Goal: Task Accomplishment & Management: Check status

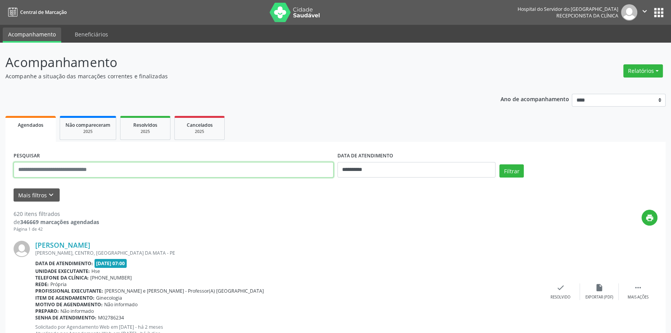
click at [101, 168] on input "text" at bounding box center [174, 169] width 320 height 15
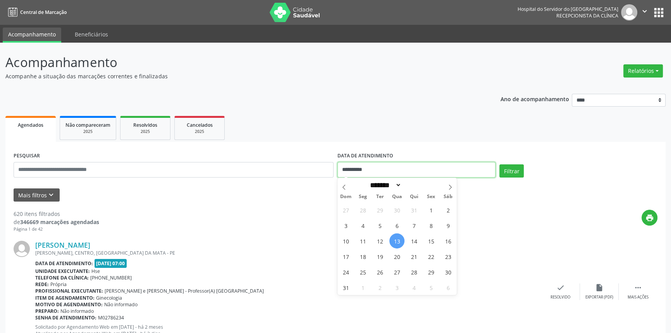
click at [396, 165] on input "**********" at bounding box center [416, 169] width 158 height 15
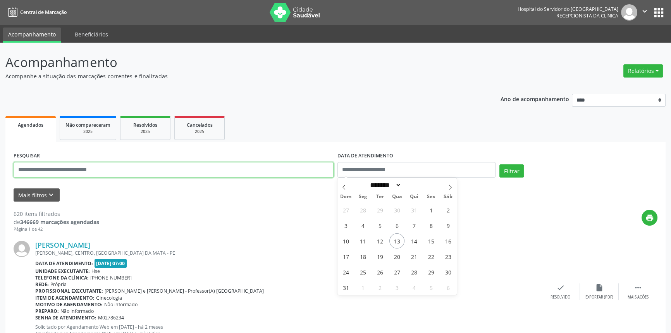
click at [193, 169] on input "text" at bounding box center [174, 169] width 320 height 15
type input "**********"
click at [499, 164] on button "Filtrar" at bounding box center [511, 170] width 24 height 13
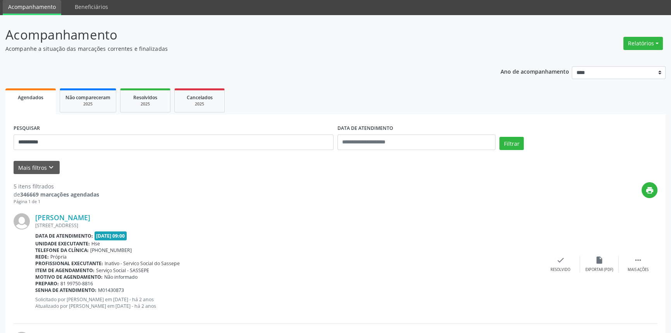
scroll to position [70, 0]
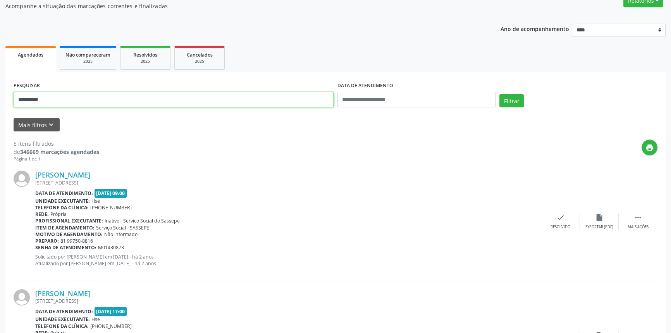
drag, startPoint x: 73, startPoint y: 101, endPoint x: 8, endPoint y: 95, distance: 65.8
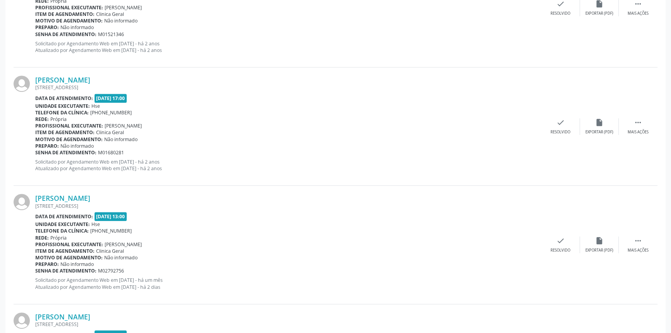
scroll to position [391, 0]
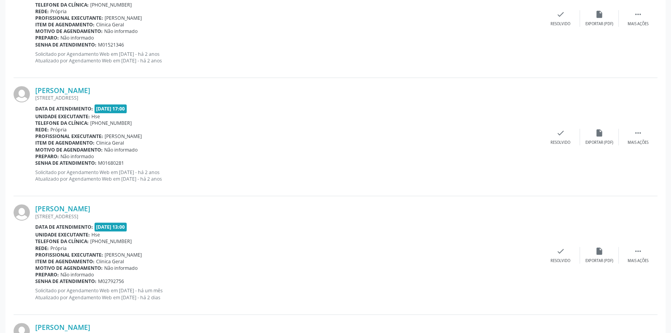
drag, startPoint x: 131, startPoint y: 205, endPoint x: 33, endPoint y: 205, distance: 98.4
click at [33, 205] on div "[PERSON_NAME] [STREET_ADDRESS] Data de atendimento: [DATE] 13:00 Unidade execut…" at bounding box center [336, 255] width 644 height 118
copy div "[PERSON_NAME]"
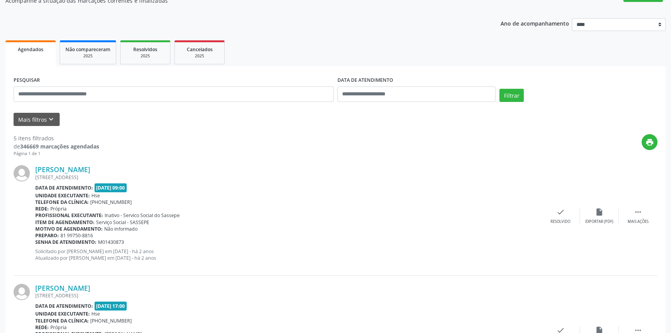
scroll to position [4, 0]
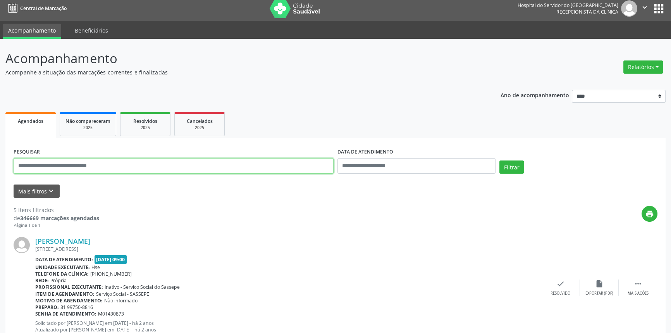
click at [120, 160] on input "text" at bounding box center [174, 165] width 320 height 15
click at [499, 160] on button "Filtrar" at bounding box center [511, 166] width 24 height 13
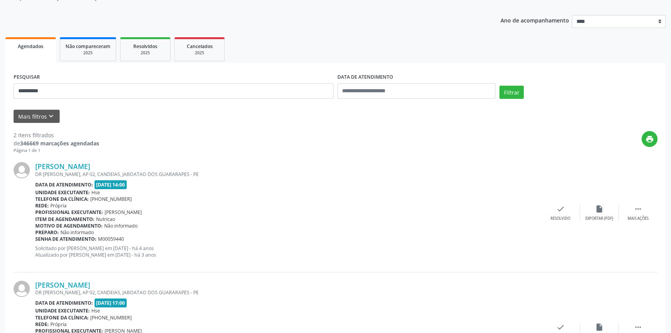
scroll to position [149, 0]
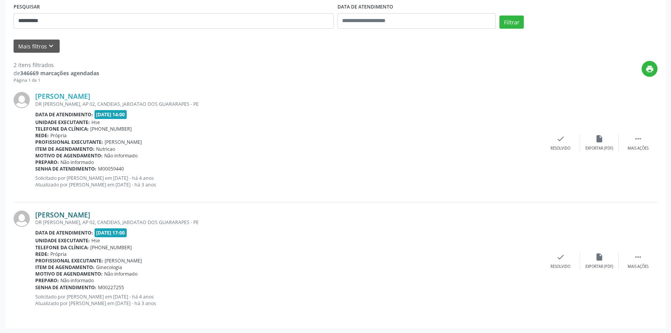
click at [90, 212] on link "[PERSON_NAME]" at bounding box center [62, 214] width 55 height 9
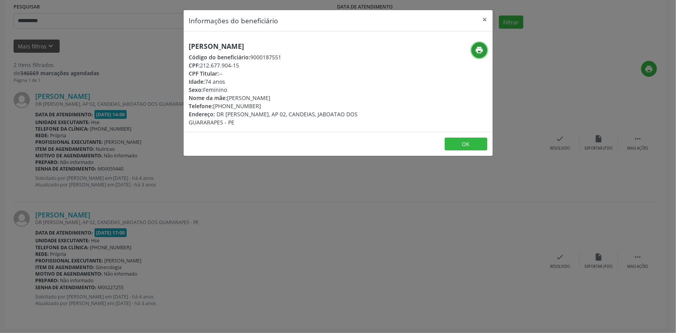
click at [479, 52] on icon "print" at bounding box center [479, 50] width 9 height 9
click at [485, 19] on button "×" at bounding box center [484, 19] width 15 height 19
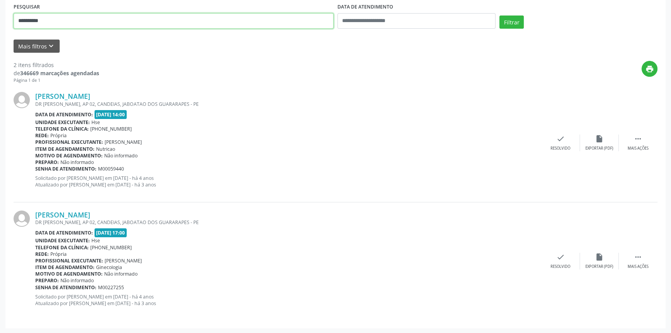
drag, startPoint x: 86, startPoint y: 26, endPoint x: 10, endPoint y: 20, distance: 75.8
click at [12, 20] on div "**********" at bounding box center [174, 17] width 324 height 33
click at [499, 15] on button "Filtrar" at bounding box center [511, 21] width 24 height 13
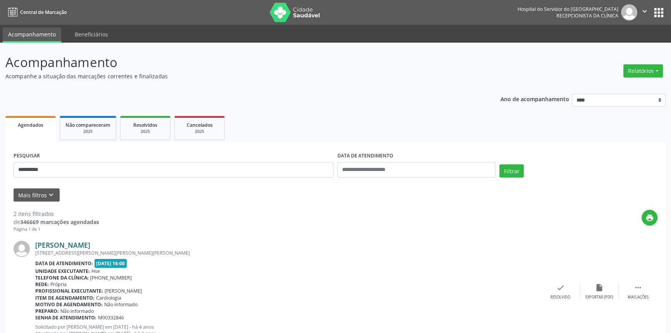
click at [90, 246] on link "[PERSON_NAME]" at bounding box center [62, 245] width 55 height 9
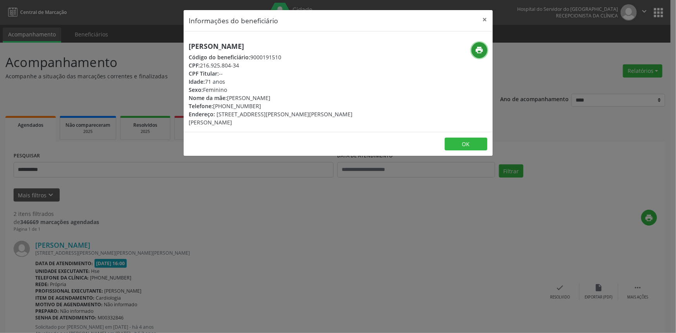
click at [480, 47] on icon "print" at bounding box center [479, 50] width 9 height 9
click at [485, 18] on button "×" at bounding box center [484, 19] width 15 height 19
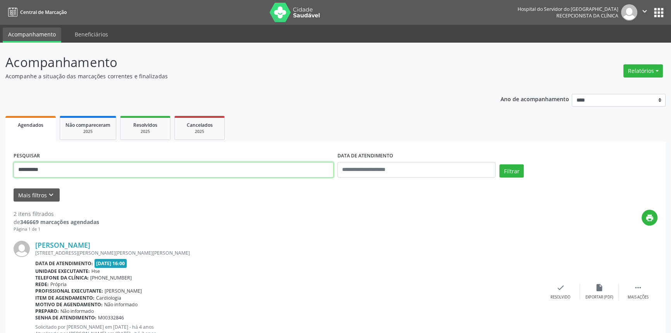
drag, startPoint x: 92, startPoint y: 172, endPoint x: 0, endPoint y: 162, distance: 92.3
click at [0, 166] on div "**********" at bounding box center [335, 263] width 671 height 440
click at [499, 164] on button "Filtrar" at bounding box center [511, 170] width 24 height 13
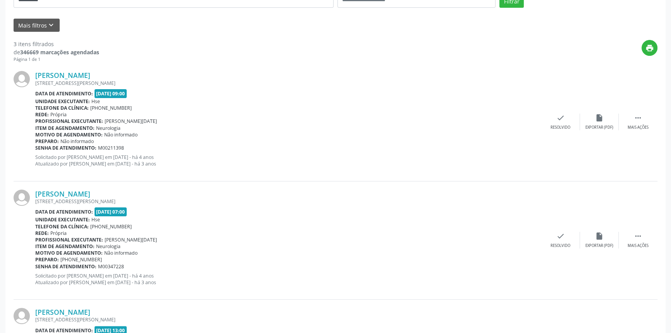
scroll to position [176, 0]
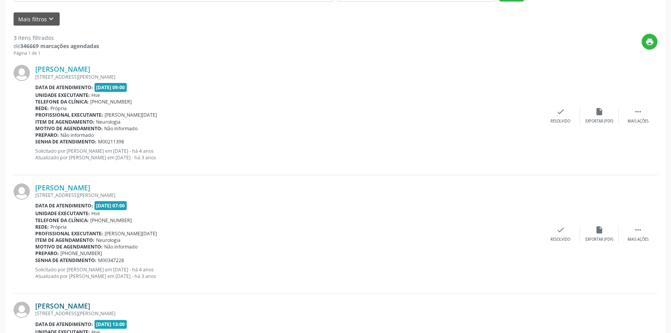
click at [90, 302] on link "[PERSON_NAME]" at bounding box center [62, 305] width 55 height 9
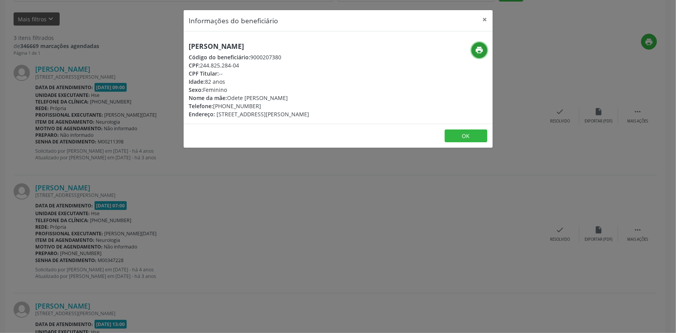
click at [480, 47] on icon "print" at bounding box center [479, 50] width 9 height 9
click at [489, 17] on button "×" at bounding box center [484, 19] width 15 height 19
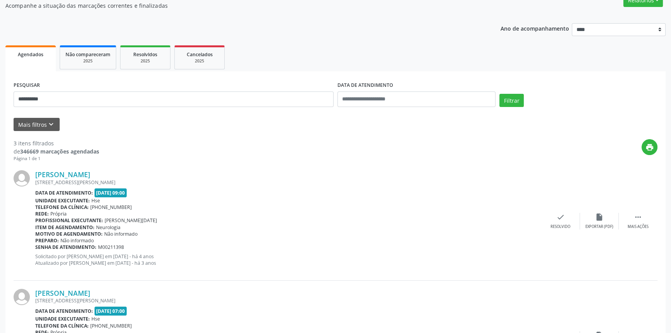
scroll to position [70, 0]
drag, startPoint x: 61, startPoint y: 103, endPoint x: 0, endPoint y: 94, distance: 61.5
click at [3, 95] on div "**********" at bounding box center [335, 251] width 671 height 558
click at [499, 94] on button "Filtrar" at bounding box center [511, 100] width 24 height 13
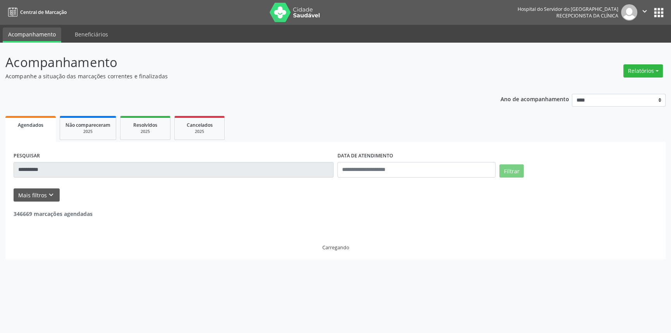
scroll to position [0, 0]
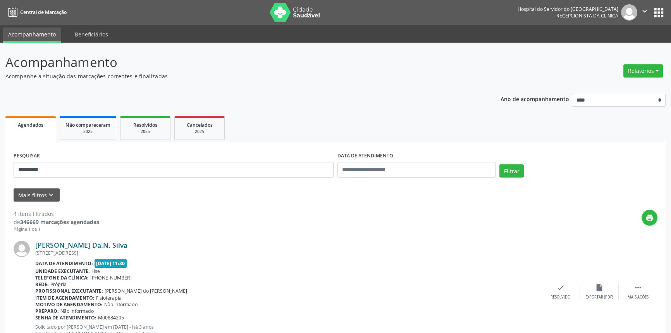
click at [111, 244] on link "[PERSON_NAME] Da.N. Silva" at bounding box center [81, 245] width 92 height 9
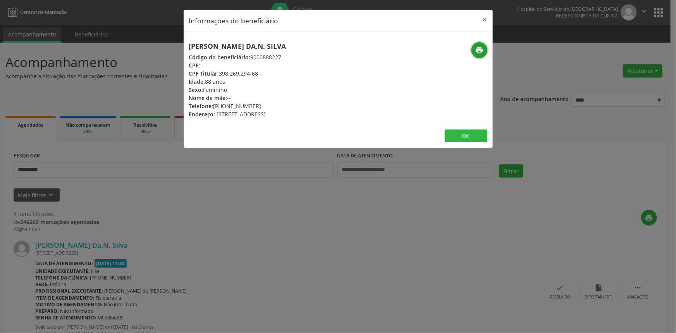
click at [480, 48] on icon "print" at bounding box center [479, 50] width 9 height 9
click at [485, 18] on button "×" at bounding box center [484, 19] width 15 height 19
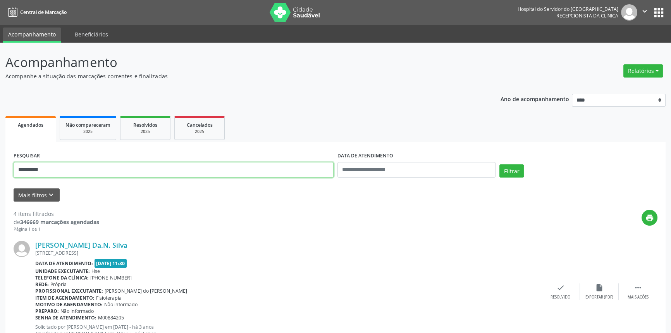
drag, startPoint x: 77, startPoint y: 169, endPoint x: 0, endPoint y: 170, distance: 76.7
click at [499, 164] on button "Filtrar" at bounding box center [511, 170] width 24 height 13
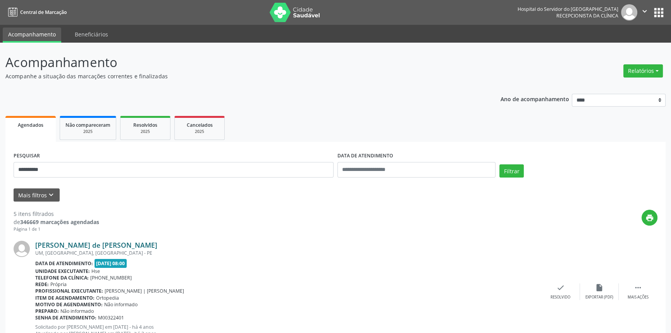
click at [117, 243] on link "[PERSON_NAME] de [PERSON_NAME]" at bounding box center [96, 245] width 122 height 9
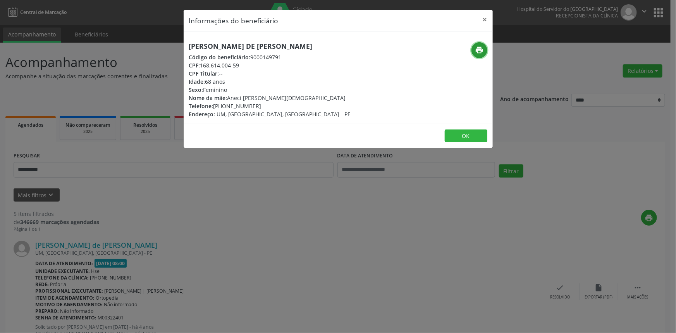
click at [481, 49] on icon "print" at bounding box center [479, 50] width 9 height 9
drag, startPoint x: 485, startPoint y: 16, endPoint x: 480, endPoint y: 151, distance: 135.3
click at [484, 16] on button "×" at bounding box center [484, 19] width 15 height 19
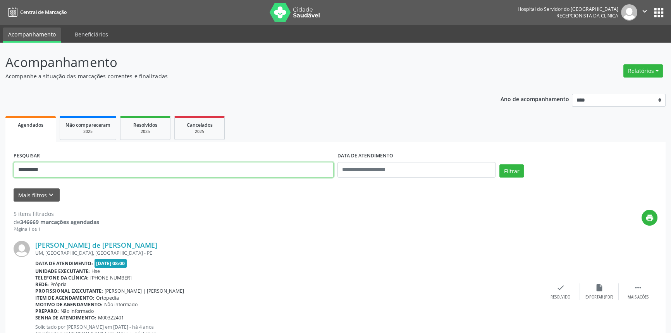
drag, startPoint x: 57, startPoint y: 168, endPoint x: 0, endPoint y: 156, distance: 57.9
click at [499, 164] on button "Filtrar" at bounding box center [511, 170] width 24 height 13
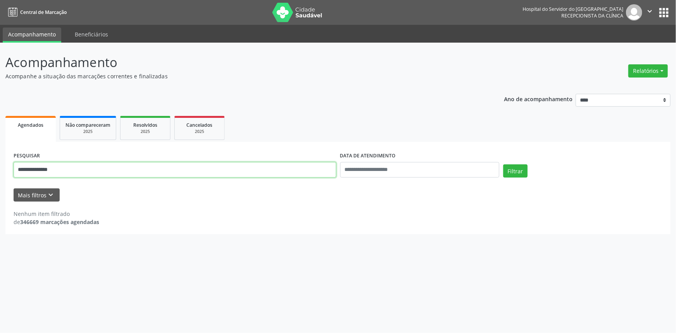
drag, startPoint x: 78, startPoint y: 174, endPoint x: 0, endPoint y: 172, distance: 78.3
click at [0, 172] on div "**********" at bounding box center [338, 188] width 676 height 290
click at [503, 164] on button "Filtrar" at bounding box center [515, 170] width 24 height 13
drag, startPoint x: 59, startPoint y: 170, endPoint x: 0, endPoint y: 169, distance: 58.9
click at [0, 169] on div "**********" at bounding box center [338, 188] width 676 height 290
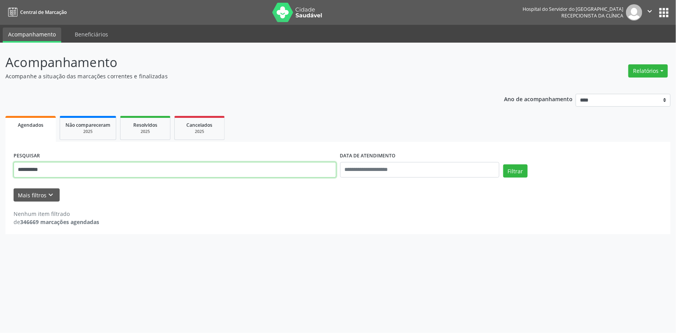
type input "**********"
click at [503, 164] on button "Filtrar" at bounding box center [515, 170] width 24 height 13
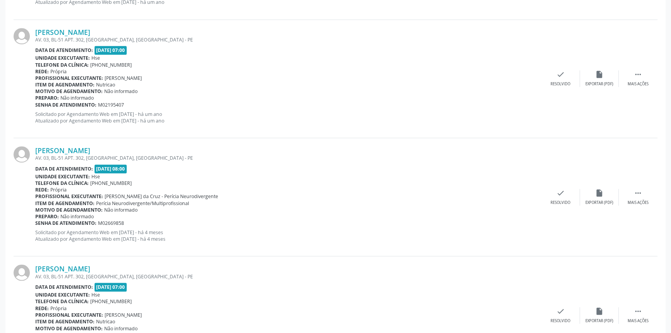
scroll to position [1690, 0]
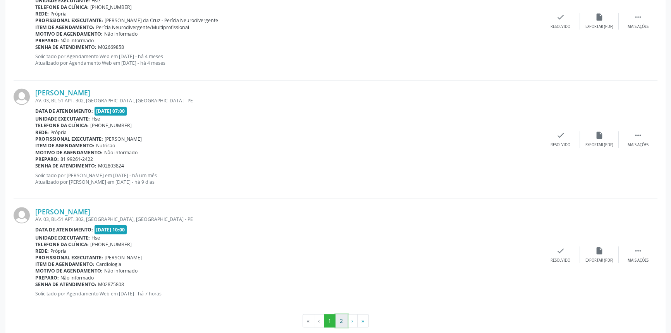
click at [341, 319] on button "2" at bounding box center [341, 320] width 12 height 13
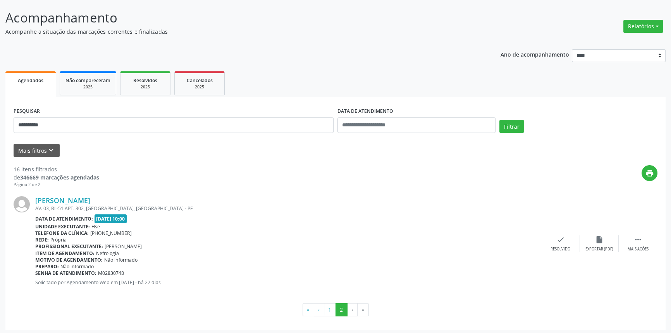
scroll to position [46, 0]
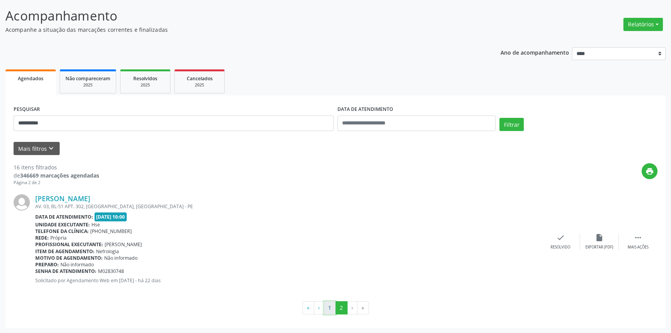
click at [325, 309] on button "1" at bounding box center [330, 307] width 12 height 13
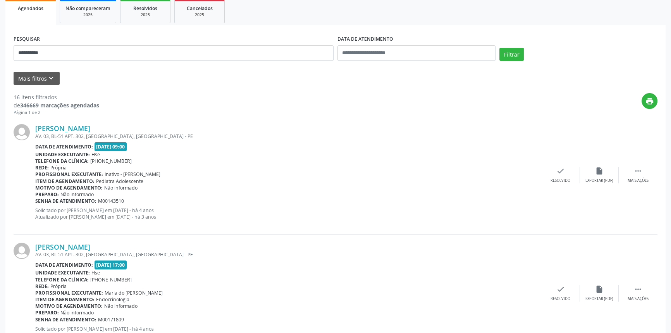
scroll to position [116, 0]
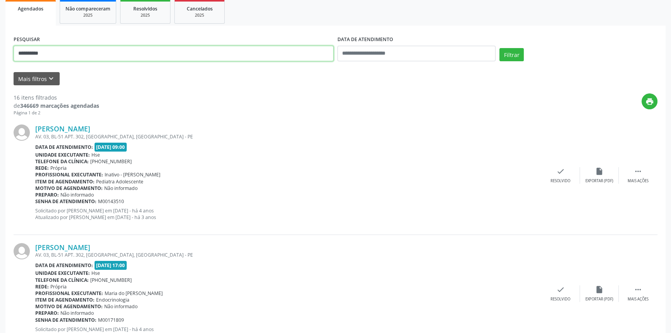
drag, startPoint x: 53, startPoint y: 50, endPoint x: 0, endPoint y: 49, distance: 53.5
type input "**********"
click at [499, 48] on button "Filtrar" at bounding box center [511, 54] width 24 height 13
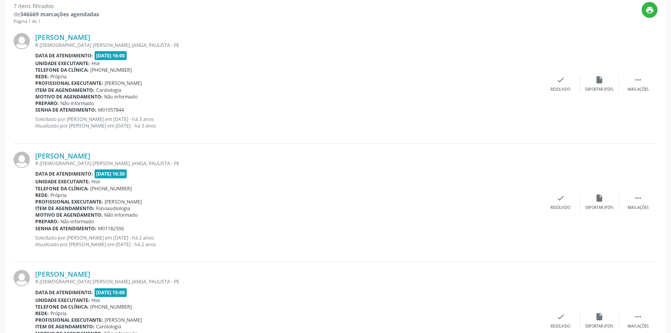
scroll to position [740, 0]
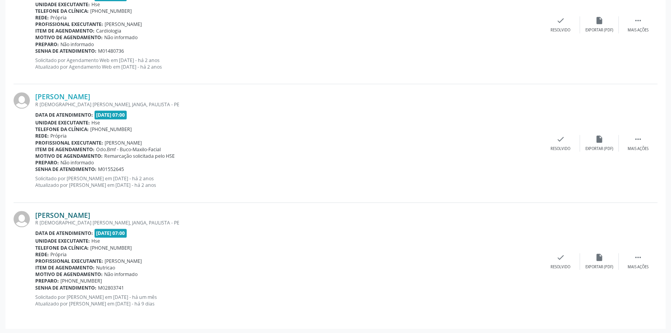
drag, startPoint x: 141, startPoint y: 217, endPoint x: 36, endPoint y: 217, distance: 104.6
click at [36, 217] on div "[PERSON_NAME]" at bounding box center [288, 215] width 506 height 9
copy link "[PERSON_NAME]"
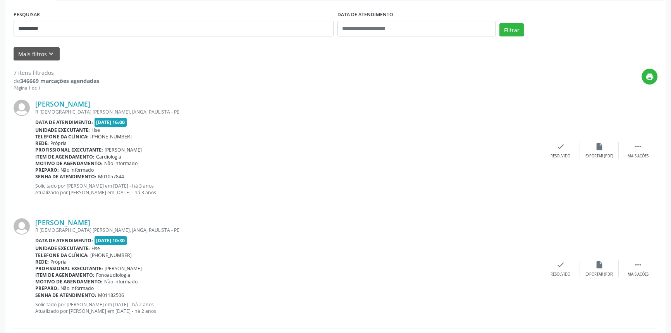
scroll to position [0, 0]
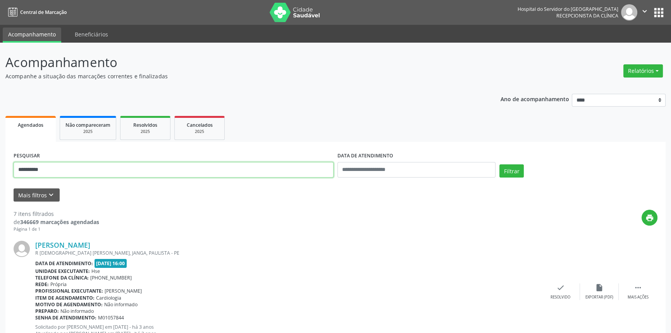
drag, startPoint x: 36, startPoint y: 171, endPoint x: 5, endPoint y: 165, distance: 31.1
type input "**********"
click at [499, 164] on button "Filtrar" at bounding box center [511, 170] width 24 height 13
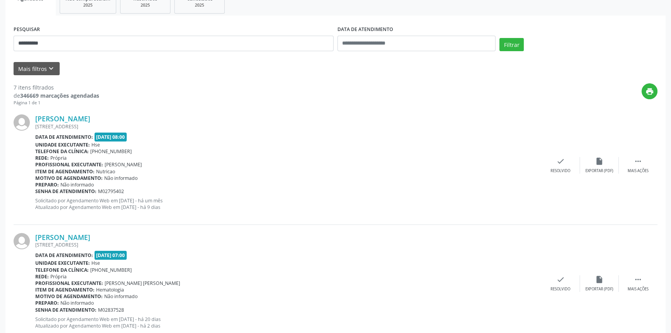
scroll to position [2, 0]
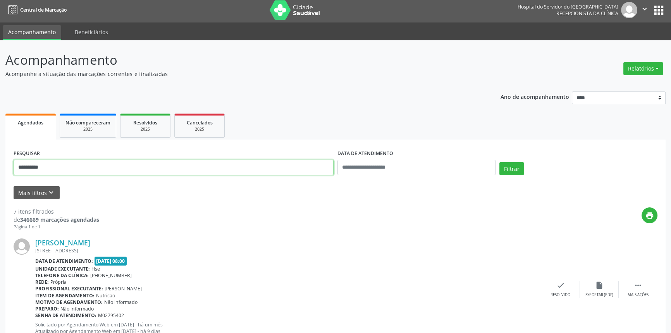
click at [56, 166] on input "**********" at bounding box center [174, 167] width 320 height 15
drag, startPoint x: 57, startPoint y: 168, endPoint x: 0, endPoint y: 157, distance: 58.3
type input "**********"
click at [499, 162] on button "Filtrar" at bounding box center [511, 168] width 24 height 13
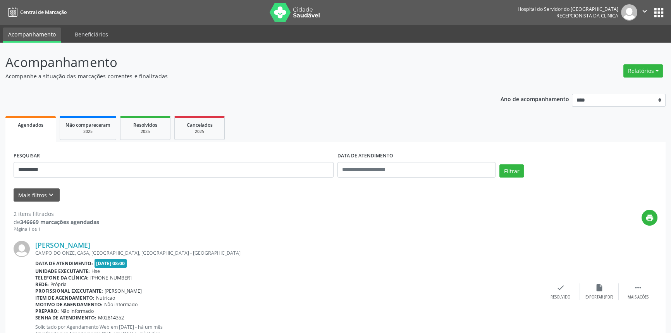
scroll to position [149, 0]
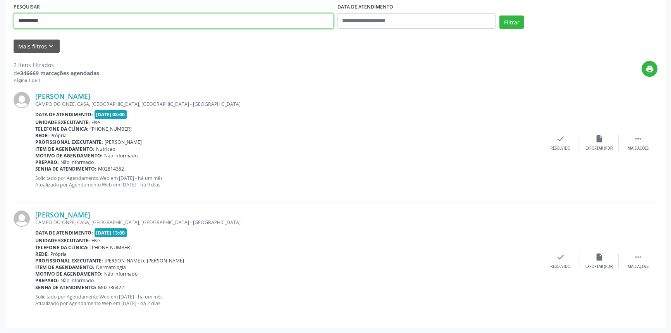
drag, startPoint x: 55, startPoint y: 23, endPoint x: 0, endPoint y: 21, distance: 55.0
click at [0, 21] on div "**********" at bounding box center [335, 114] width 671 height 440
click at [499, 15] on button "Filtrar" at bounding box center [511, 21] width 24 height 13
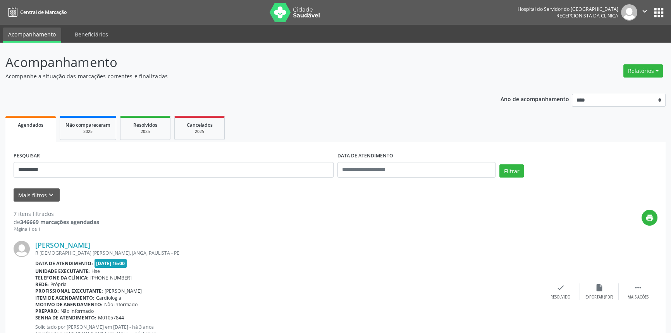
scroll to position [740, 0]
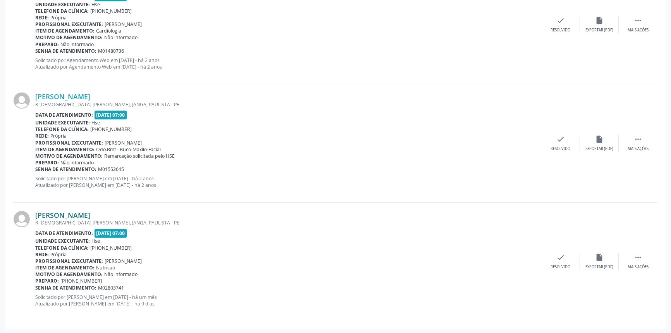
drag, startPoint x: 128, startPoint y: 211, endPoint x: 35, endPoint y: 215, distance: 93.0
click at [35, 215] on div "[PERSON_NAME]" at bounding box center [288, 215] width 506 height 9
copy link "[PERSON_NAME]"
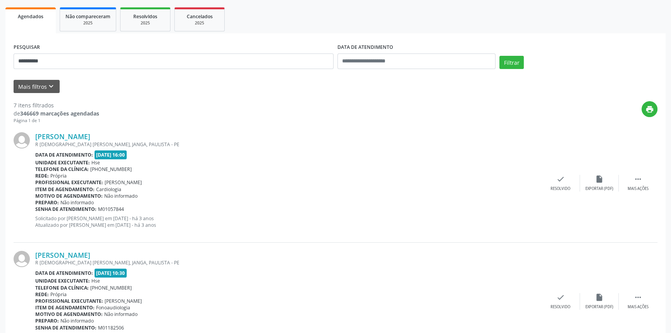
scroll to position [0, 0]
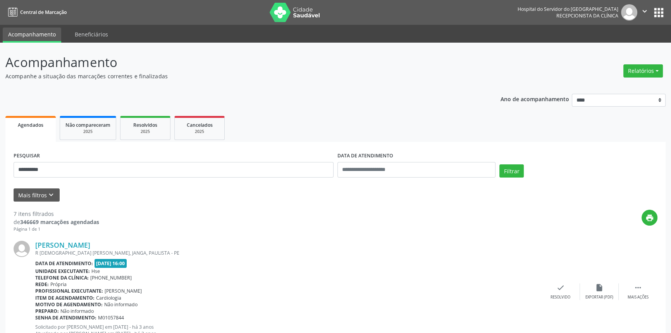
click at [100, 186] on form "**********" at bounding box center [336, 176] width 644 height 52
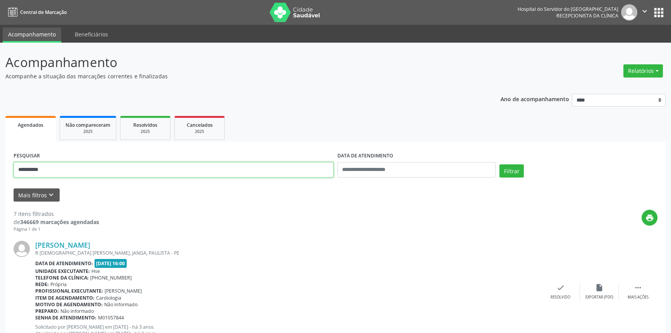
click at [108, 174] on input "**********" at bounding box center [174, 169] width 320 height 15
paste input "**********"
click at [499, 164] on button "Filtrar" at bounding box center [511, 170] width 24 height 13
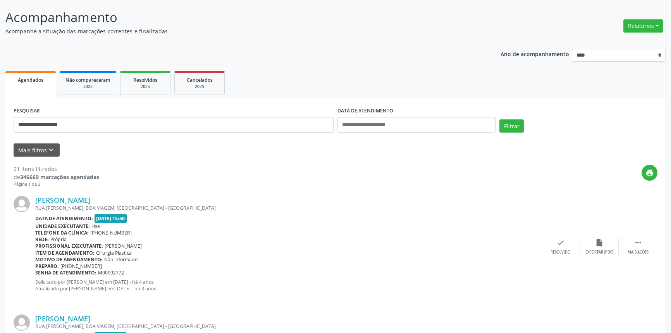
scroll to position [35, 0]
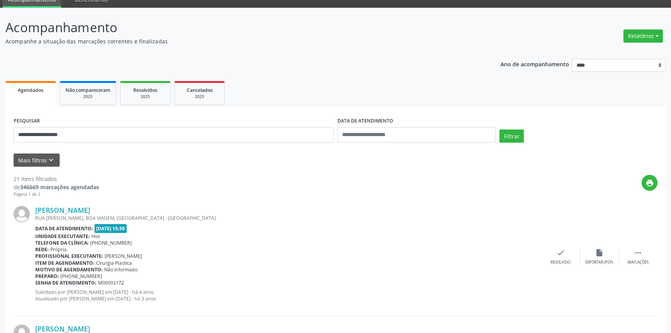
click at [98, 120] on div "**********" at bounding box center [174, 131] width 324 height 33
click at [96, 131] on input "**********" at bounding box center [174, 134] width 320 height 15
paste input "text"
click at [499, 129] on button "Filtrar" at bounding box center [511, 135] width 24 height 13
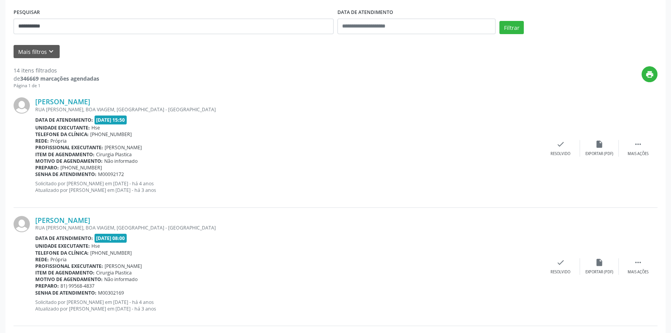
scroll to position [53, 0]
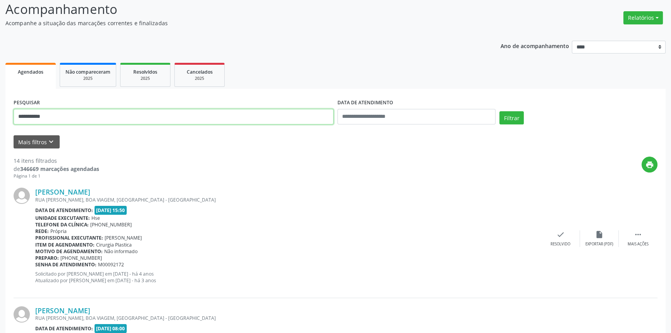
drag, startPoint x: 69, startPoint y: 122, endPoint x: 22, endPoint y: 122, distance: 46.5
click at [22, 122] on input "**********" at bounding box center [174, 116] width 320 height 15
type input "*"
paste input "**********"
click at [509, 112] on button "Filtrar" at bounding box center [511, 117] width 24 height 13
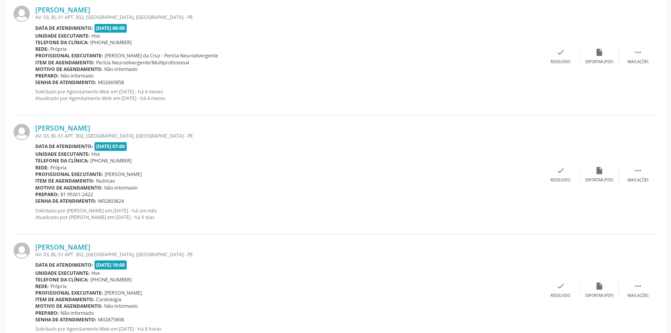
scroll to position [1700, 0]
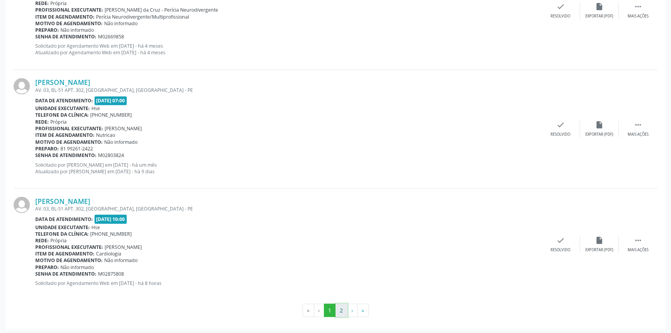
click at [344, 311] on button "2" at bounding box center [341, 309] width 12 height 13
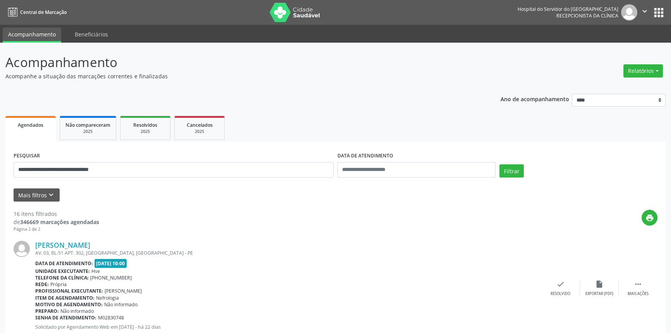
scroll to position [46, 0]
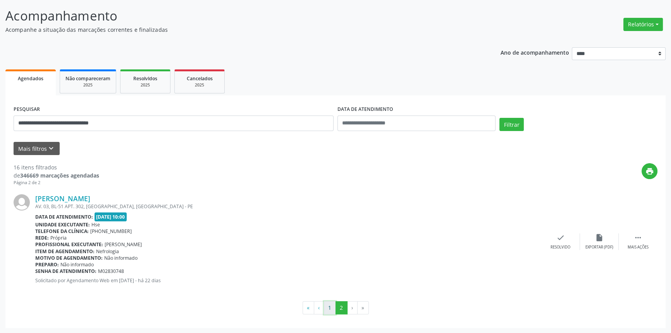
click at [326, 309] on button "1" at bounding box center [330, 307] width 12 height 13
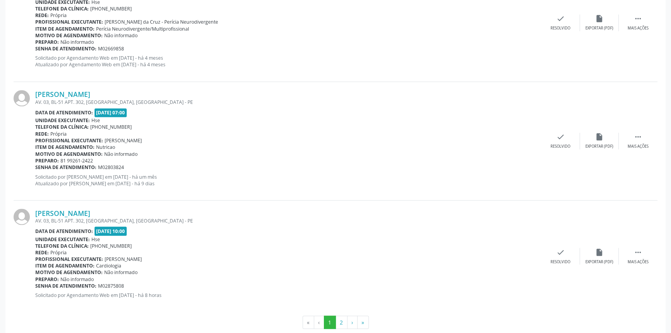
scroll to position [1700, 0]
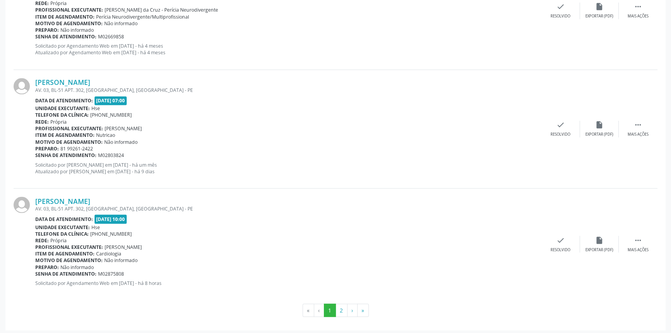
drag, startPoint x: 163, startPoint y: 199, endPoint x: 28, endPoint y: 199, distance: 135.2
click at [28, 199] on div "[PERSON_NAME] AV. 03, BL-51 APT. 302, [GEOGRAPHIC_DATA], [GEOGRAPHIC_DATA] - PE…" at bounding box center [336, 243] width 644 height 111
copy div "[PERSON_NAME]"
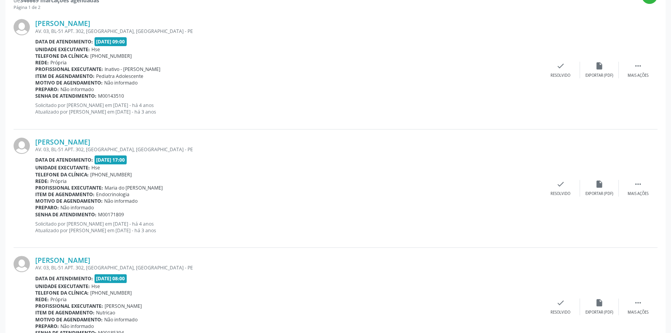
scroll to position [81, 0]
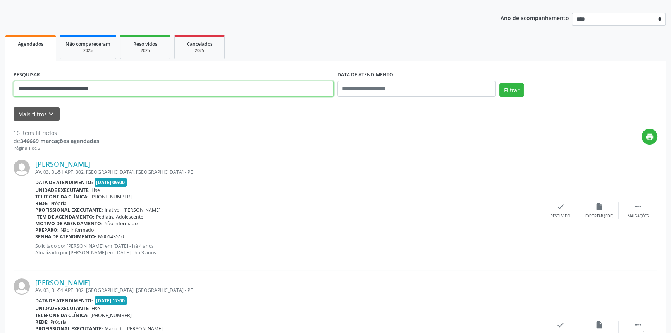
drag, startPoint x: 128, startPoint y: 86, endPoint x: 0, endPoint y: 86, distance: 127.8
paste input "text"
click at [507, 87] on button "Filtrar" at bounding box center [511, 89] width 24 height 13
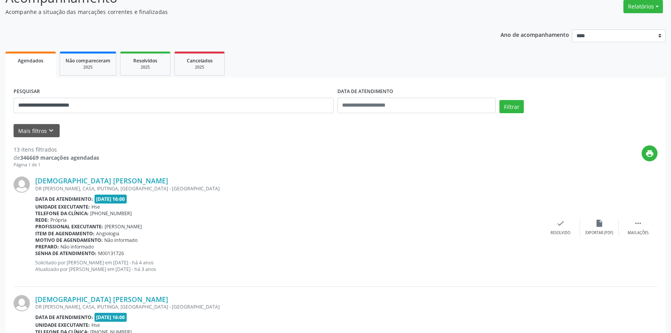
scroll to position [5, 0]
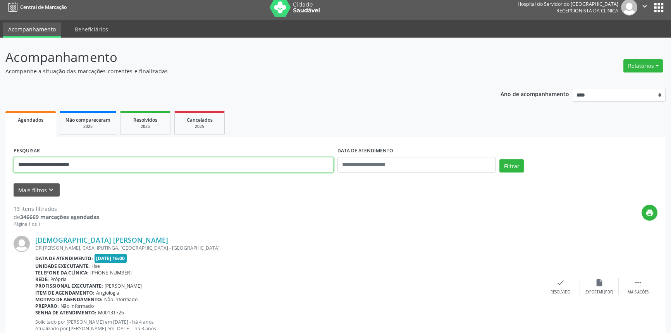
drag, startPoint x: 82, startPoint y: 158, endPoint x: 0, endPoint y: 169, distance: 82.9
paste input "**********"
click at [499, 159] on button "Filtrar" at bounding box center [511, 165] width 24 height 13
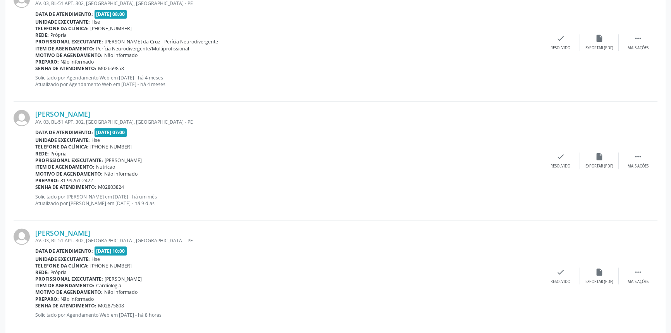
scroll to position [1700, 0]
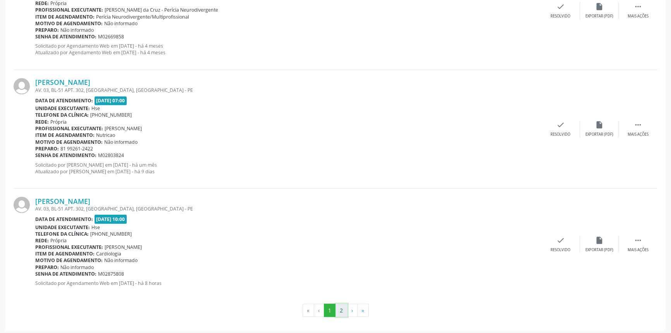
click at [346, 308] on button "2" at bounding box center [341, 309] width 12 height 13
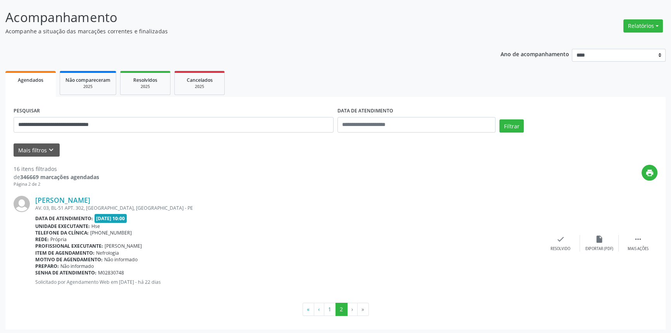
scroll to position [46, 0]
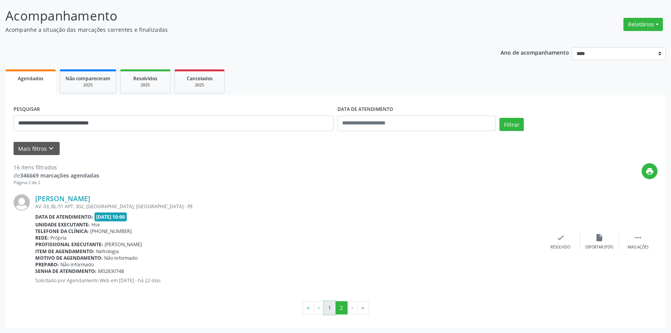
click at [334, 308] on button "1" at bounding box center [330, 307] width 12 height 13
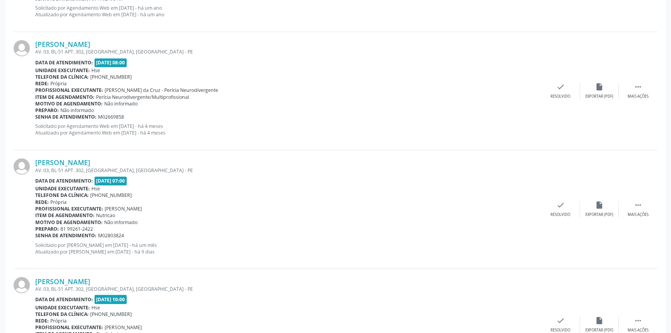
scroll to position [1700, 0]
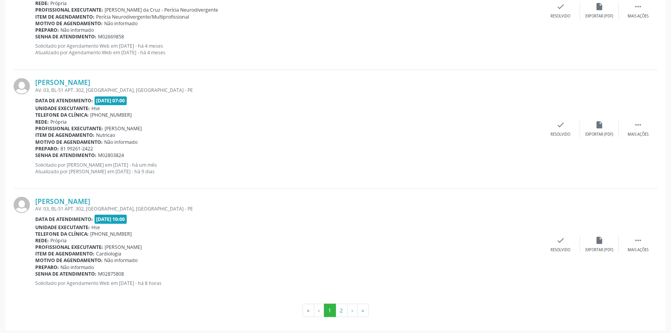
drag, startPoint x: 156, startPoint y: 194, endPoint x: 34, endPoint y: 193, distance: 121.3
click at [34, 193] on div "[PERSON_NAME] AV. 03, BL-51 APT. 302, [GEOGRAPHIC_DATA], [GEOGRAPHIC_DATA] - PE…" at bounding box center [336, 243] width 644 height 111
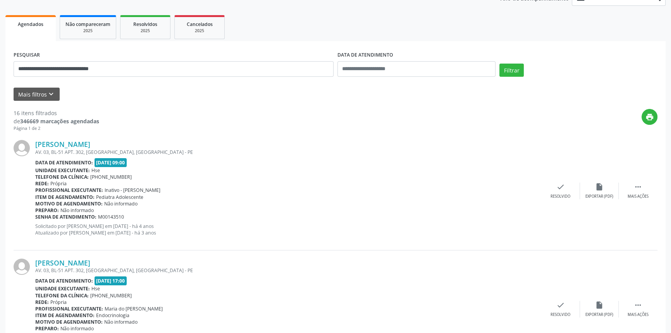
scroll to position [10, 0]
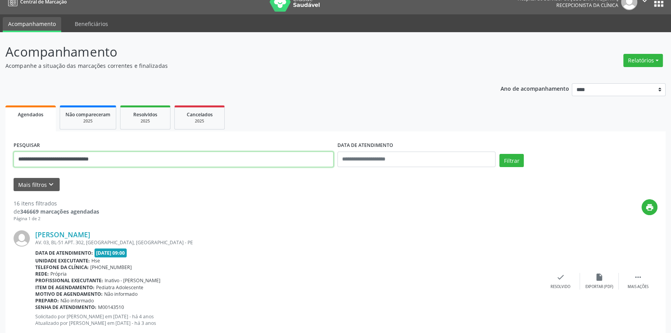
drag, startPoint x: 146, startPoint y: 160, endPoint x: 0, endPoint y: 151, distance: 146.3
click at [499, 154] on button "Filtrar" at bounding box center [511, 160] width 24 height 13
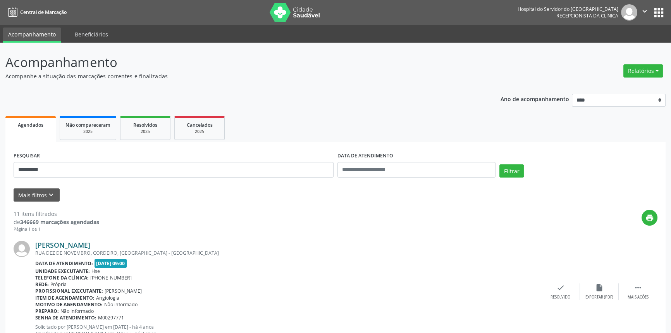
click at [90, 244] on link "[PERSON_NAME]" at bounding box center [62, 245] width 55 height 9
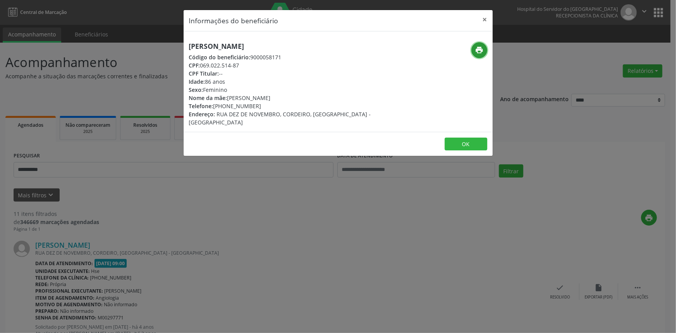
click at [480, 51] on icon "print" at bounding box center [479, 50] width 9 height 9
drag, startPoint x: 489, startPoint y: 19, endPoint x: 370, endPoint y: 71, distance: 130.3
click at [488, 19] on button "×" at bounding box center [484, 19] width 15 height 19
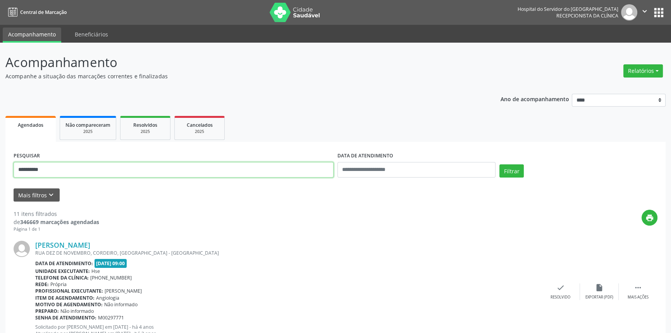
drag, startPoint x: 120, startPoint y: 170, endPoint x: 0, endPoint y: 171, distance: 120.1
click at [499, 164] on button "Filtrar" at bounding box center [511, 170] width 24 height 13
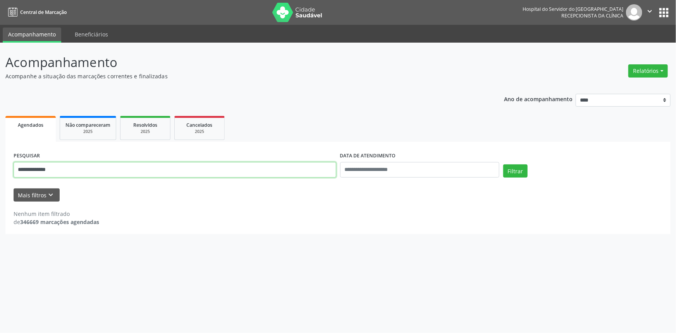
drag, startPoint x: 62, startPoint y: 172, endPoint x: 0, endPoint y: 165, distance: 62.0
click at [0, 165] on div "**********" at bounding box center [338, 188] width 676 height 290
click at [503, 164] on button "Filtrar" at bounding box center [515, 170] width 24 height 13
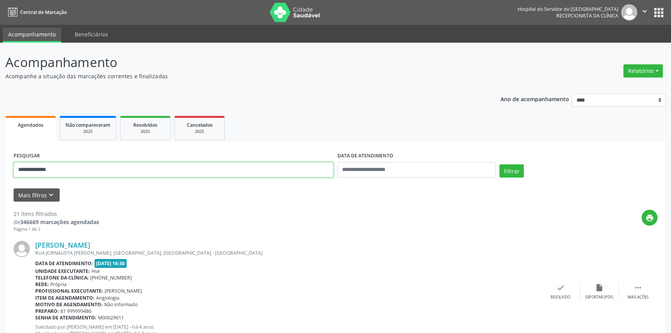
click at [58, 174] on input "**********" at bounding box center [174, 169] width 320 height 15
click at [499, 164] on button "Filtrar" at bounding box center [511, 170] width 24 height 13
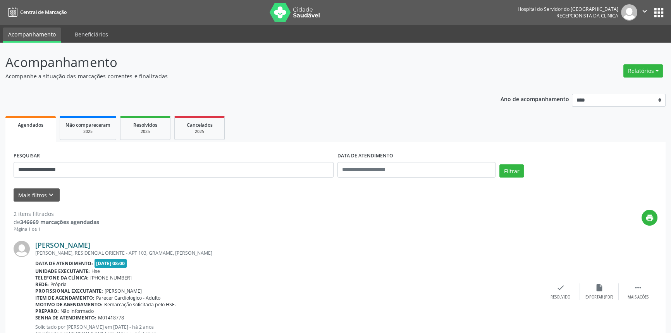
click at [90, 241] on link "[PERSON_NAME]" at bounding box center [62, 245] width 55 height 9
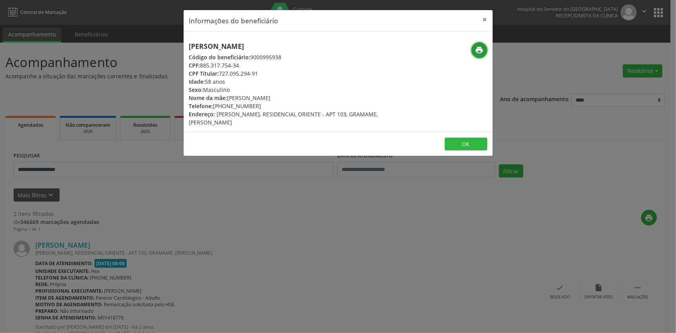
click at [476, 52] on icon "print" at bounding box center [479, 50] width 9 height 9
click at [485, 18] on button "×" at bounding box center [484, 19] width 15 height 19
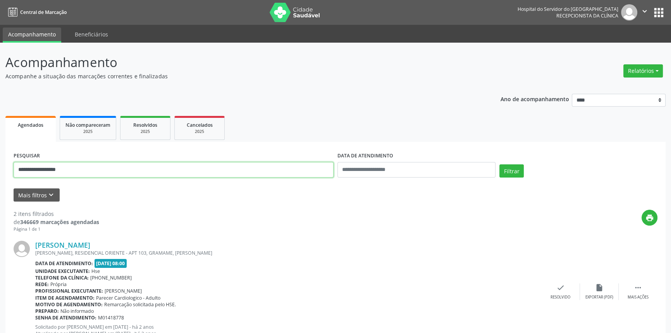
click at [0, 170] on div "**********" at bounding box center [335, 263] width 671 height 440
paste input "****"
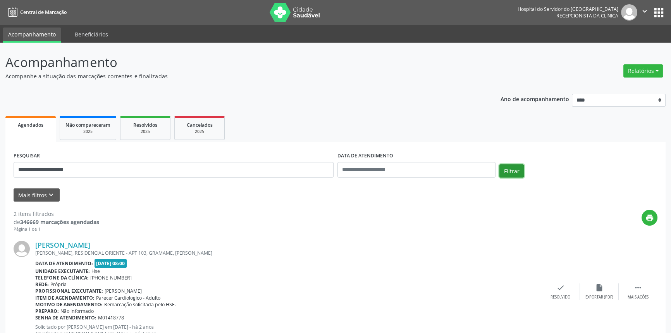
click at [509, 172] on button "Filtrar" at bounding box center [511, 170] width 24 height 13
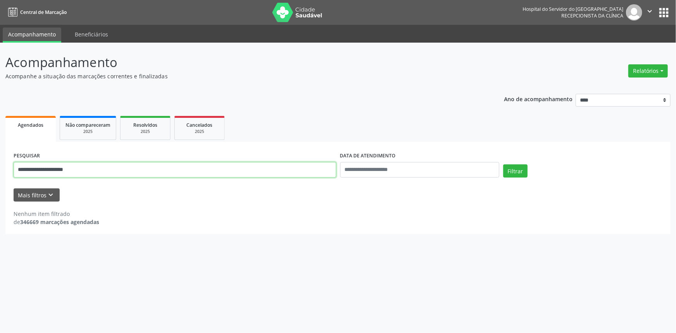
drag, startPoint x: 103, startPoint y: 169, endPoint x: 2, endPoint y: 166, distance: 101.1
click at [0, 167] on div "**********" at bounding box center [338, 188] width 676 height 290
type input "**********"
click at [503, 164] on button "Filtrar" at bounding box center [515, 170] width 24 height 13
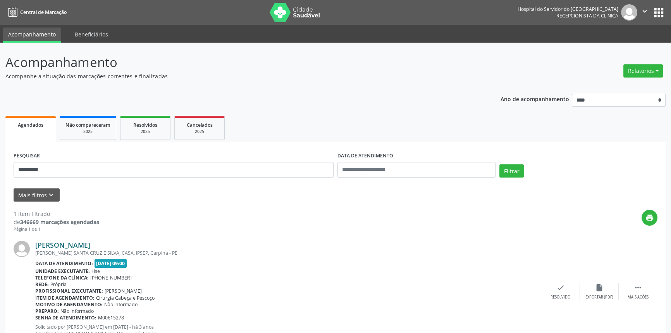
click at [90, 243] on link "[PERSON_NAME]" at bounding box center [62, 245] width 55 height 9
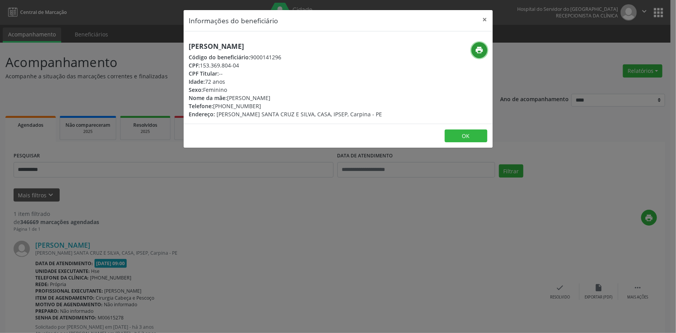
click at [476, 47] on icon "print" at bounding box center [479, 50] width 9 height 9
click at [483, 17] on button "×" at bounding box center [484, 19] width 15 height 19
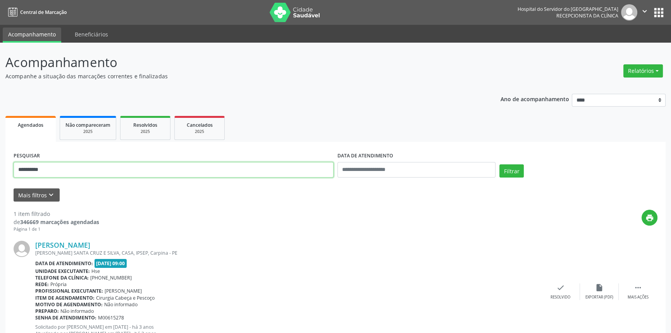
drag, startPoint x: 45, startPoint y: 177, endPoint x: 1, endPoint y: 174, distance: 43.9
click at [0, 175] on div "**********" at bounding box center [335, 203] width 671 height 321
type input "**********"
click at [499, 164] on button "Filtrar" at bounding box center [511, 170] width 24 height 13
drag, startPoint x: 46, startPoint y: 167, endPoint x: 0, endPoint y: 167, distance: 46.1
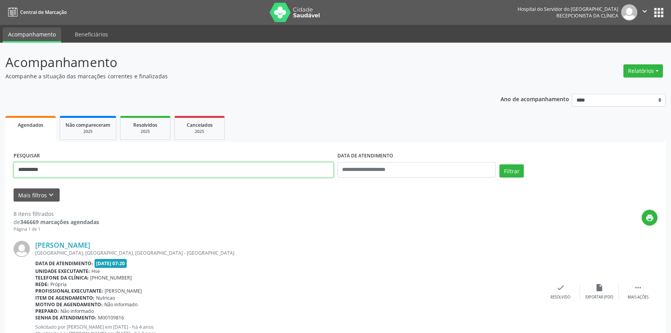
click at [499, 164] on button "Filtrar" at bounding box center [511, 170] width 24 height 13
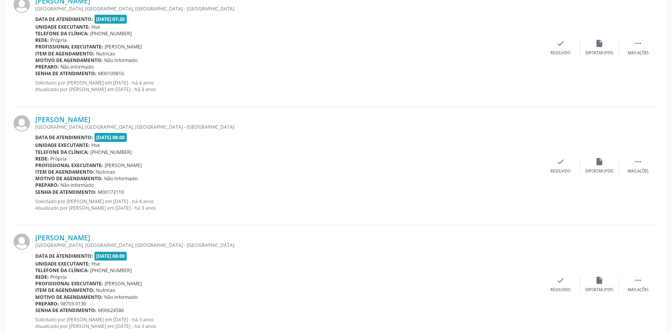
scroll to position [858, 0]
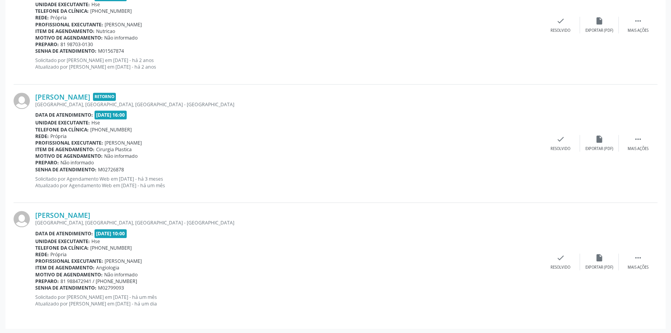
drag, startPoint x: 98, startPoint y: 213, endPoint x: 35, endPoint y: 215, distance: 63.2
click at [35, 215] on div "[PERSON_NAME] [GEOGRAPHIC_DATA], [GEOGRAPHIC_DATA], [GEOGRAPHIC_DATA] - [GEOGRA…" at bounding box center [336, 262] width 644 height 118
copy div "[PERSON_NAME]"
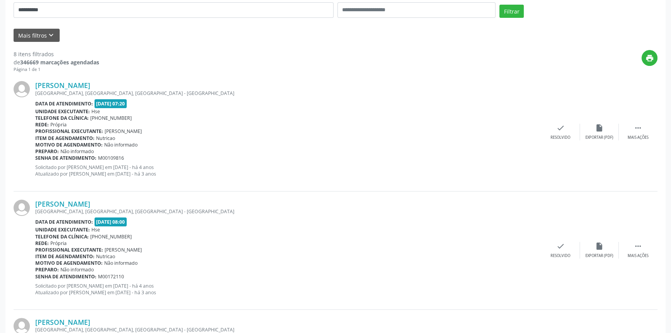
scroll to position [48, 0]
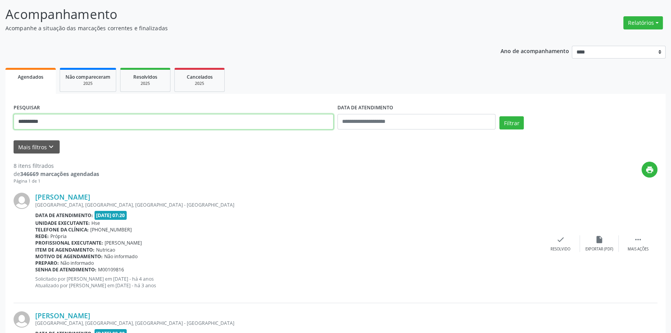
drag, startPoint x: 53, startPoint y: 123, endPoint x: 0, endPoint y: 112, distance: 53.9
type input "**********"
click at [499, 116] on button "Filtrar" at bounding box center [511, 122] width 24 height 13
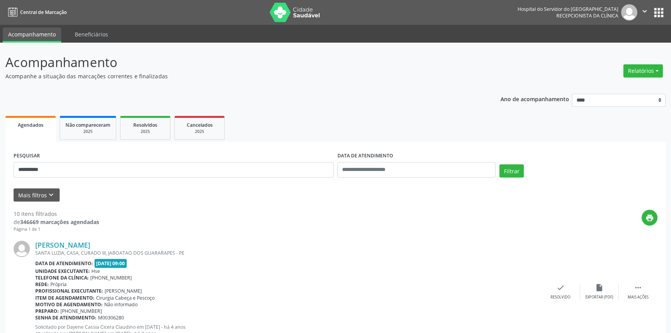
scroll to position [1094, 0]
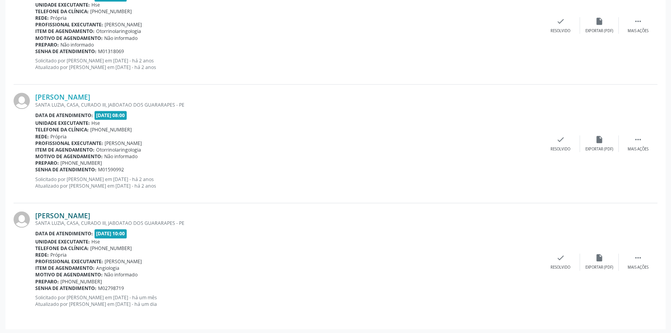
drag, startPoint x: 120, startPoint y: 212, endPoint x: 36, endPoint y: 212, distance: 84.1
click at [36, 212] on div "[PERSON_NAME]" at bounding box center [288, 215] width 506 height 9
copy link "[PERSON_NAME]"
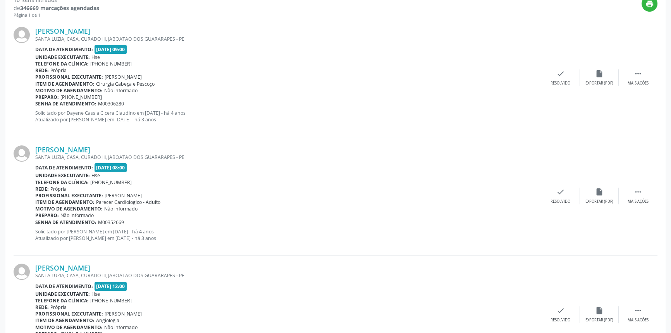
scroll to position [38, 0]
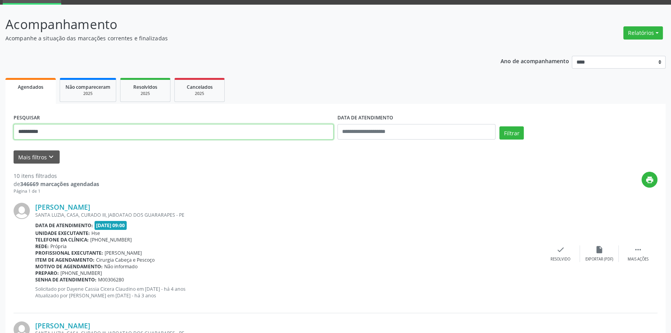
drag, startPoint x: 70, startPoint y: 129, endPoint x: 0, endPoint y: 115, distance: 71.9
type input "**********"
click at [499, 126] on button "Filtrar" at bounding box center [511, 132] width 24 height 13
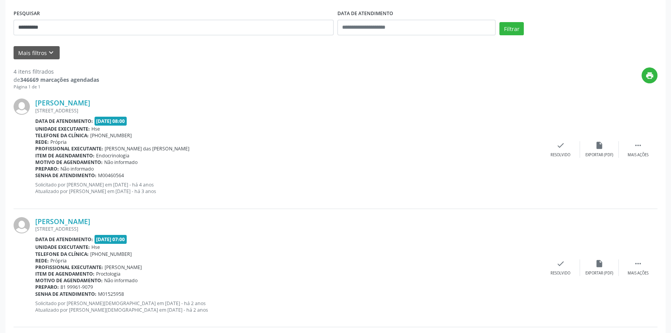
scroll to position [385, 0]
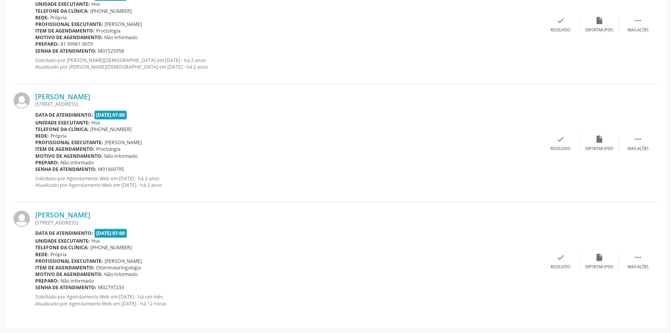
drag, startPoint x: 136, startPoint y: 214, endPoint x: 35, endPoint y: 215, distance: 101.1
click at [35, 215] on div "[PERSON_NAME] [STREET_ADDRESS] Data de atendimento: [DATE] 07:00 Unidade execut…" at bounding box center [336, 261] width 644 height 118
copy div "[PERSON_NAME]"
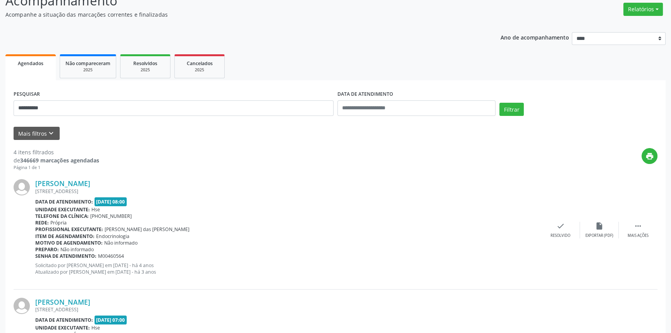
scroll to position [0, 0]
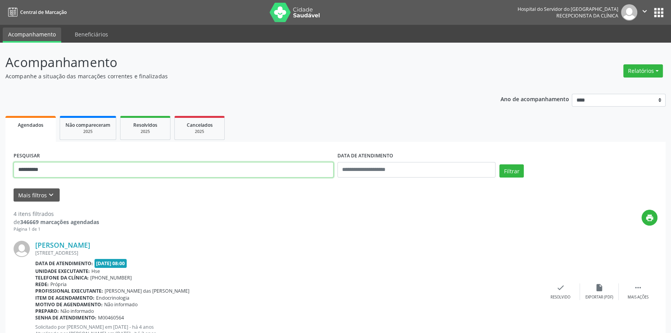
drag, startPoint x: 68, startPoint y: 166, endPoint x: 0, endPoint y: 153, distance: 68.6
type input "**********"
click at [499, 164] on button "Filtrar" at bounding box center [511, 170] width 24 height 13
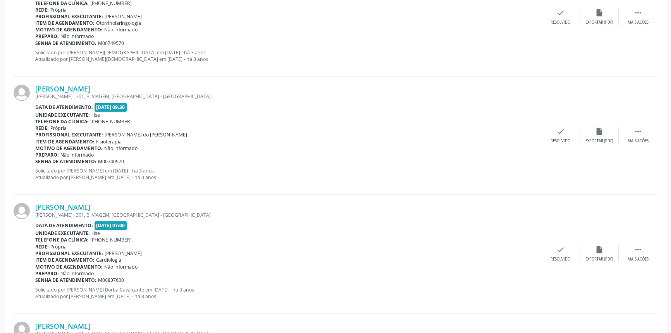
scroll to position [1707, 0]
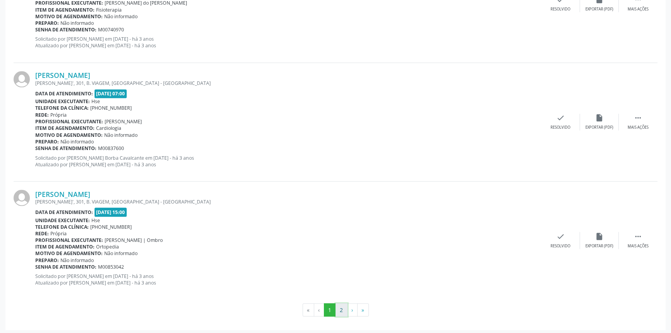
click at [339, 304] on button "2" at bounding box center [341, 309] width 12 height 13
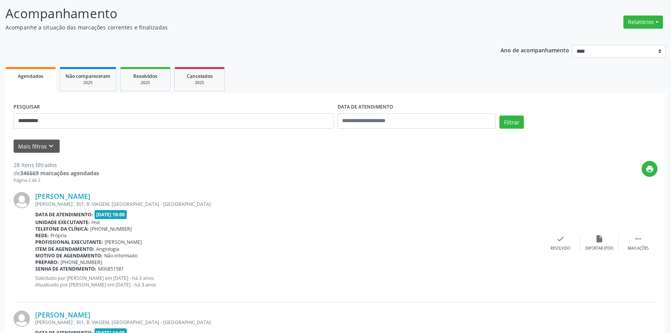
scroll to position [0, 0]
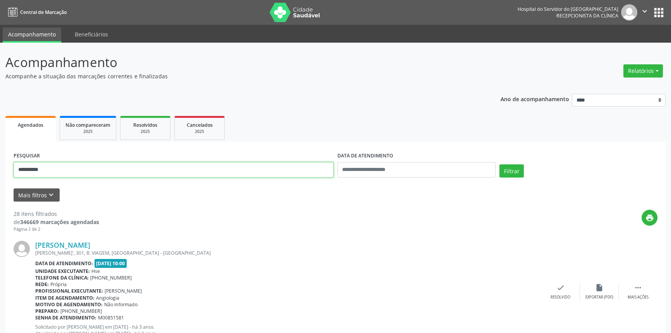
drag, startPoint x: 0, startPoint y: 164, endPoint x: 0, endPoint y: 158, distance: 5.8
click at [499, 164] on button "Filtrar" at bounding box center [511, 170] width 24 height 13
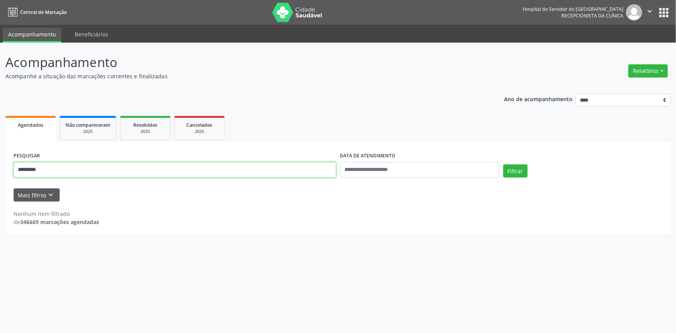
click at [0, 176] on div "Acompanhamento Acompanhe a situação das marcações correntes e finalizadas Relat…" at bounding box center [338, 188] width 676 height 290
type input "**********"
click at [503, 164] on button "Filtrar" at bounding box center [515, 170] width 24 height 13
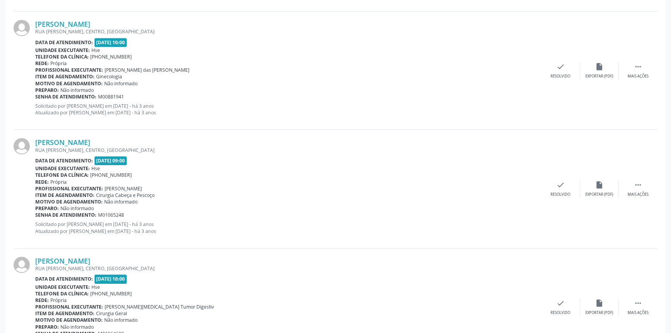
scroll to position [1707, 0]
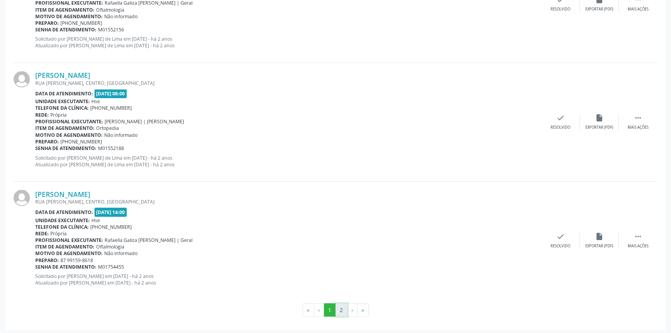
click at [341, 308] on button "2" at bounding box center [341, 309] width 12 height 13
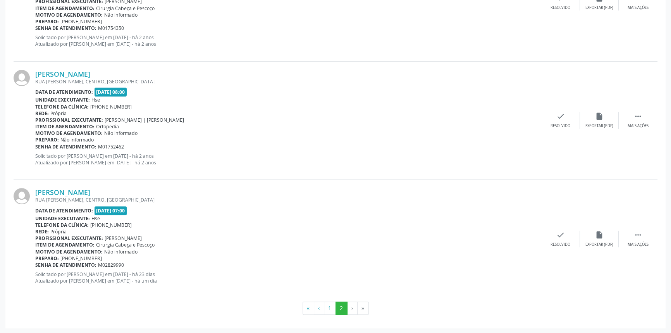
drag, startPoint x: 160, startPoint y: 192, endPoint x: 34, endPoint y: 194, distance: 125.9
click at [34, 194] on div "[PERSON_NAME] [GEOGRAPHIC_DATA][PERSON_NAME], CENTRO, [GEOGRAPHIC_DATA] Data de…" at bounding box center [336, 239] width 644 height 118
copy div "[PERSON_NAME]"
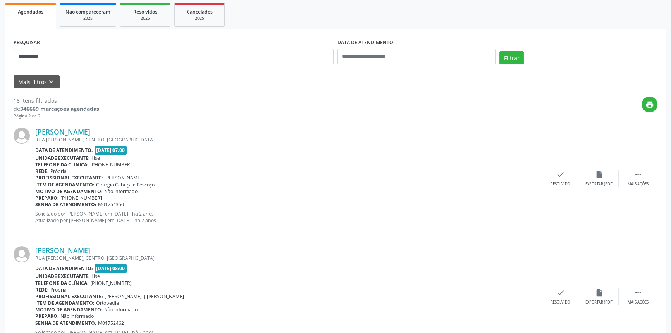
scroll to position [8, 0]
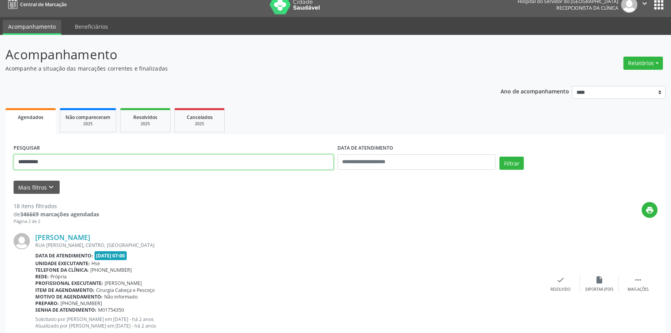
drag, startPoint x: 64, startPoint y: 159, endPoint x: 0, endPoint y: 156, distance: 63.6
click at [0, 157] on div "**********" at bounding box center [335, 325] width 671 height 580
type input "**********"
click at [499, 156] on button "Filtrar" at bounding box center [511, 162] width 24 height 13
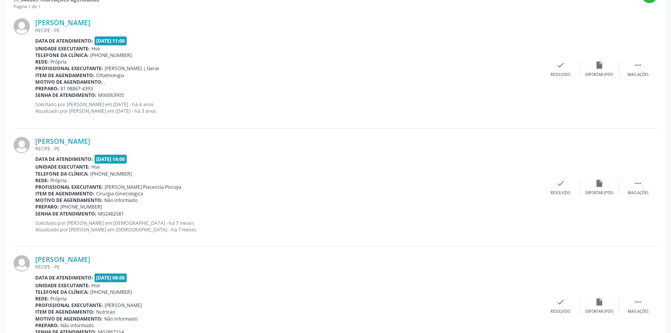
scroll to position [267, 0]
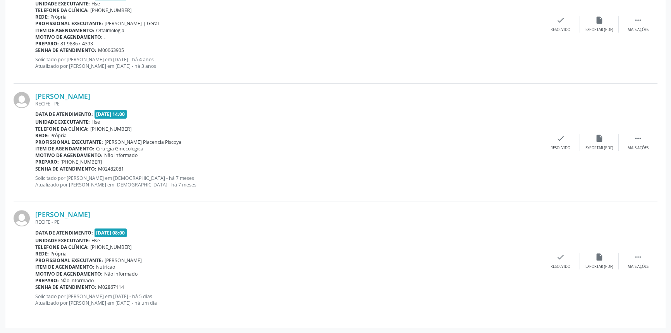
drag, startPoint x: 116, startPoint y: 215, endPoint x: 24, endPoint y: 214, distance: 91.8
click at [24, 214] on div "[PERSON_NAME] [GEOGRAPHIC_DATA] - [GEOGRAPHIC_DATA] Data de atendimento: [DATE]…" at bounding box center [336, 261] width 644 height 118
copy div "[PERSON_NAME]"
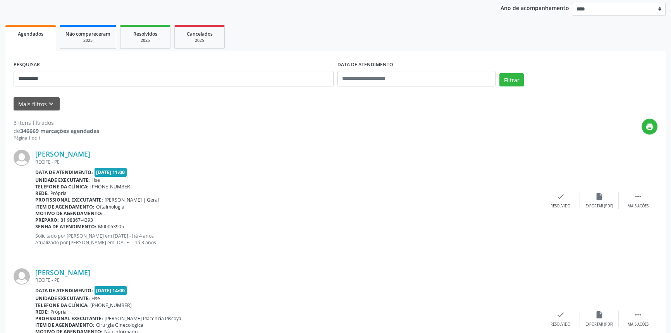
scroll to position [0, 0]
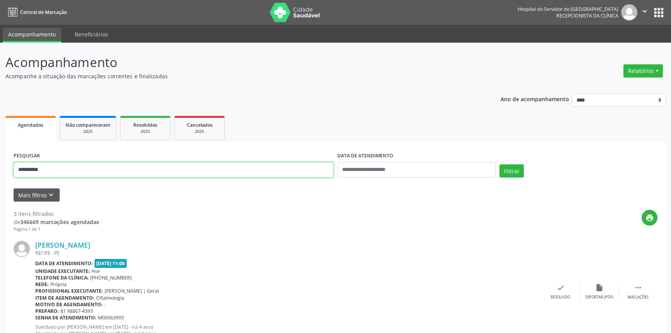
drag, startPoint x: 72, startPoint y: 170, endPoint x: 0, endPoint y: 153, distance: 73.9
click at [0, 163] on div "**********" at bounding box center [335, 322] width 671 height 558
type input "**********"
click at [499, 164] on button "Filtrar" at bounding box center [511, 170] width 24 height 13
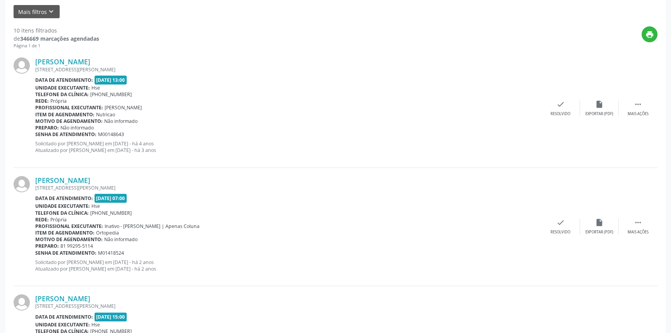
scroll to position [53, 0]
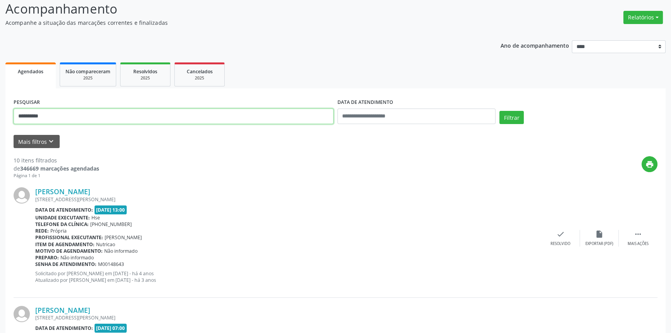
drag, startPoint x: 81, startPoint y: 116, endPoint x: 0, endPoint y: 99, distance: 82.4
type input "**********"
click at [499, 111] on button "Filtrar" at bounding box center [511, 117] width 24 height 13
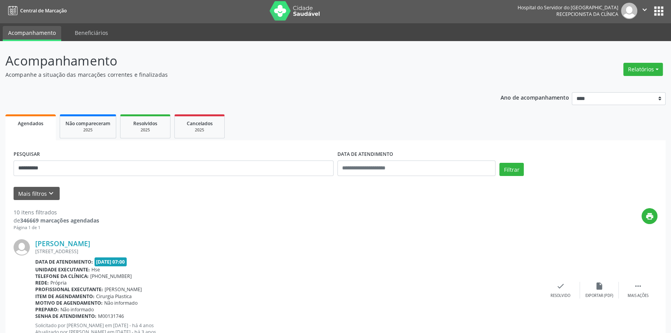
scroll to position [0, 0]
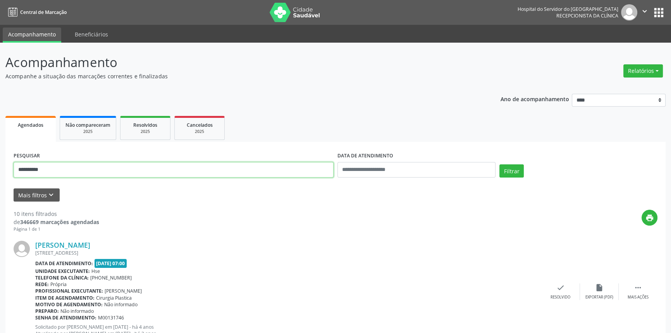
drag, startPoint x: 74, startPoint y: 170, endPoint x: 0, endPoint y: 163, distance: 74.7
type input "**********"
click at [499, 164] on button "Filtrar" at bounding box center [511, 170] width 24 height 13
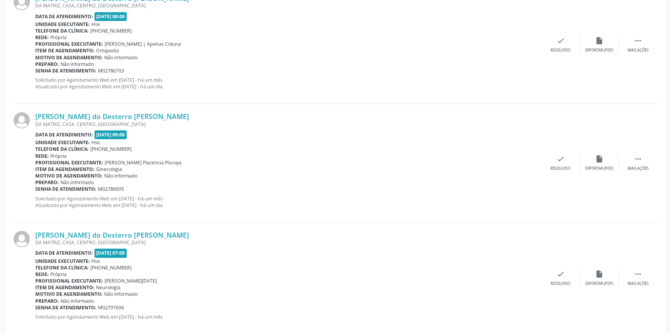
scroll to position [1088, 0]
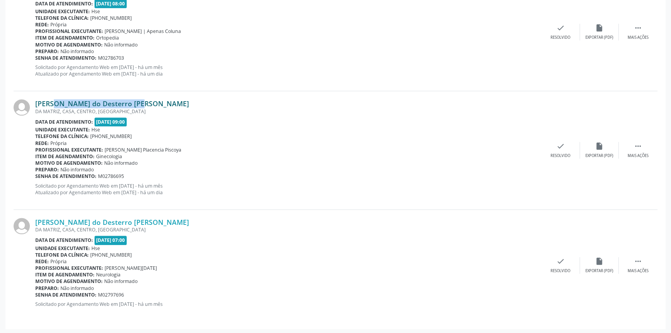
drag, startPoint x: 126, startPoint y: 101, endPoint x: 36, endPoint y: 103, distance: 89.5
click at [36, 103] on div "[PERSON_NAME] do Desterro [PERSON_NAME]" at bounding box center [288, 103] width 506 height 9
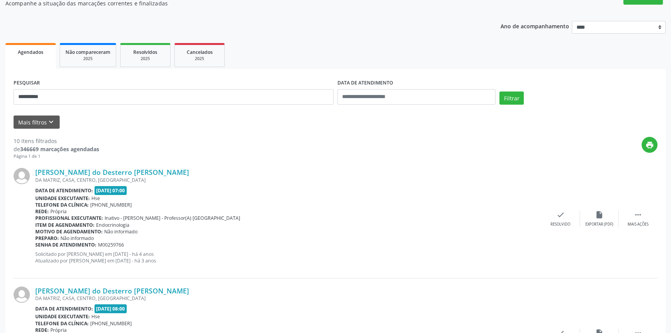
scroll to position [0, 0]
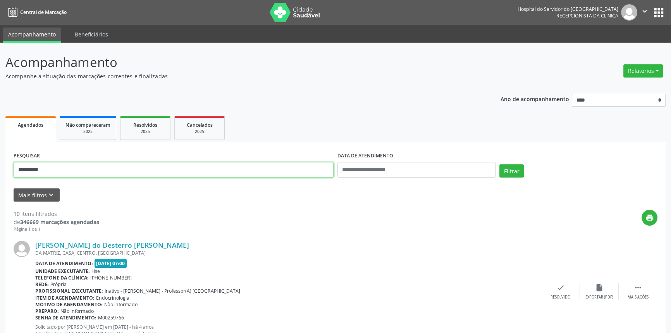
drag, startPoint x: 77, startPoint y: 170, endPoint x: 0, endPoint y: 139, distance: 82.7
type input "**********"
click at [499, 164] on button "Filtrar" at bounding box center [511, 170] width 24 height 13
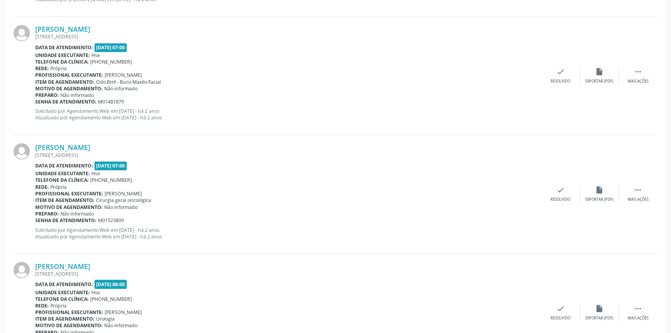
scroll to position [1707, 0]
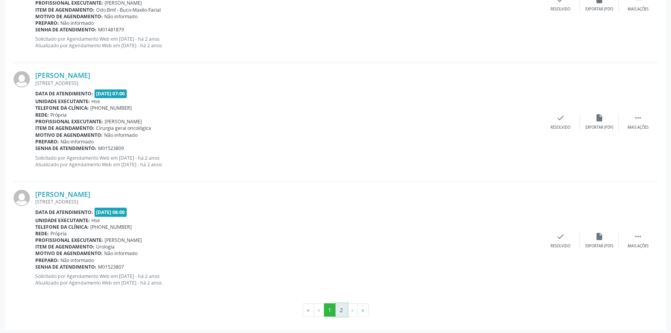
click at [340, 306] on button "2" at bounding box center [341, 309] width 12 height 13
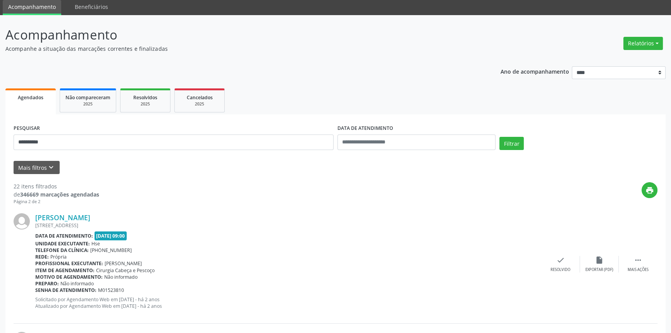
scroll to position [0, 0]
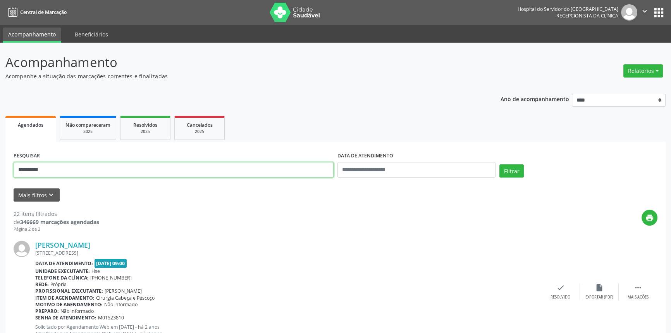
click at [499, 164] on button "Filtrar" at bounding box center [511, 170] width 24 height 13
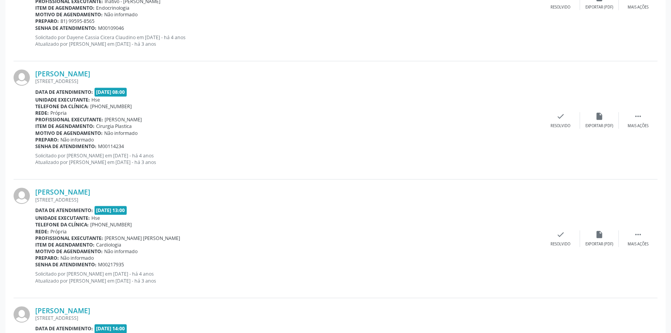
scroll to position [858, 0]
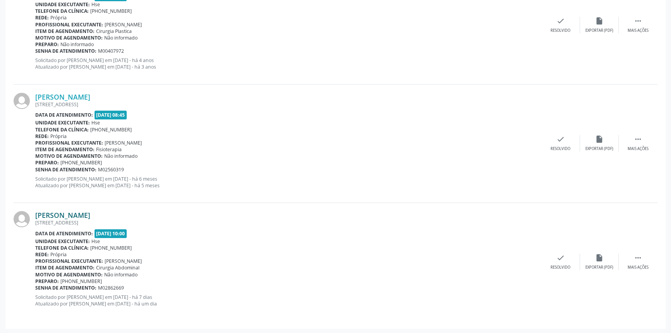
drag, startPoint x: 127, startPoint y: 215, endPoint x: 35, endPoint y: 215, distance: 91.4
click at [35, 215] on div "[PERSON_NAME] [STREET_ADDRESS] Data de atendimento: [DATE] 10:00 Unidade execut…" at bounding box center [336, 262] width 644 height 118
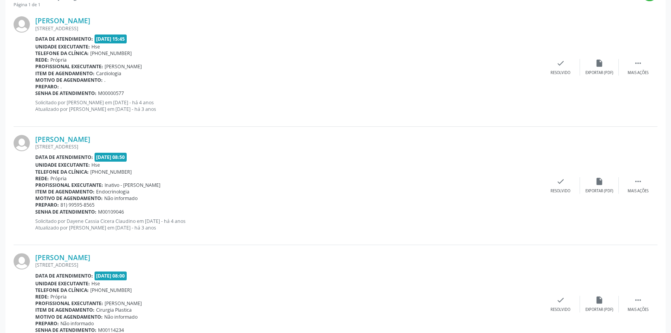
scroll to position [83, 0]
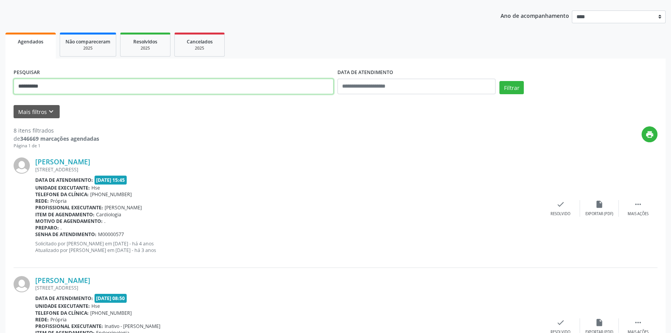
click at [499, 81] on button "Filtrar" at bounding box center [511, 87] width 24 height 13
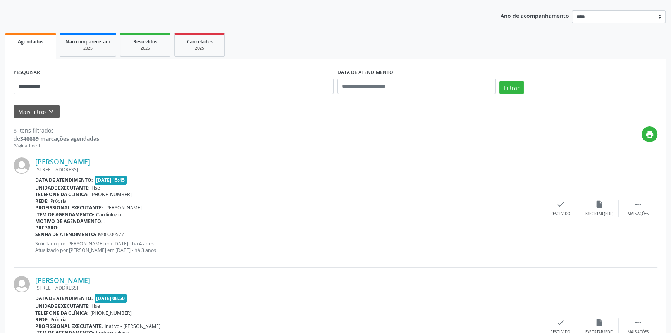
scroll to position [0, 0]
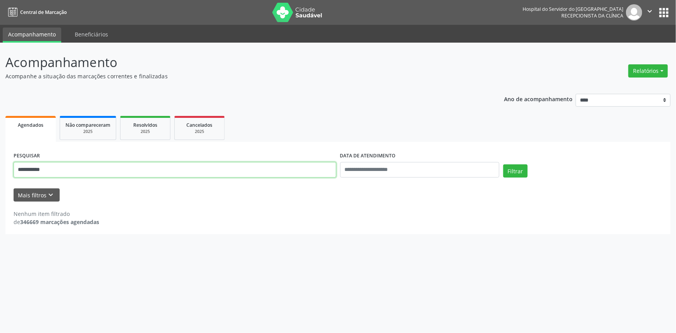
drag, startPoint x: 82, startPoint y: 176, endPoint x: 0, endPoint y: 162, distance: 82.8
click at [0, 164] on div "**********" at bounding box center [338, 188] width 676 height 290
type input "**********"
click at [503, 164] on button "Filtrar" at bounding box center [515, 170] width 24 height 13
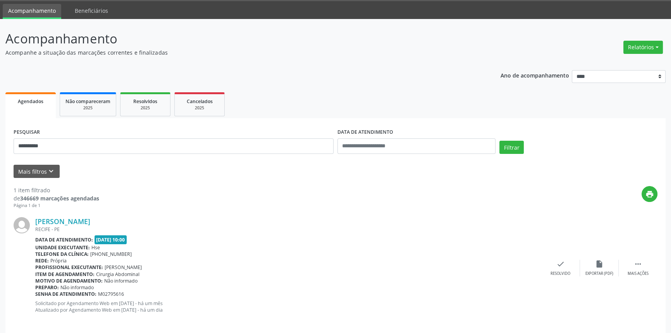
scroll to position [31, 0]
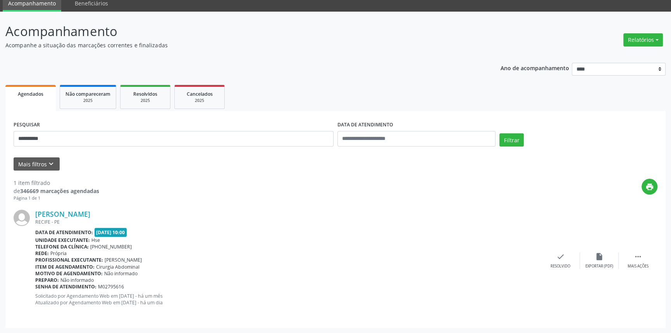
drag, startPoint x: 120, startPoint y: 212, endPoint x: 31, endPoint y: 216, distance: 89.2
click at [31, 216] on div "[PERSON_NAME] [GEOGRAPHIC_DATA] - [GEOGRAPHIC_DATA] Data de atendimento: [DATE]…" at bounding box center [336, 260] width 644 height 118
click at [0, 137] on div "**********" at bounding box center [335, 172] width 671 height 321
click at [499, 133] on button "Filtrar" at bounding box center [511, 139] width 24 height 13
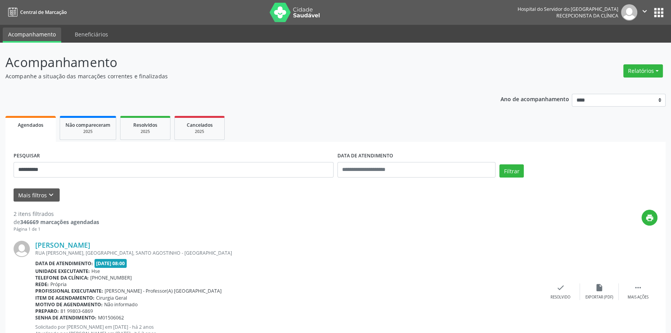
scroll to position [149, 0]
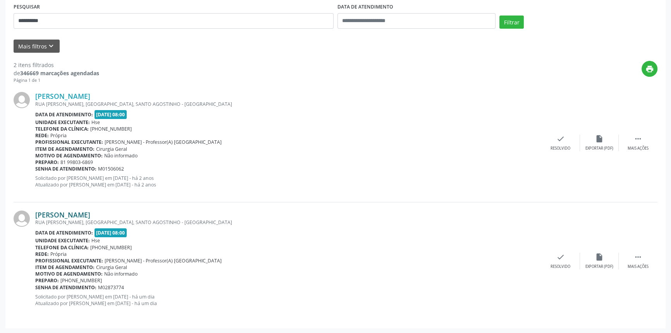
drag, startPoint x: 143, startPoint y: 211, endPoint x: 36, endPoint y: 213, distance: 107.3
click at [36, 213] on div "[PERSON_NAME]" at bounding box center [288, 214] width 506 height 9
drag, startPoint x: 57, startPoint y: 15, endPoint x: 0, endPoint y: 8, distance: 57.8
click at [0, 13] on div "**********" at bounding box center [335, 114] width 671 height 440
type input "**********"
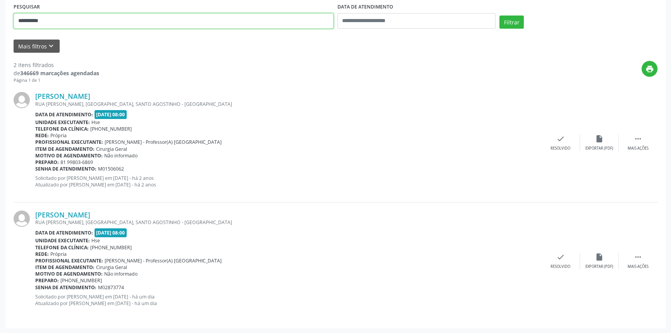
click at [499, 15] on button "Filtrar" at bounding box center [511, 21] width 24 height 13
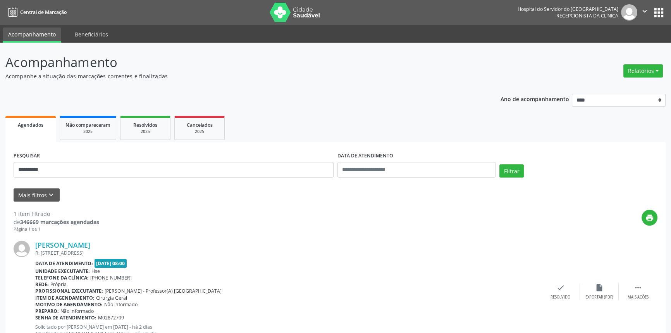
scroll to position [31, 0]
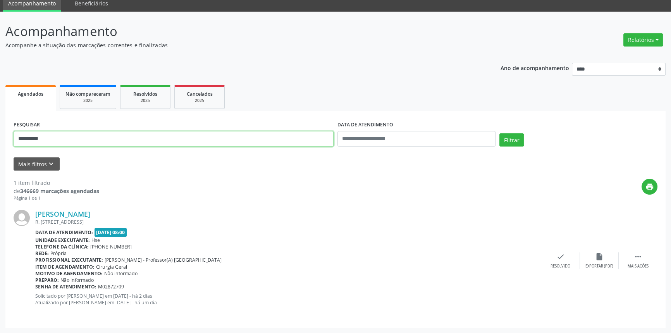
drag, startPoint x: 33, startPoint y: 136, endPoint x: 0, endPoint y: 127, distance: 34.2
click at [0, 129] on div "**********" at bounding box center [335, 172] width 671 height 321
type input "**********"
click at [499, 133] on button "Filtrar" at bounding box center [511, 139] width 24 height 13
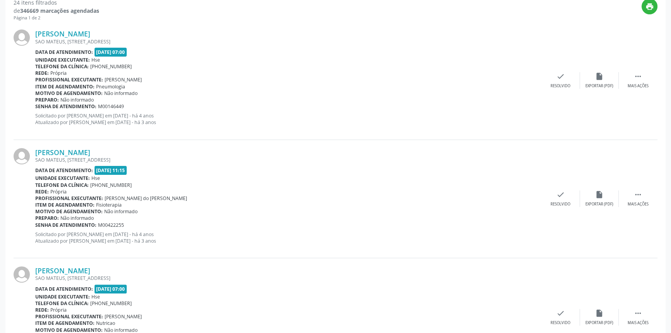
scroll to position [1707, 0]
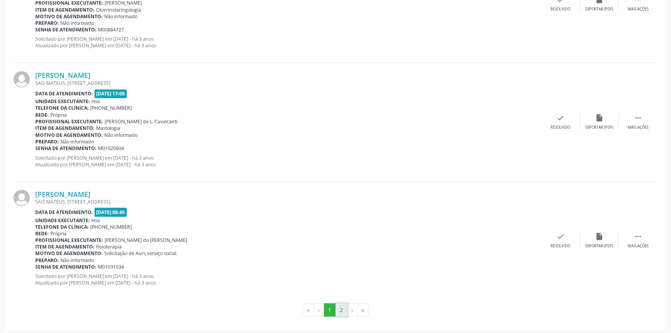
click at [343, 305] on button "2" at bounding box center [341, 309] width 12 height 13
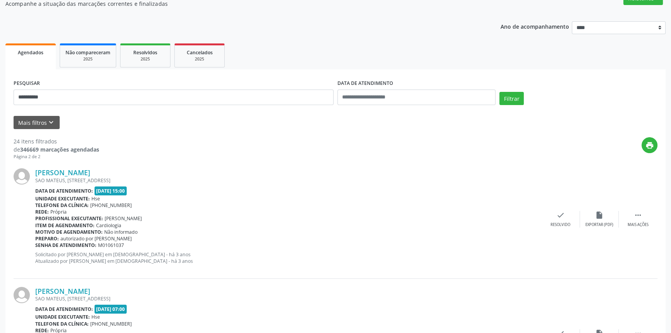
scroll to position [70, 0]
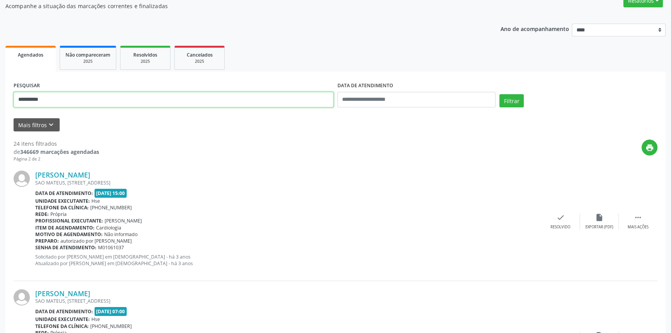
drag, startPoint x: 57, startPoint y: 95, endPoint x: 0, endPoint y: 84, distance: 58.3
click at [499, 94] on button "Filtrar" at bounding box center [511, 100] width 24 height 13
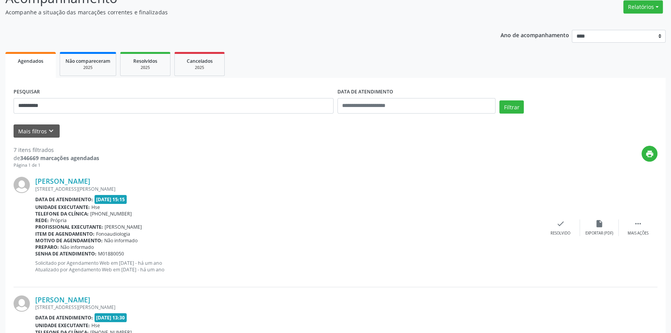
scroll to position [0, 0]
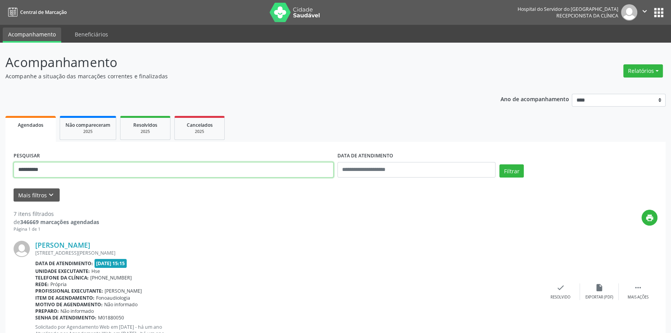
drag, startPoint x: 0, startPoint y: 176, endPoint x: 201, endPoint y: 170, distance: 201.5
click at [201, 170] on input "**********" at bounding box center [174, 169] width 320 height 15
type input "**********"
click at [499, 164] on button "Filtrar" at bounding box center [511, 170] width 24 height 13
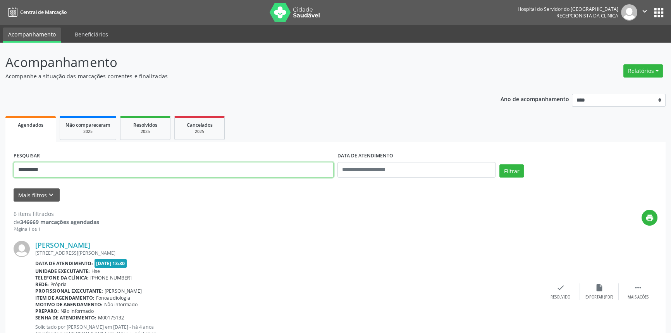
type input "**********"
click at [499, 164] on button "Filtrar" at bounding box center [511, 170] width 24 height 13
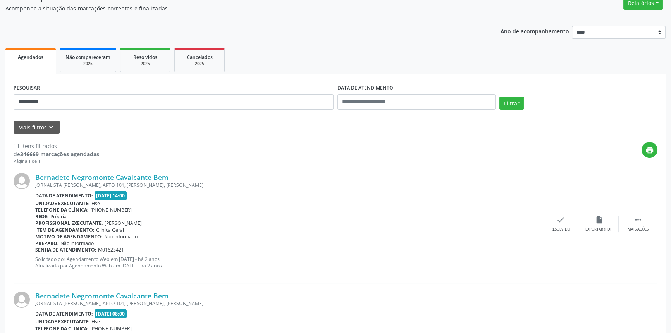
scroll to position [2, 0]
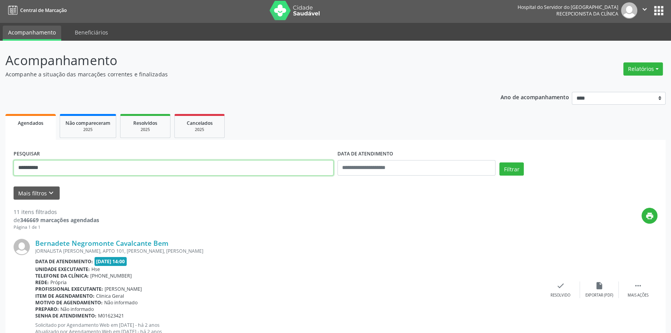
drag, startPoint x: 76, startPoint y: 165, endPoint x: 0, endPoint y: 165, distance: 75.9
click at [499, 162] on button "Filtrar" at bounding box center [511, 168] width 24 height 13
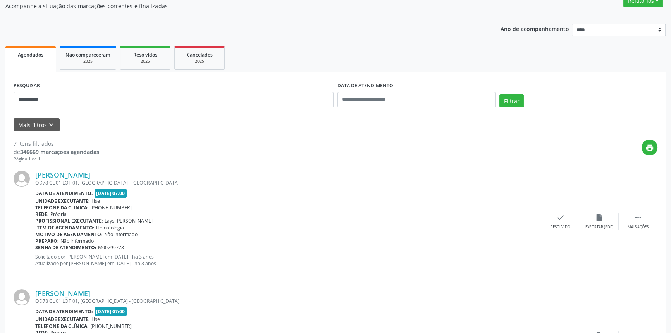
scroll to position [0, 0]
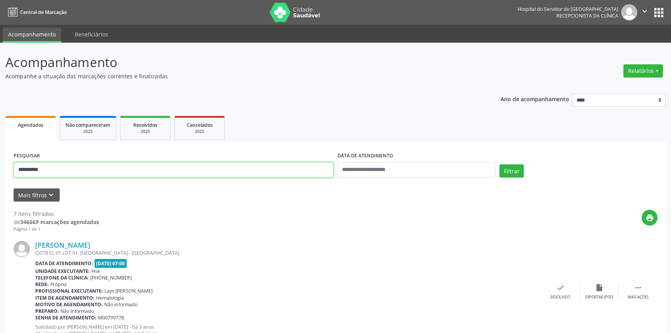
drag, startPoint x: 59, startPoint y: 170, endPoint x: 8, endPoint y: 153, distance: 53.9
click at [17, 158] on div "**********" at bounding box center [174, 166] width 324 height 33
click at [499, 164] on button "Filtrar" at bounding box center [511, 170] width 24 height 13
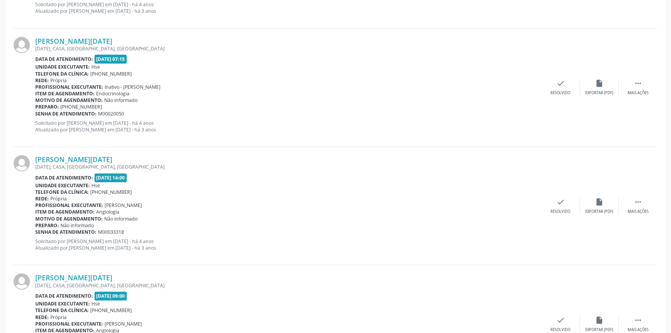
scroll to position [1707, 0]
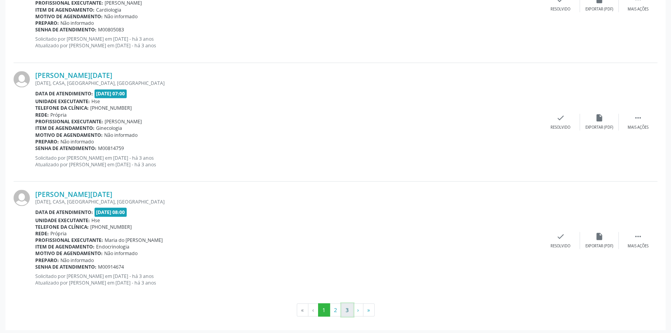
click at [348, 309] on button "3" at bounding box center [347, 309] width 12 height 13
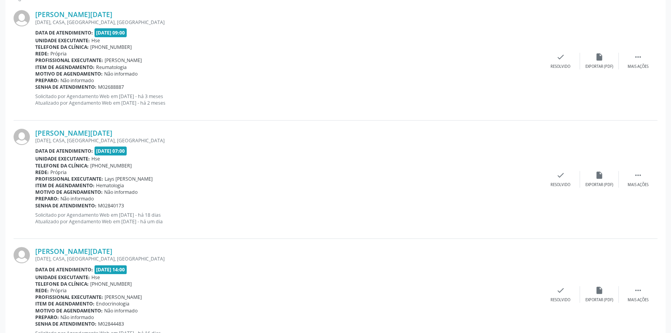
scroll to position [218, 0]
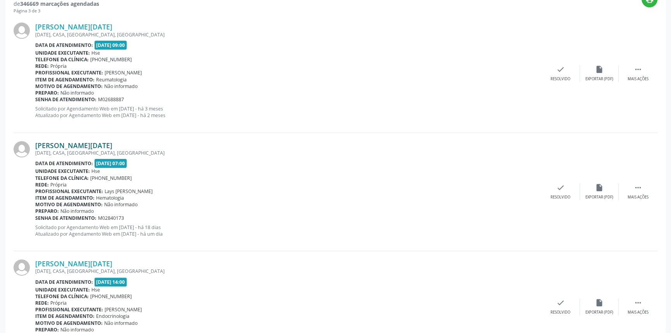
drag, startPoint x: 126, startPoint y: 140, endPoint x: 35, endPoint y: 144, distance: 91.1
click at [35, 144] on div "[PERSON_NAME][DATE]" at bounding box center [288, 145] width 506 height 9
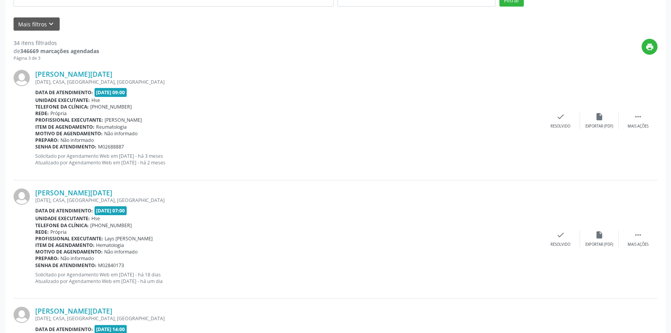
scroll to position [112, 0]
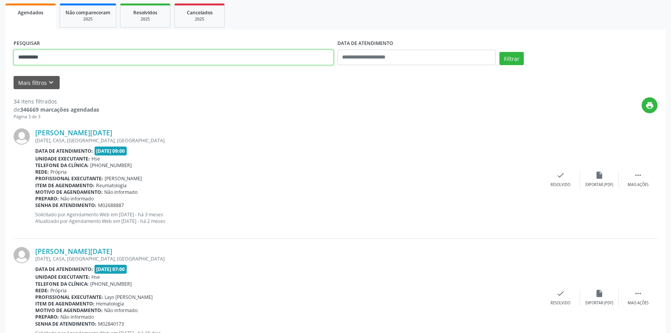
click at [40, 53] on input "**********" at bounding box center [174, 57] width 320 height 15
click at [50, 52] on input "**********" at bounding box center [174, 57] width 320 height 15
drag, startPoint x: 52, startPoint y: 55, endPoint x: 0, endPoint y: 55, distance: 52.3
click at [0, 55] on div "**********" at bounding box center [335, 272] width 671 height 685
click at [499, 52] on button "Filtrar" at bounding box center [511, 58] width 24 height 13
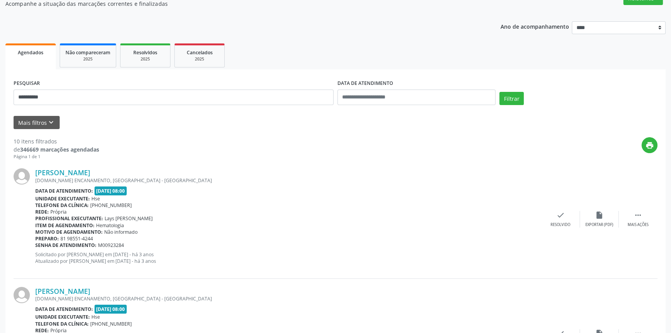
scroll to position [3, 0]
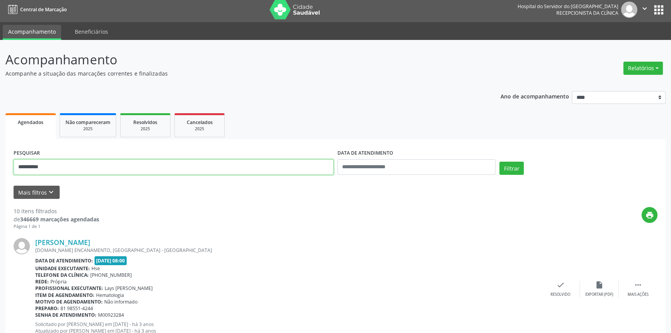
drag, startPoint x: 91, startPoint y: 164, endPoint x: 0, endPoint y: 167, distance: 90.7
type input "**********"
click at [499, 162] on button "Filtrar" at bounding box center [511, 168] width 24 height 13
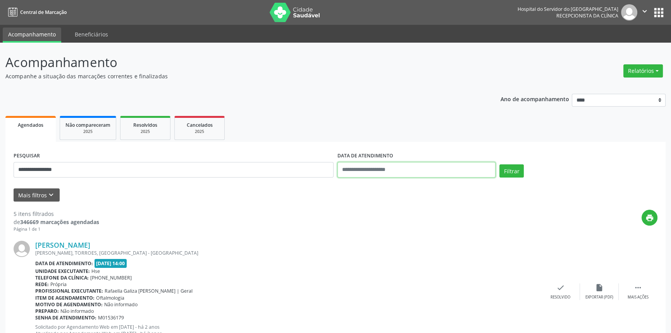
click at [381, 172] on input "text" at bounding box center [416, 169] width 158 height 15
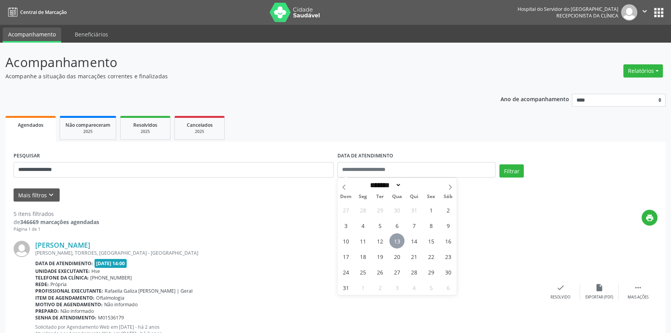
click at [399, 239] on span "13" at bounding box center [396, 240] width 15 height 15
type input "**********"
click at [399, 239] on span "13" at bounding box center [396, 240] width 15 height 15
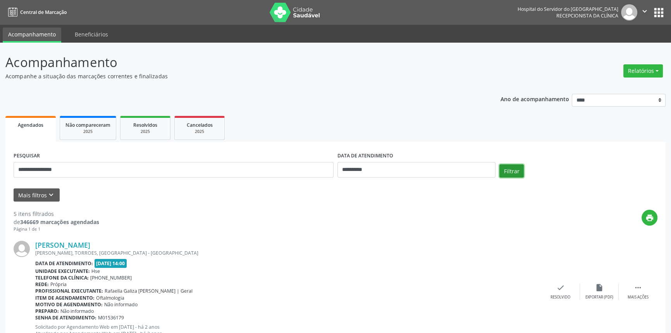
click at [513, 168] on button "Filtrar" at bounding box center [511, 170] width 24 height 13
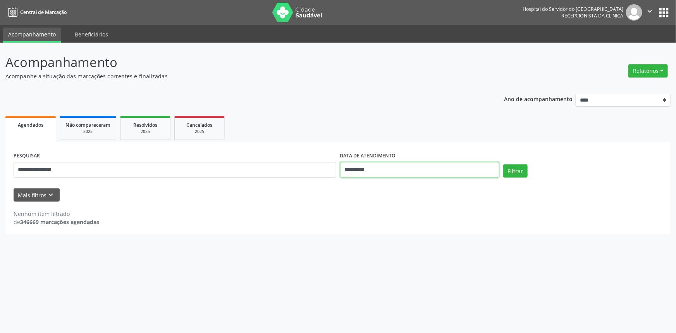
click at [388, 170] on input "**********" at bounding box center [419, 169] width 159 height 15
click at [413, 238] on span "14" at bounding box center [413, 240] width 15 height 15
type input "**********"
click at [509, 169] on button "Filtrar" at bounding box center [515, 170] width 24 height 13
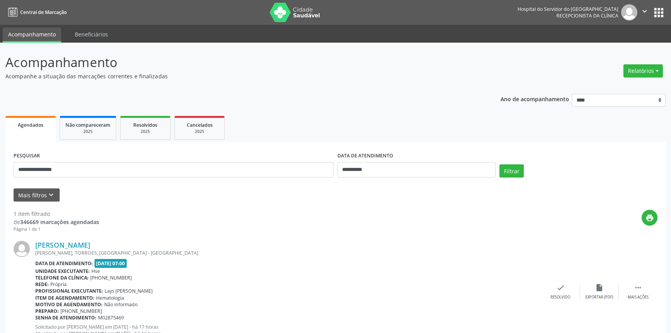
scroll to position [31, 0]
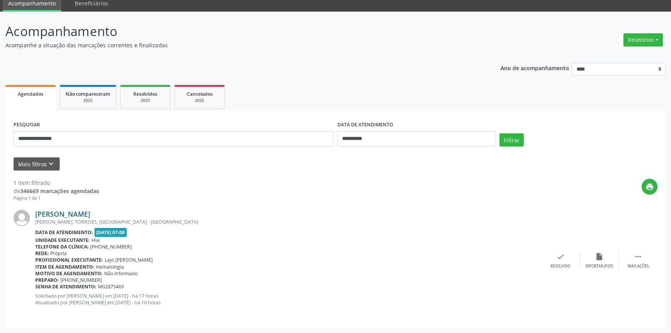
drag, startPoint x: 162, startPoint y: 213, endPoint x: 36, endPoint y: 210, distance: 125.5
click at [36, 210] on div "[PERSON_NAME]" at bounding box center [288, 214] width 506 height 9
drag, startPoint x: 67, startPoint y: 141, endPoint x: 0, endPoint y: 146, distance: 67.6
click at [0, 146] on div "**********" at bounding box center [335, 172] width 671 height 321
paste input "**********"
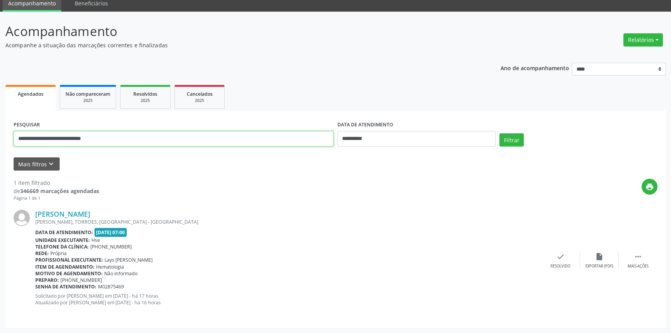
type input "**********"
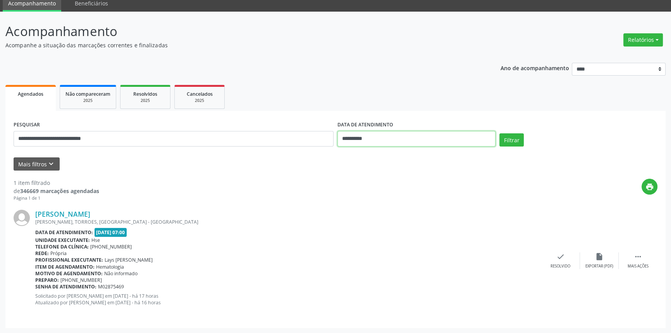
click at [400, 138] on input "**********" at bounding box center [416, 138] width 158 height 15
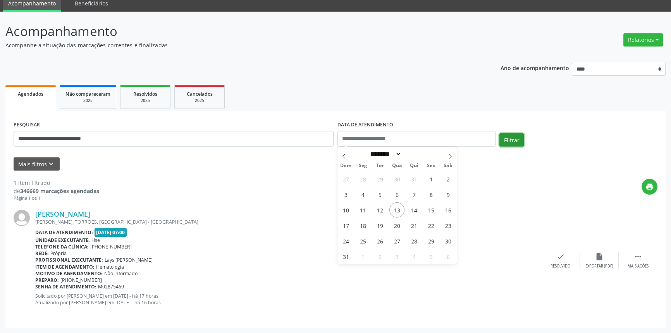
click at [509, 140] on button "Filtrar" at bounding box center [511, 139] width 24 height 13
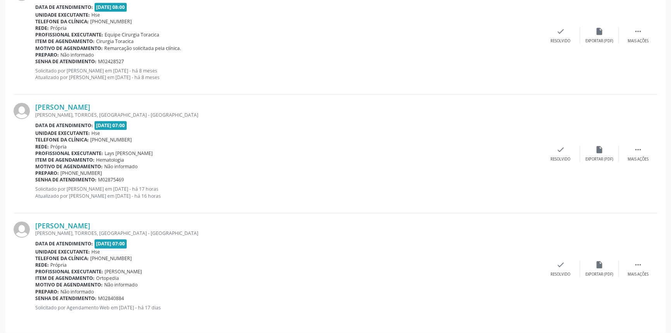
scroll to position [497, 0]
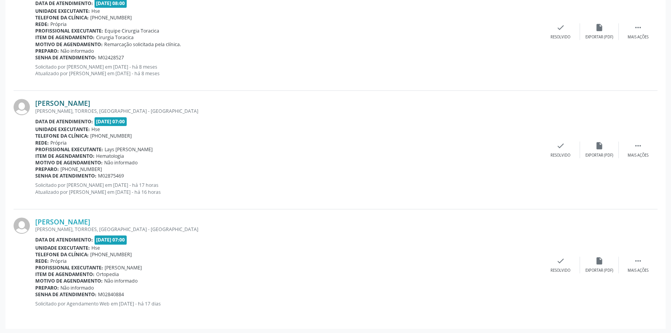
drag, startPoint x: 144, startPoint y: 102, endPoint x: 36, endPoint y: 105, distance: 108.5
click at [36, 105] on div "[PERSON_NAME]" at bounding box center [288, 103] width 506 height 9
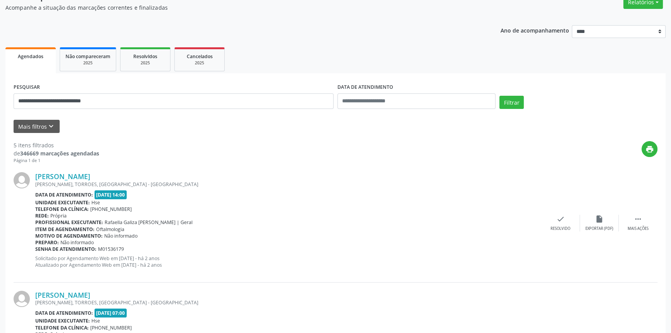
scroll to position [4, 0]
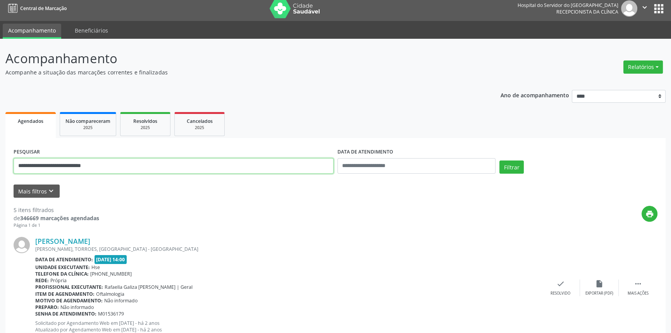
drag, startPoint x: 118, startPoint y: 162, endPoint x: 0, endPoint y: 132, distance: 121.5
click at [499, 160] on button "Filtrar" at bounding box center [511, 166] width 24 height 13
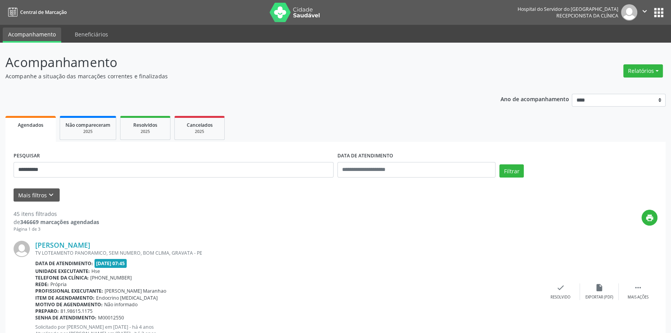
scroll to position [1707, 0]
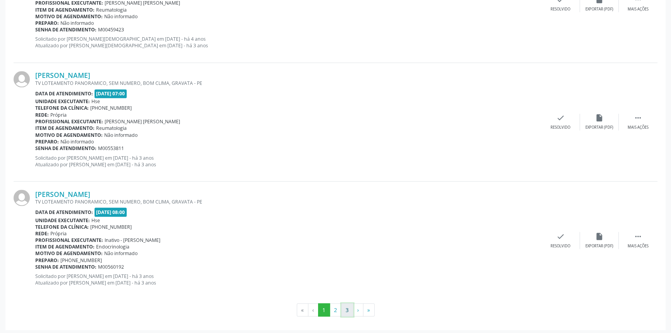
click at [346, 308] on button "3" at bounding box center [347, 309] width 12 height 13
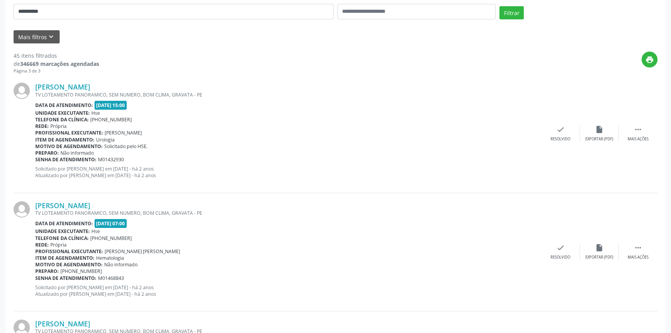
scroll to position [81, 0]
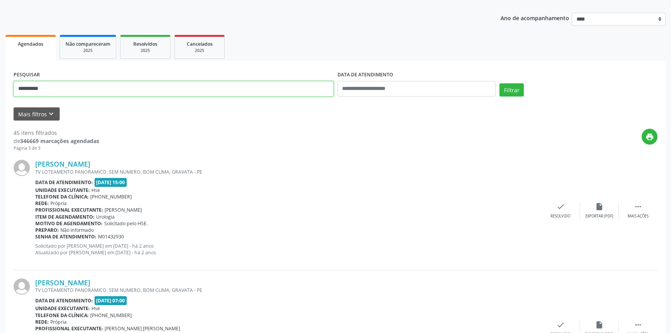
drag, startPoint x: 51, startPoint y: 89, endPoint x: 0, endPoint y: 93, distance: 50.9
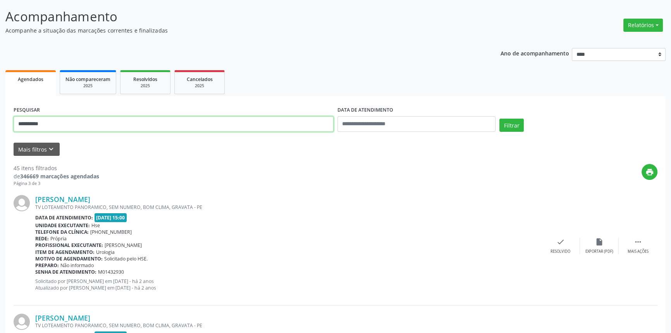
type input "**********"
click at [499, 119] on button "Filtrar" at bounding box center [511, 125] width 24 height 13
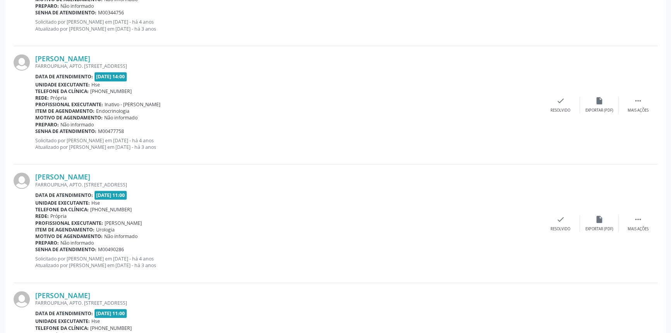
scroll to position [1707, 0]
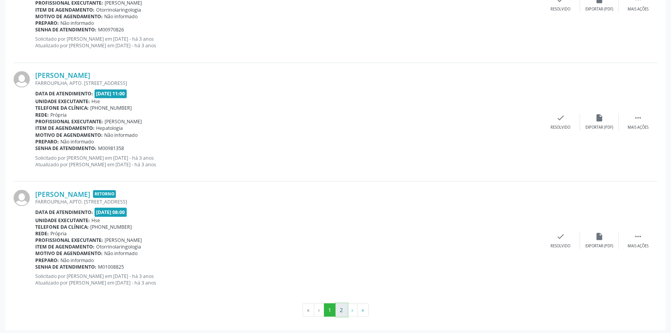
click at [341, 308] on button "2" at bounding box center [341, 309] width 12 height 13
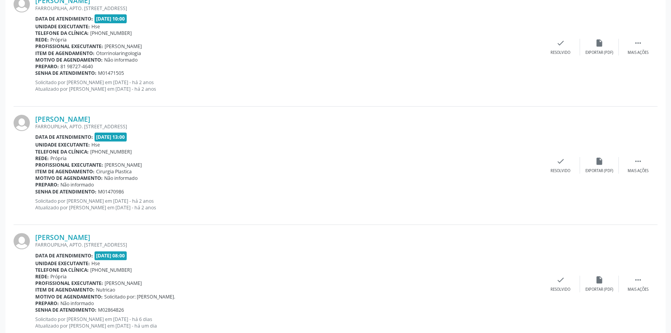
scroll to position [289, 0]
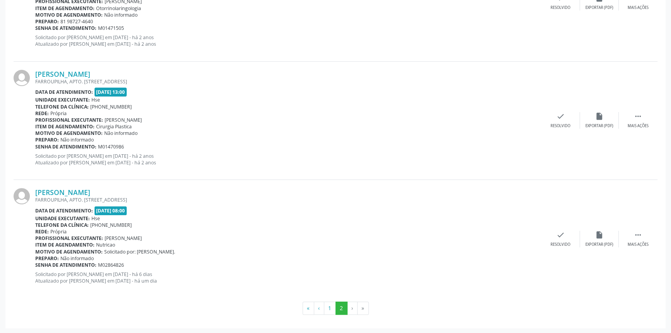
drag, startPoint x: 132, startPoint y: 191, endPoint x: 35, endPoint y: 192, distance: 97.6
click at [35, 192] on div "[PERSON_NAME] FARROUPILHA, APTO. [STREET_ADDRESS] Data de atendimento: [DATE] 0…" at bounding box center [336, 239] width 644 height 118
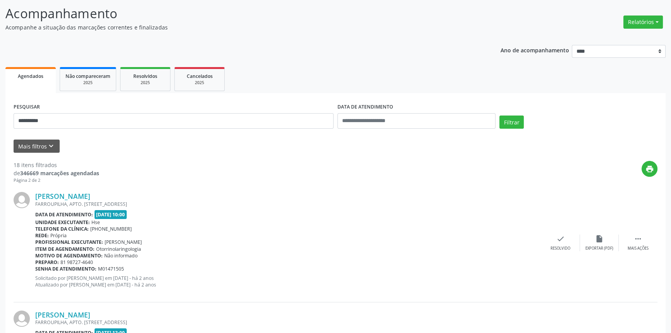
scroll to position [0, 0]
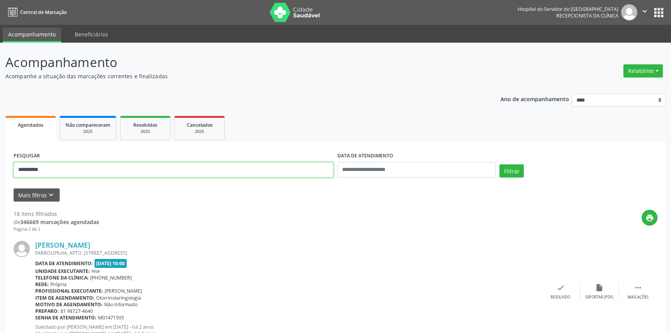
drag, startPoint x: 69, startPoint y: 172, endPoint x: 0, endPoint y: 157, distance: 70.5
click at [0, 158] on div "**********" at bounding box center [335, 333] width 671 height 580
type input "**********"
click at [499, 164] on button "Filtrar" at bounding box center [511, 170] width 24 height 13
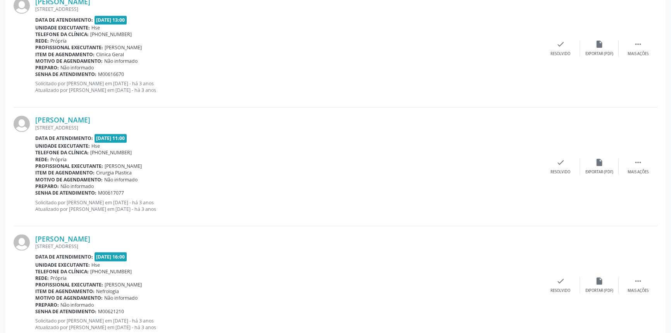
scroll to position [1707, 0]
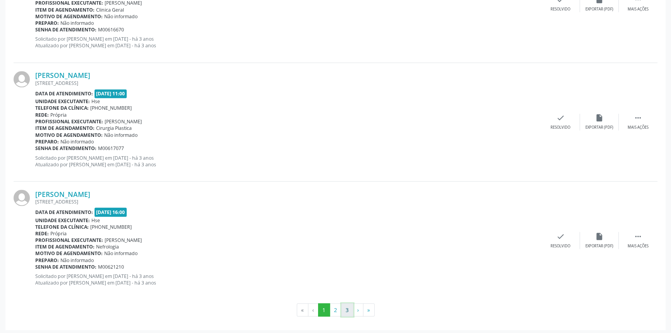
click at [348, 309] on button "3" at bounding box center [347, 309] width 12 height 13
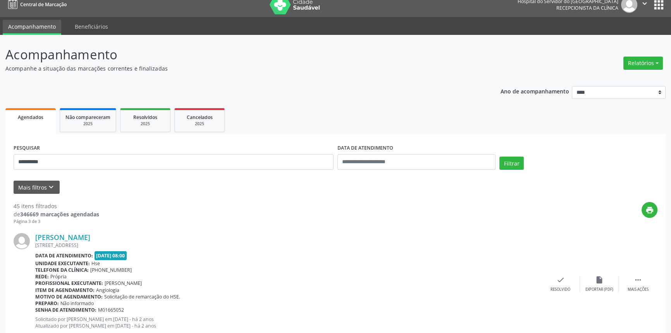
scroll to position [0, 0]
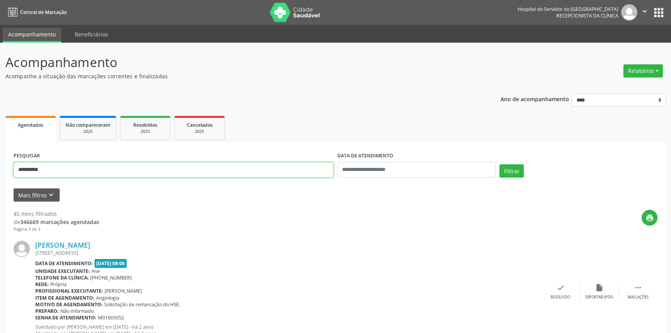
type input "**********"
click at [499, 164] on button "Filtrar" at bounding box center [511, 170] width 24 height 13
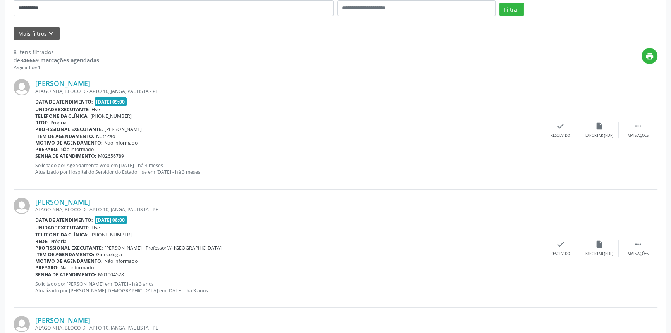
scroll to position [83, 0]
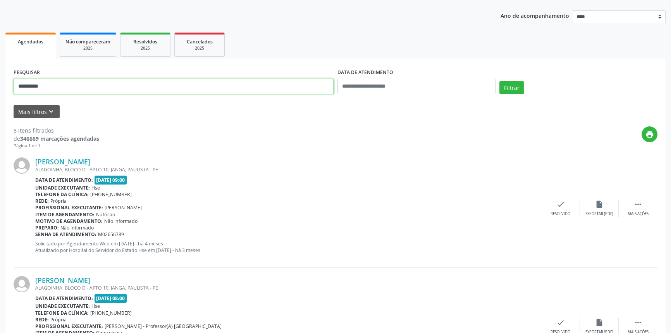
type input "**********"
click at [499, 81] on button "Filtrar" at bounding box center [511, 87] width 24 height 13
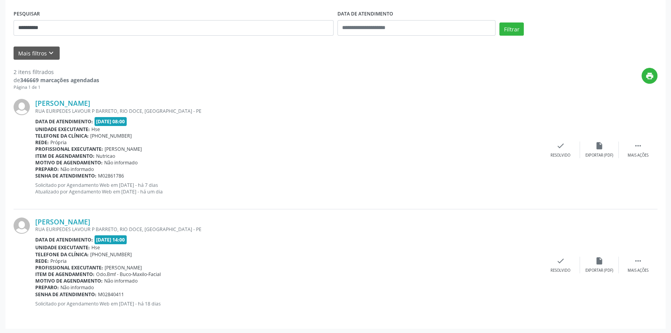
scroll to position [142, 0]
drag, startPoint x: 153, startPoint y: 100, endPoint x: 35, endPoint y: 103, distance: 117.4
click at [35, 103] on div "[PERSON_NAME]" at bounding box center [288, 102] width 506 height 9
click at [90, 101] on link "[PERSON_NAME]" at bounding box center [62, 102] width 55 height 9
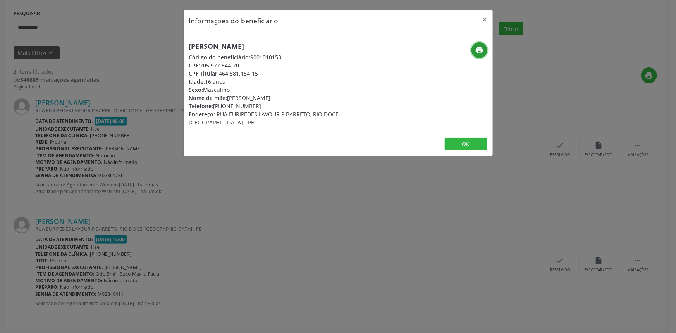
click at [476, 54] on button "print" at bounding box center [479, 50] width 16 height 16
click at [478, 21] on button "×" at bounding box center [484, 19] width 15 height 19
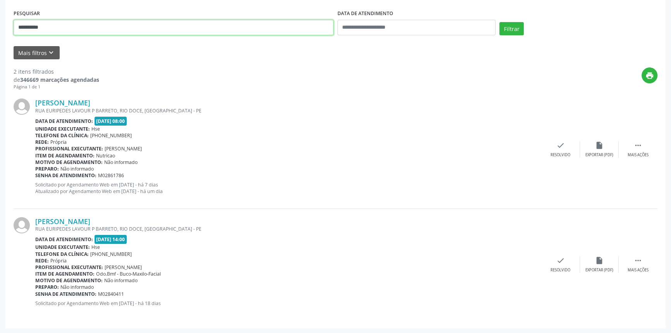
drag, startPoint x: 19, startPoint y: 27, endPoint x: 0, endPoint y: 11, distance: 24.7
click at [0, 21] on div "**********" at bounding box center [335, 116] width 671 height 433
type input "**********"
click at [499, 22] on button "Filtrar" at bounding box center [511, 28] width 24 height 13
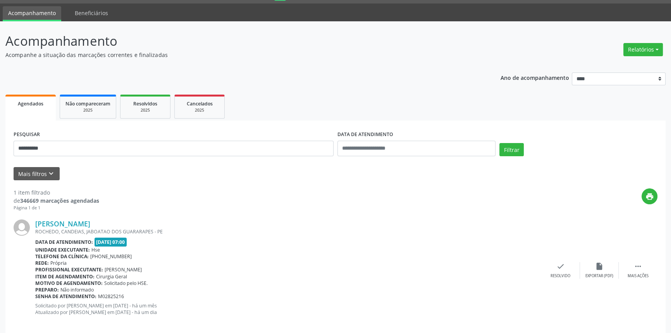
scroll to position [31, 0]
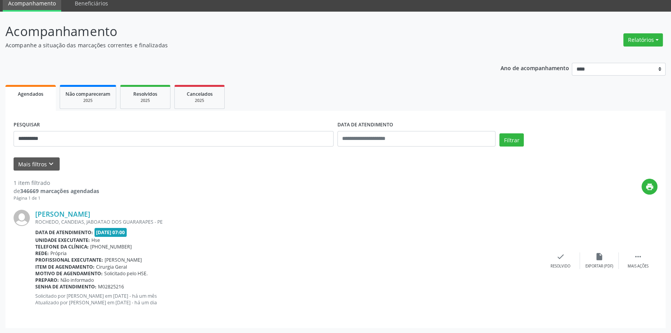
drag, startPoint x: 177, startPoint y: 213, endPoint x: 30, endPoint y: 213, distance: 147.2
click at [30, 213] on div "[PERSON_NAME] [GEOGRAPHIC_DATA], [GEOGRAPHIC_DATA], JABOATAO DOS GUARARAPES - P…" at bounding box center [336, 260] width 644 height 118
click at [90, 212] on link "[PERSON_NAME]" at bounding box center [62, 214] width 55 height 9
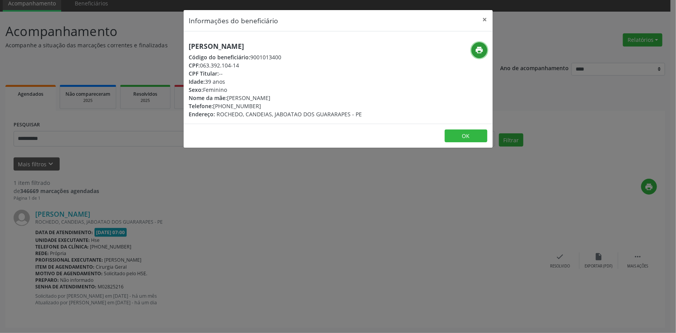
click at [480, 52] on icon "print" at bounding box center [479, 50] width 9 height 9
click at [483, 20] on button "×" at bounding box center [484, 19] width 15 height 19
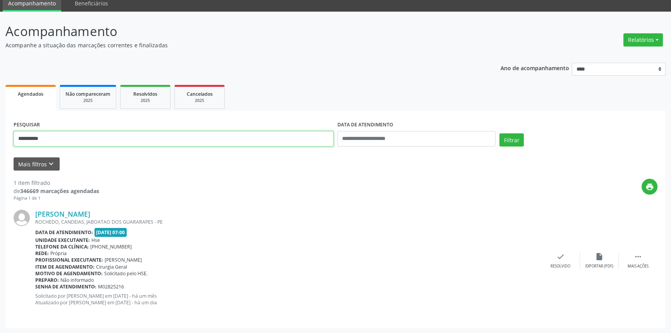
drag, startPoint x: 55, startPoint y: 136, endPoint x: 0, endPoint y: 133, distance: 54.7
click at [0, 133] on div "**********" at bounding box center [335, 172] width 671 height 321
click at [499, 133] on button "Filtrar" at bounding box center [511, 139] width 24 height 13
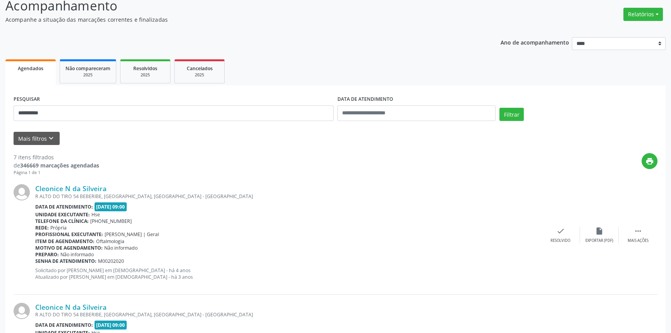
scroll to position [0, 0]
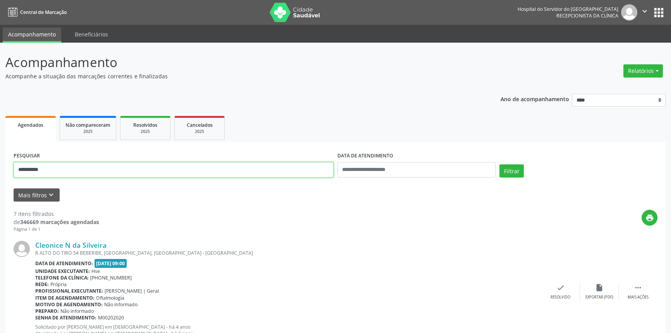
drag, startPoint x: 85, startPoint y: 165, endPoint x: 0, endPoint y: 156, distance: 85.3
type input "**********"
click at [499, 164] on button "Filtrar" at bounding box center [511, 170] width 24 height 13
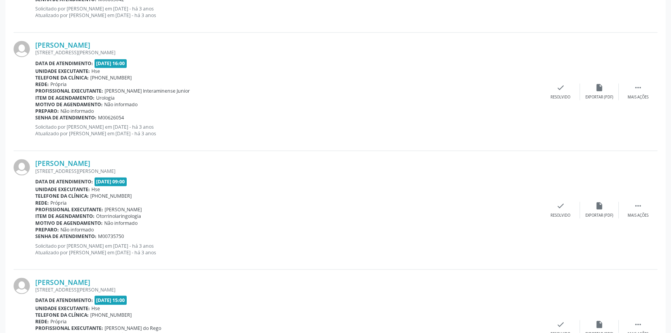
scroll to position [1707, 0]
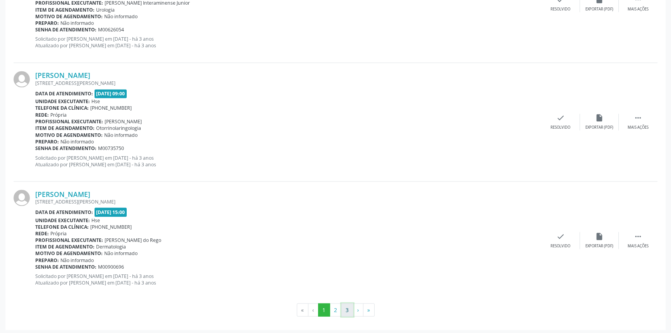
click at [344, 304] on button "3" at bounding box center [347, 309] width 12 height 13
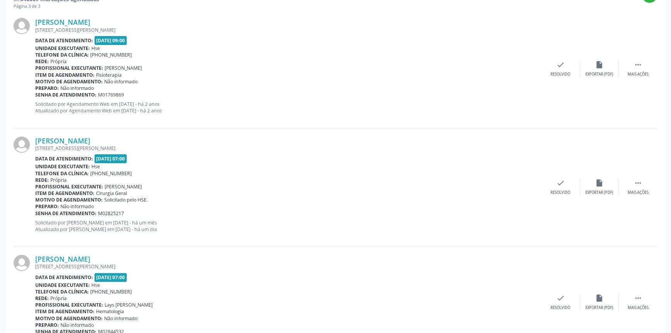
scroll to position [283, 0]
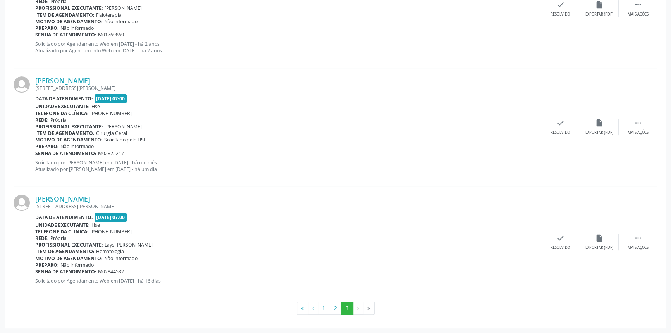
drag, startPoint x: 115, startPoint y: 80, endPoint x: 33, endPoint y: 84, distance: 81.8
click at [33, 84] on div "[PERSON_NAME] [STREET_ADDRESS][PERSON_NAME] Data de atendimento: [DATE] 07:00 U…" at bounding box center [336, 127] width 644 height 118
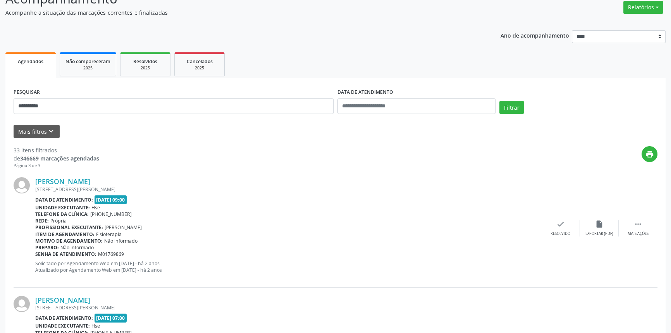
scroll to position [0, 0]
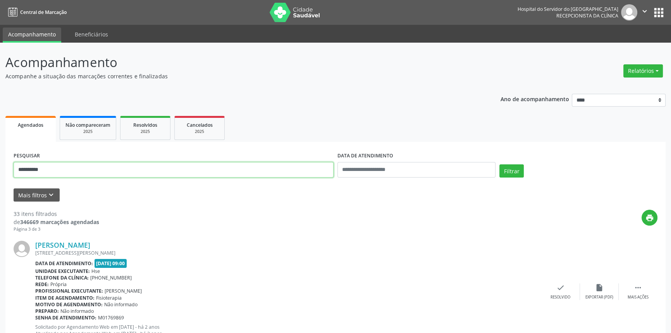
drag, startPoint x: 31, startPoint y: 171, endPoint x: 0, endPoint y: 143, distance: 41.1
click at [0, 160] on div "**********" at bounding box center [335, 330] width 671 height 574
click at [499, 164] on button "Filtrar" at bounding box center [511, 170] width 24 height 13
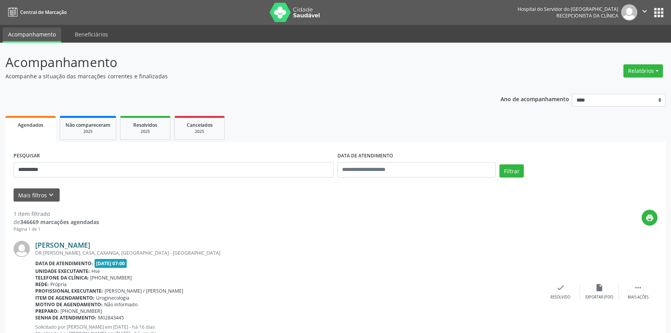
drag, startPoint x: 148, startPoint y: 244, endPoint x: 35, endPoint y: 244, distance: 113.1
click at [35, 244] on div "[PERSON_NAME]" at bounding box center [288, 245] width 506 height 9
click at [90, 245] on link "[PERSON_NAME]" at bounding box center [62, 245] width 55 height 9
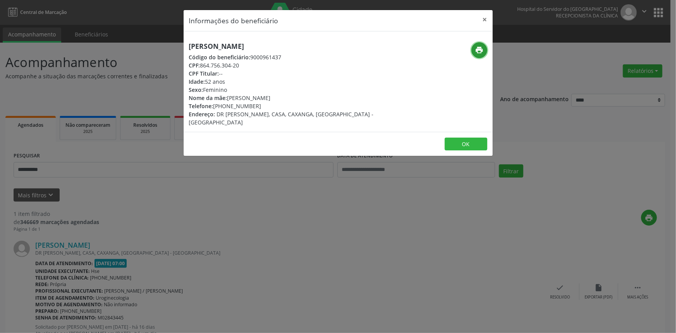
click at [476, 48] on icon "print" at bounding box center [479, 50] width 9 height 9
drag, startPoint x: 489, startPoint y: 19, endPoint x: 419, endPoint y: 49, distance: 75.6
click at [489, 19] on button "×" at bounding box center [484, 19] width 15 height 19
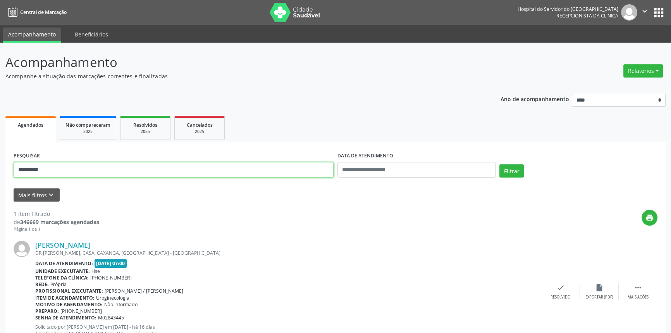
drag, startPoint x: 66, startPoint y: 168, endPoint x: 0, endPoint y: 171, distance: 66.3
click at [0, 173] on div "**********" at bounding box center [335, 203] width 671 height 321
type input "**********"
click at [499, 164] on button "Filtrar" at bounding box center [511, 170] width 24 height 13
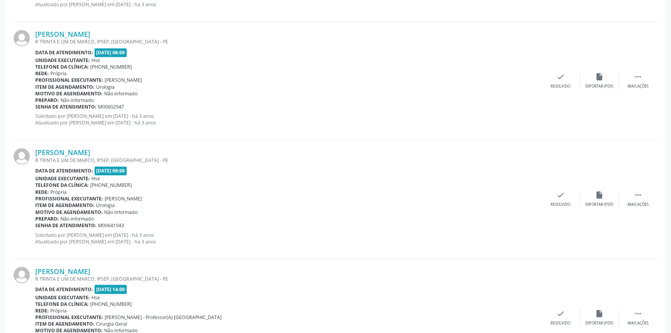
scroll to position [1707, 0]
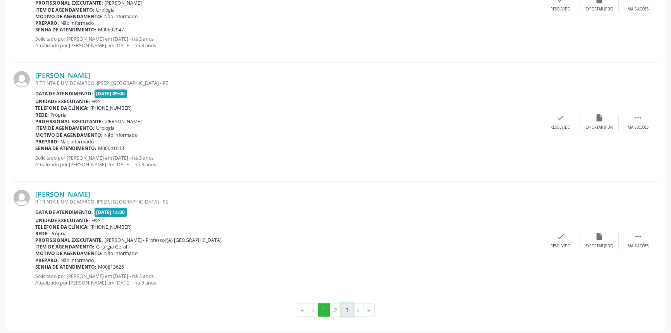
click at [350, 306] on button "3" at bounding box center [347, 309] width 12 height 13
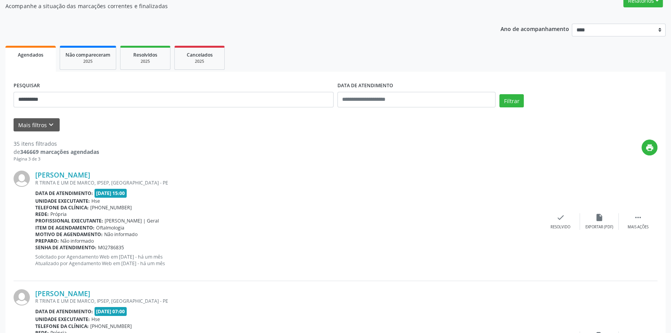
scroll to position [0, 0]
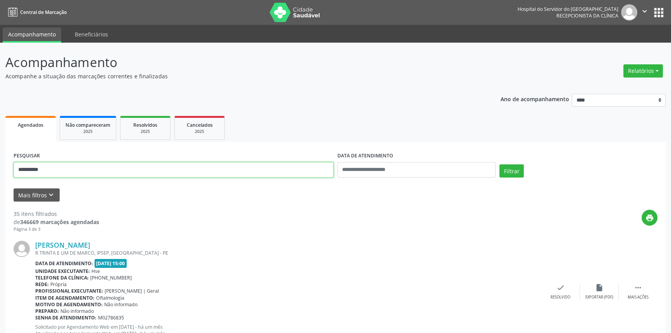
drag, startPoint x: 58, startPoint y: 174, endPoint x: 0, endPoint y: 147, distance: 64.1
type input "**********"
click at [499, 164] on button "Filtrar" at bounding box center [511, 170] width 24 height 13
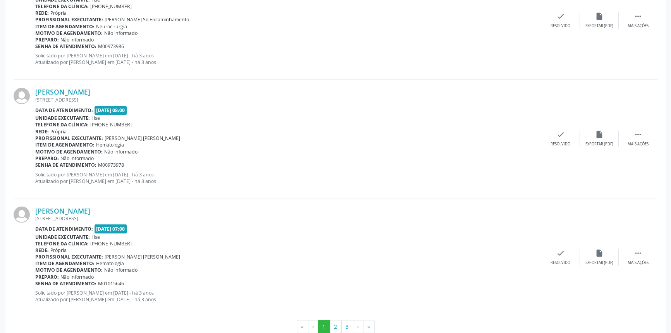
scroll to position [1707, 0]
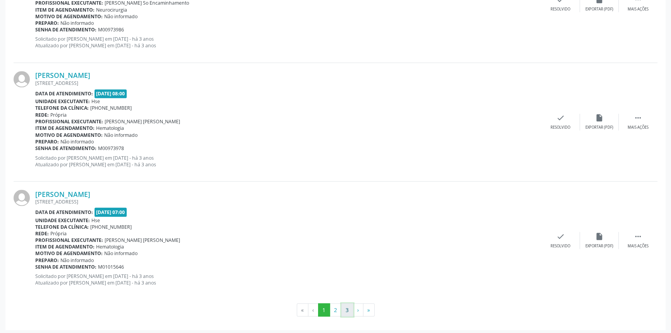
click at [346, 306] on button "3" at bounding box center [347, 309] width 12 height 13
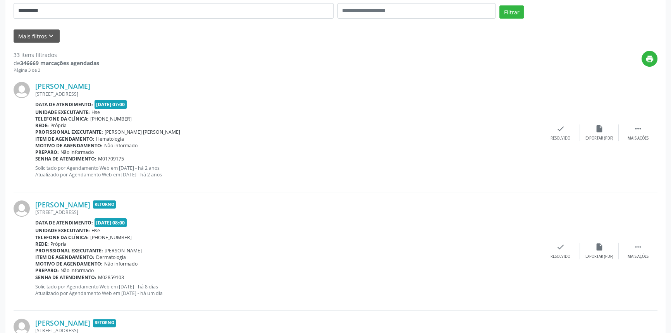
scroll to position [142, 0]
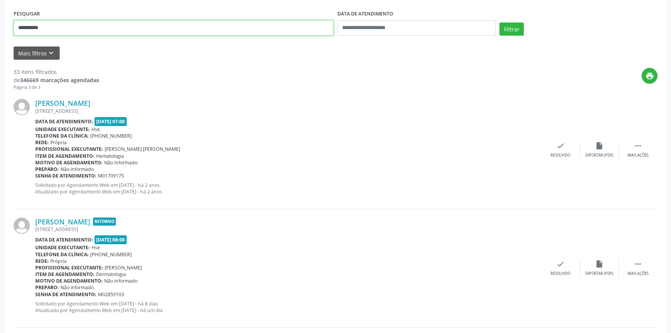
drag, startPoint x: 47, startPoint y: 25, endPoint x: 0, endPoint y: 25, distance: 47.3
click at [0, 25] on div "**********" at bounding box center [335, 188] width 671 height 574
type input "**********"
click at [499, 22] on button "Filtrar" at bounding box center [511, 28] width 24 height 13
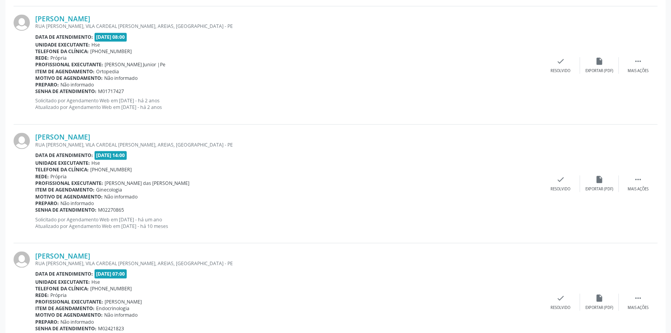
scroll to position [1707, 0]
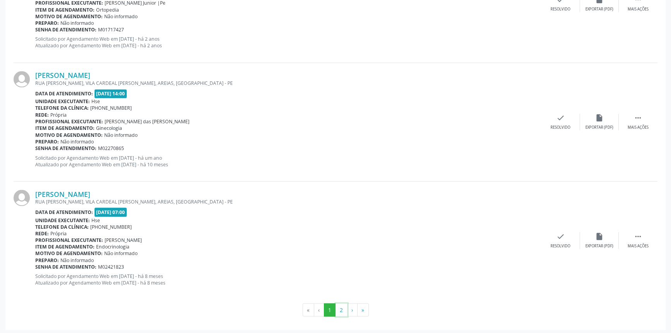
click at [343, 307] on button "2" at bounding box center [341, 309] width 12 height 13
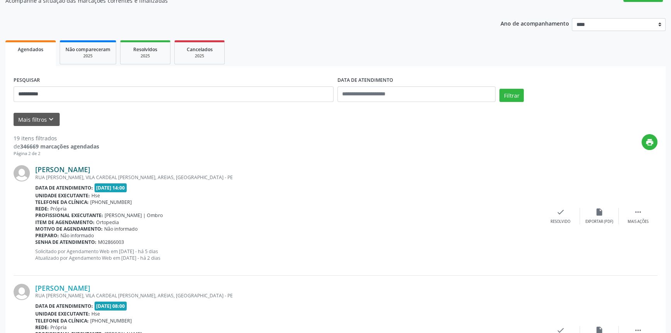
scroll to position [70, 0]
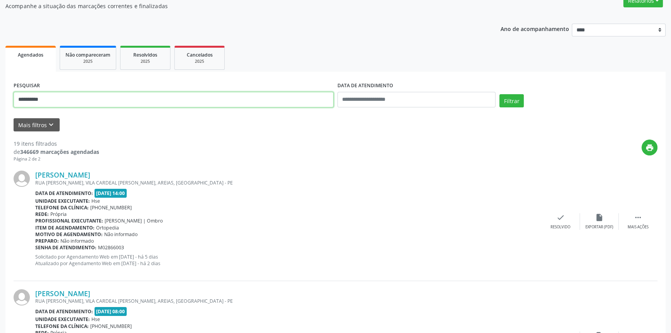
click at [0, 103] on div "**********" at bounding box center [335, 314] width 671 height 685
type input "**********"
click at [499, 94] on button "Filtrar" at bounding box center [511, 100] width 24 height 13
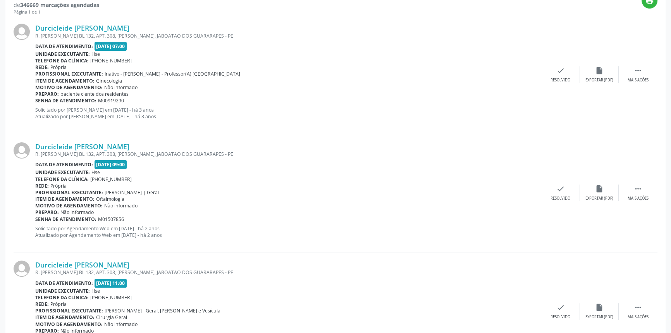
scroll to position [106, 0]
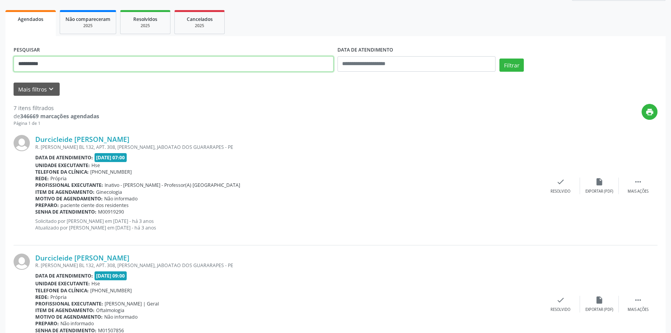
drag, startPoint x: 75, startPoint y: 61, endPoint x: 0, endPoint y: 64, distance: 74.8
type input "**********"
click at [499, 58] on button "Filtrar" at bounding box center [511, 64] width 24 height 13
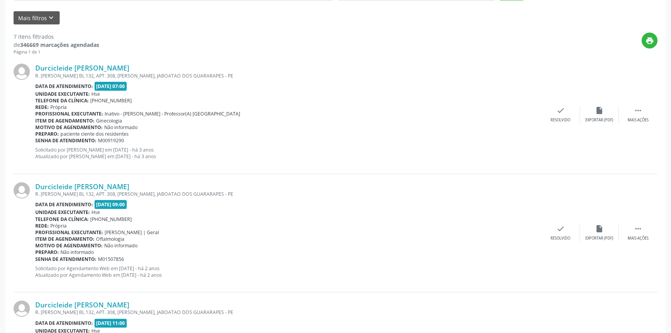
scroll to position [740, 0]
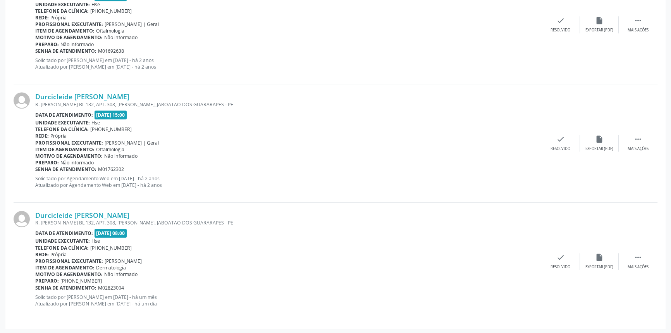
drag, startPoint x: 150, startPoint y: 213, endPoint x: 34, endPoint y: 213, distance: 115.4
click at [34, 213] on div "Durcicleide [PERSON_NAME] R. [PERSON_NAME] BL 132, APT. 308, [PERSON_NAME], JAB…" at bounding box center [336, 262] width 644 height 118
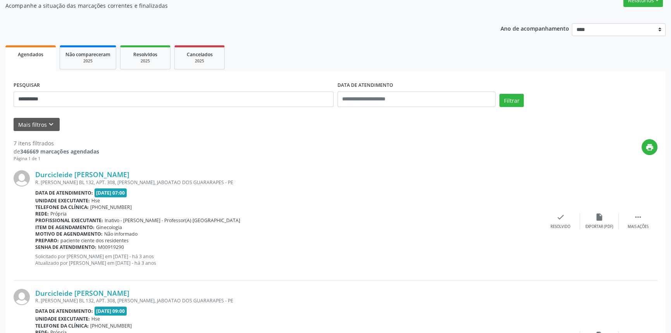
scroll to position [0, 0]
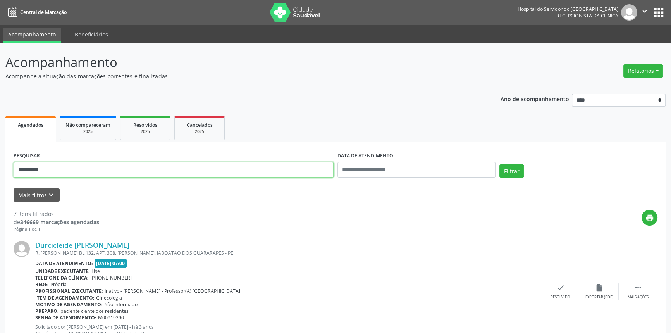
type input "**********"
click at [499, 164] on button "Filtrar" at bounding box center [511, 170] width 24 height 13
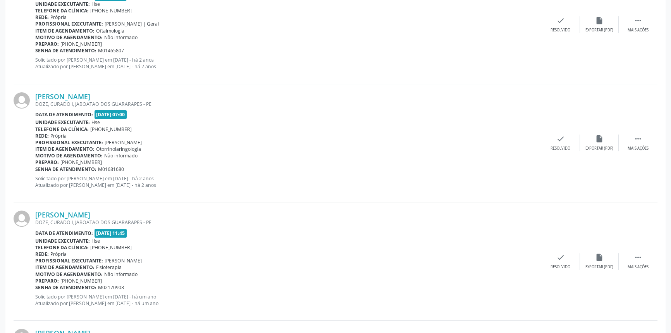
scroll to position [385, 0]
drag, startPoint x: 120, startPoint y: 209, endPoint x: 38, endPoint y: 215, distance: 82.3
click at [38, 215] on div "[PERSON_NAME]" at bounding box center [288, 214] width 506 height 9
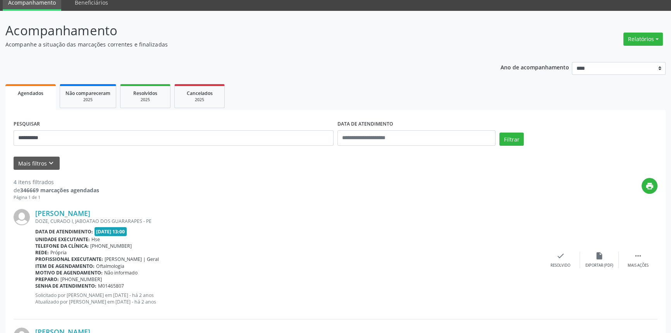
scroll to position [0, 0]
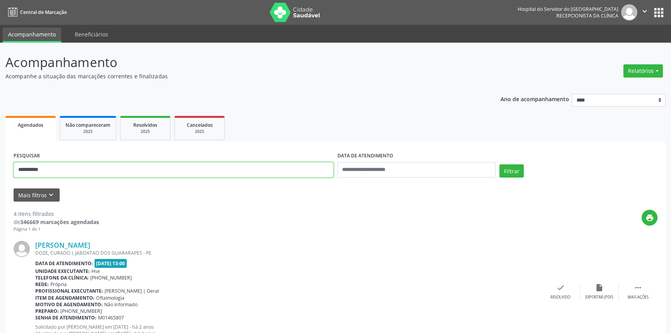
drag, startPoint x: 70, startPoint y: 166, endPoint x: 0, endPoint y: 159, distance: 70.1
click at [499, 164] on button "Filtrar" at bounding box center [511, 170] width 24 height 13
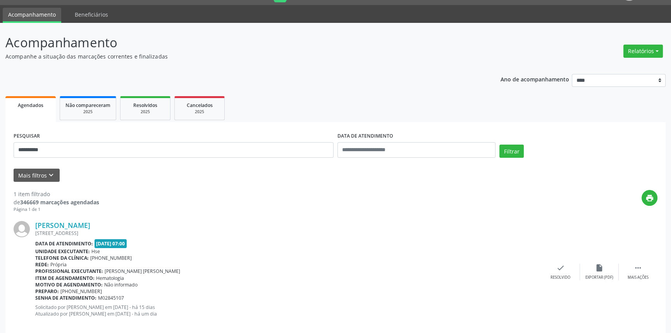
scroll to position [31, 0]
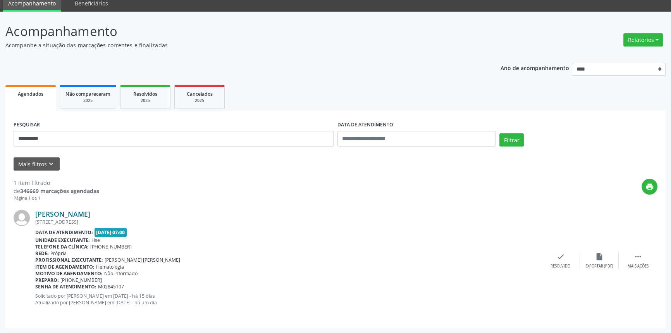
drag, startPoint x: 121, startPoint y: 213, endPoint x: 36, endPoint y: 213, distance: 84.4
click at [36, 213] on div "[PERSON_NAME]" at bounding box center [288, 214] width 506 height 9
click at [90, 212] on link "[PERSON_NAME]" at bounding box center [62, 214] width 55 height 9
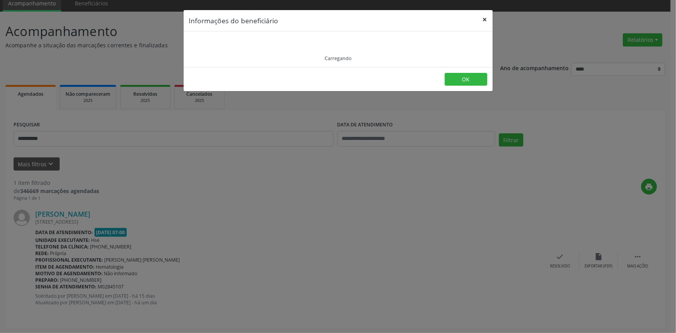
click at [485, 15] on button "×" at bounding box center [484, 19] width 15 height 19
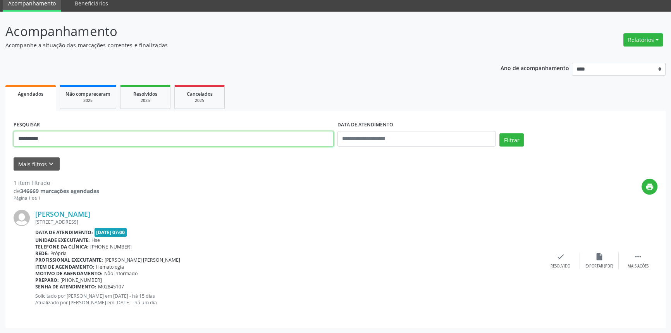
drag, startPoint x: 0, startPoint y: 134, endPoint x: 0, endPoint y: 127, distance: 7.4
click at [0, 130] on div "**********" at bounding box center [335, 172] width 671 height 321
type input "**********"
click at [499, 133] on button "Filtrar" at bounding box center [511, 139] width 24 height 13
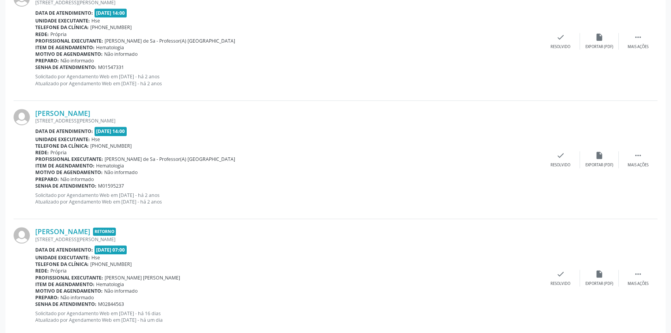
scroll to position [622, 0]
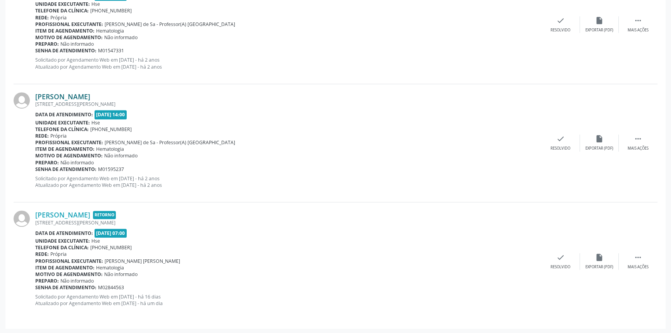
drag, startPoint x: 153, startPoint y: 95, endPoint x: 35, endPoint y: 96, distance: 118.1
click at [35, 96] on div "[PERSON_NAME]" at bounding box center [288, 96] width 506 height 9
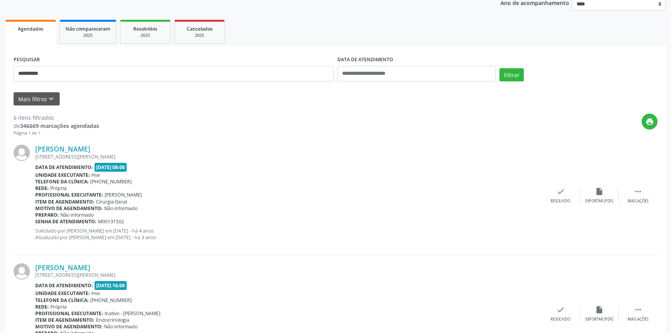
scroll to position [93, 0]
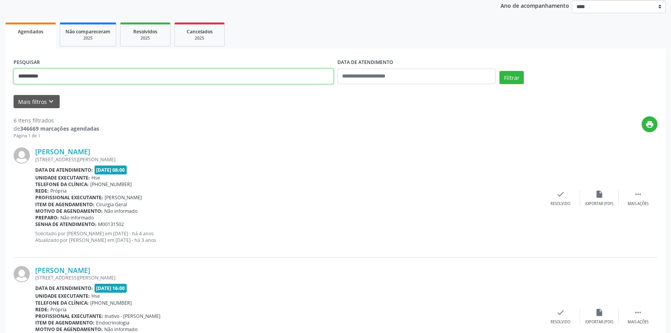
drag, startPoint x: 83, startPoint y: 76, endPoint x: 0, endPoint y: 58, distance: 84.8
type input "**********"
click at [499, 71] on button "Filtrar" at bounding box center [511, 77] width 24 height 13
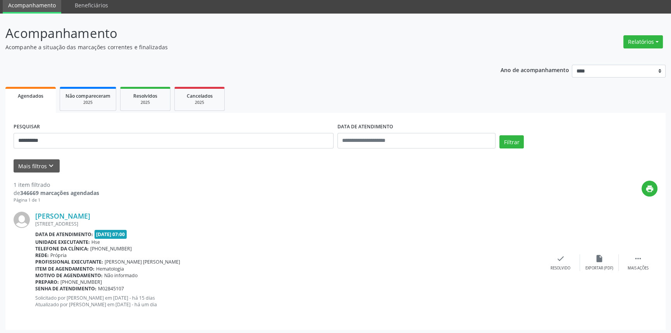
scroll to position [31, 0]
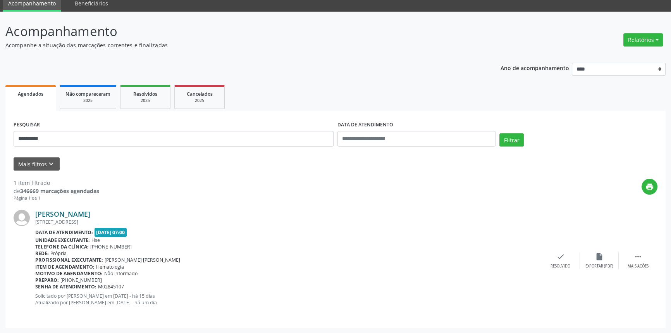
drag, startPoint x: 124, startPoint y: 215, endPoint x: 37, endPoint y: 214, distance: 87.2
click at [37, 214] on div "[PERSON_NAME]" at bounding box center [288, 214] width 506 height 9
click at [89, 215] on link "[PERSON_NAME]" at bounding box center [62, 214] width 55 height 9
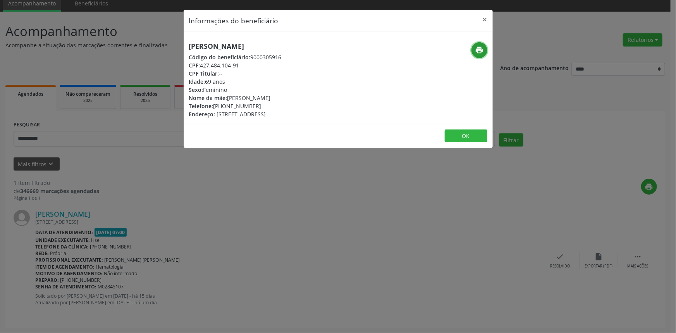
click at [474, 51] on button "print" at bounding box center [479, 50] width 16 height 16
click at [485, 15] on button "×" at bounding box center [484, 19] width 15 height 19
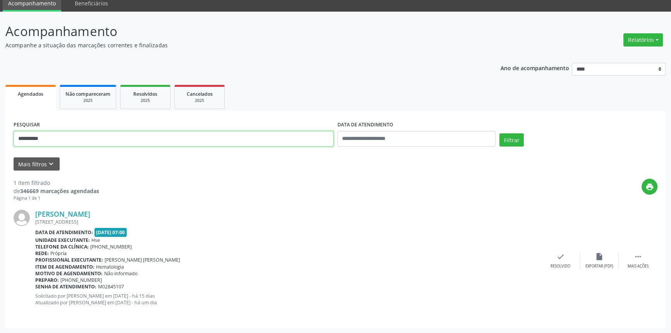
click at [0, 139] on div "**********" at bounding box center [335, 172] width 671 height 321
paste input "**********"
type input "**********"
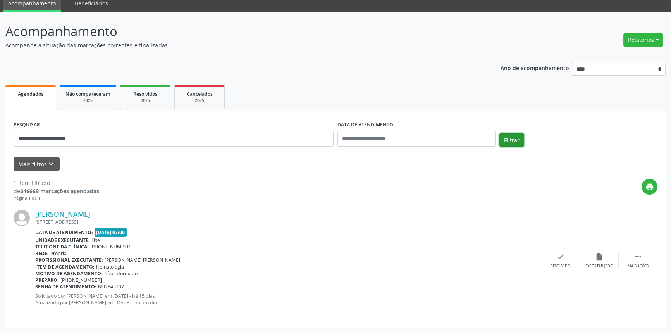
click at [509, 138] on button "Filtrar" at bounding box center [511, 139] width 24 height 13
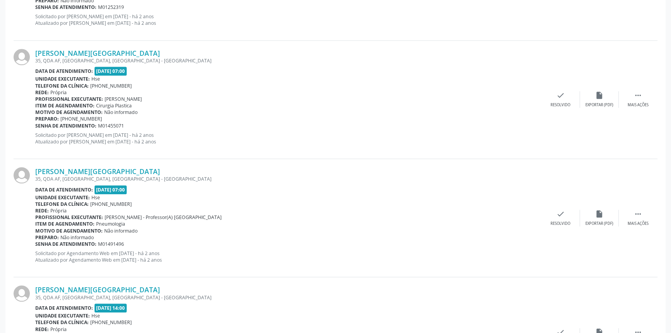
scroll to position [976, 0]
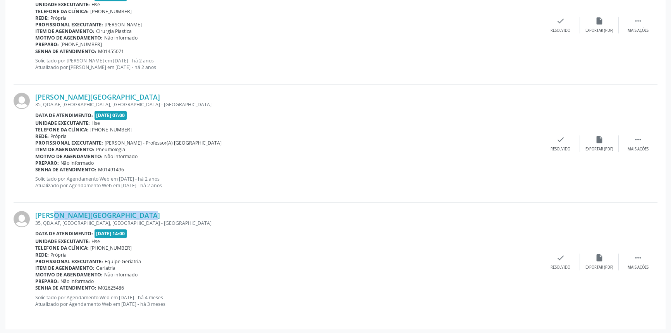
drag, startPoint x: 132, startPoint y: 209, endPoint x: 35, endPoint y: 215, distance: 97.4
click at [35, 215] on div "[PERSON_NAME][GEOGRAPHIC_DATA] 35, [GEOGRAPHIC_DATA], [GEOGRAPHIC_DATA], [GEOGR…" at bounding box center [336, 262] width 644 height 118
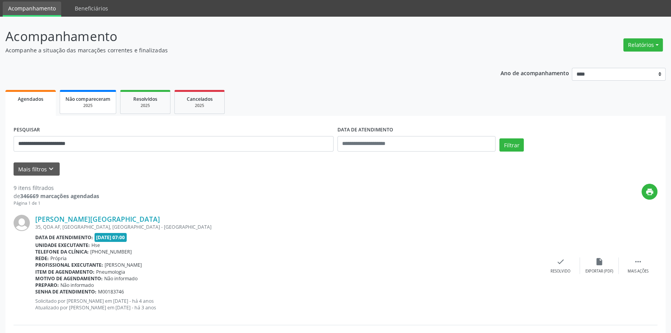
scroll to position [26, 0]
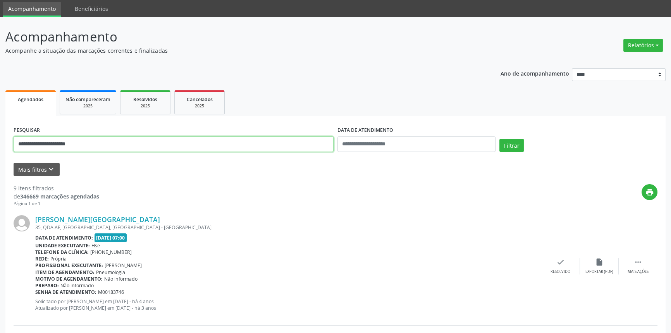
drag, startPoint x: 80, startPoint y: 144, endPoint x: 0, endPoint y: 128, distance: 81.8
type input "**********"
click at [499, 139] on button "Filtrar" at bounding box center [511, 145] width 24 height 13
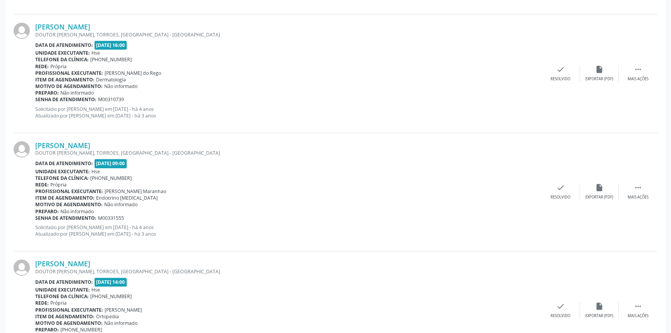
scroll to position [1707, 0]
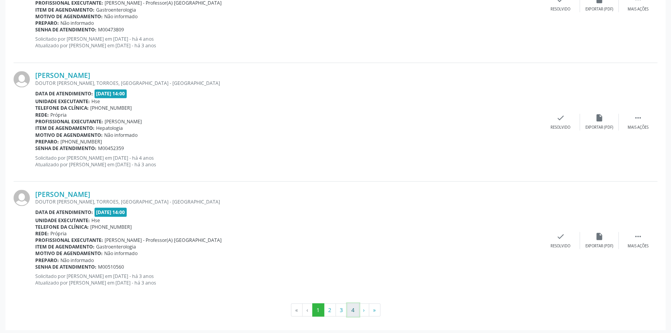
click at [352, 309] on button "4" at bounding box center [353, 309] width 12 height 13
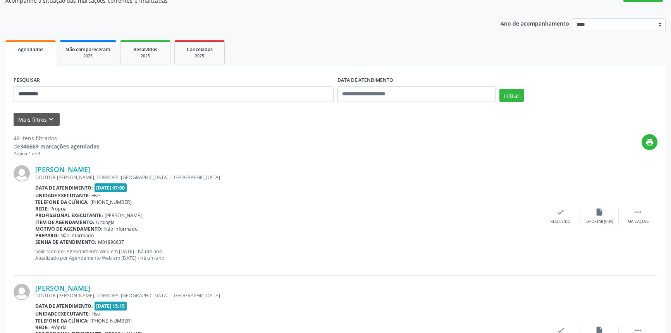
scroll to position [0, 0]
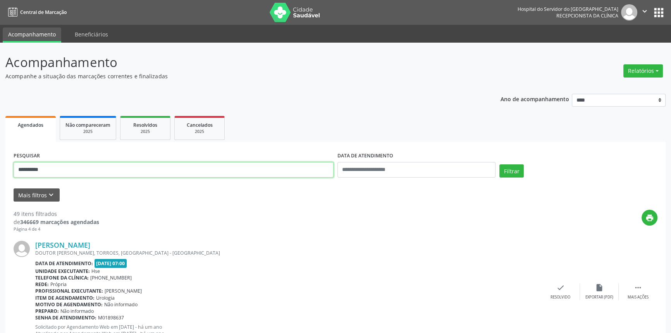
drag, startPoint x: 60, startPoint y: 170, endPoint x: 0, endPoint y: 156, distance: 61.9
click at [499, 164] on button "Filtrar" at bounding box center [511, 170] width 24 height 13
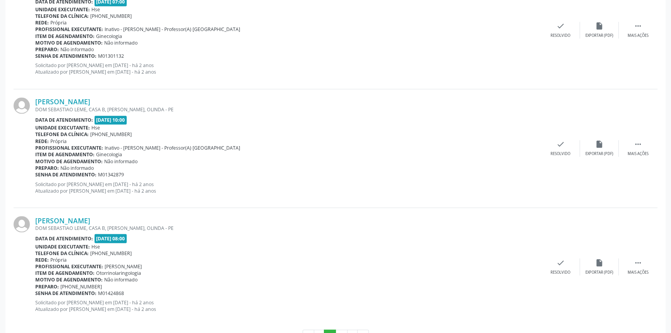
scroll to position [1707, 0]
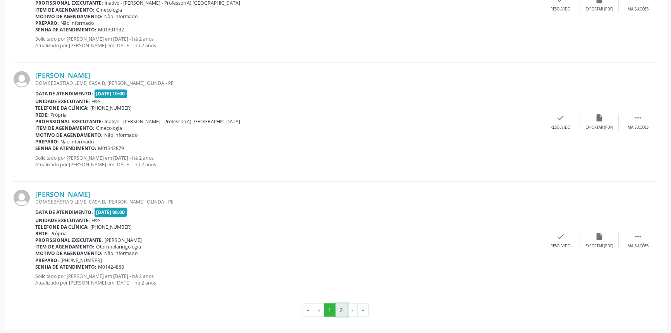
click at [338, 307] on button "2" at bounding box center [341, 309] width 12 height 13
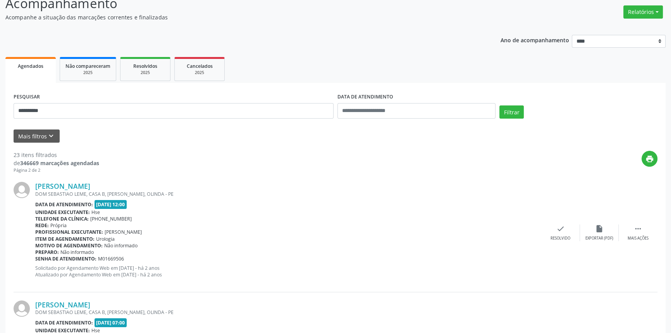
scroll to position [0, 0]
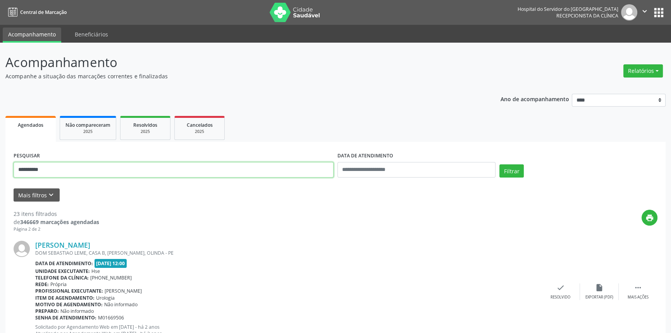
drag, startPoint x: 23, startPoint y: 165, endPoint x: 0, endPoint y: 161, distance: 23.1
type input "**********"
click at [499, 164] on button "Filtrar" at bounding box center [511, 170] width 24 height 13
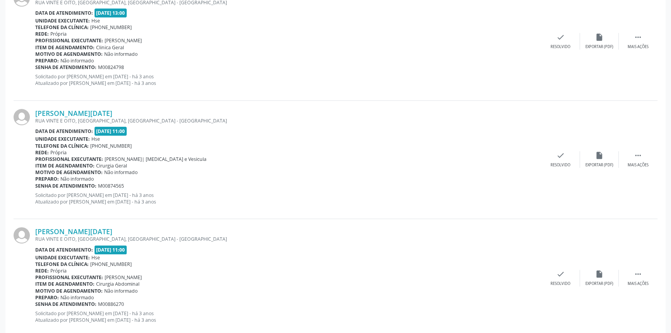
scroll to position [858, 0]
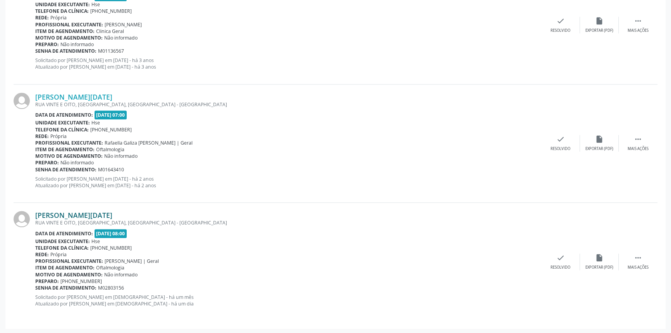
drag, startPoint x: 139, startPoint y: 214, endPoint x: 36, endPoint y: 214, distance: 103.8
click at [36, 214] on div "[PERSON_NAME][DATE]" at bounding box center [288, 215] width 506 height 9
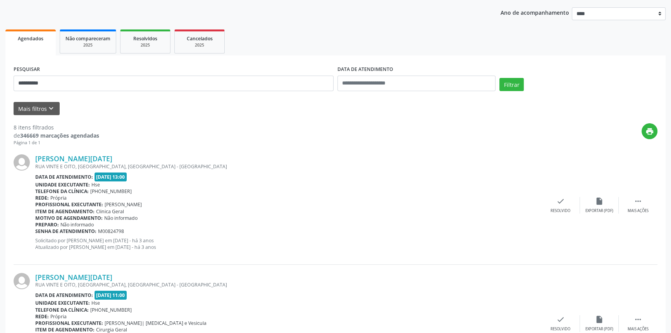
scroll to position [83, 0]
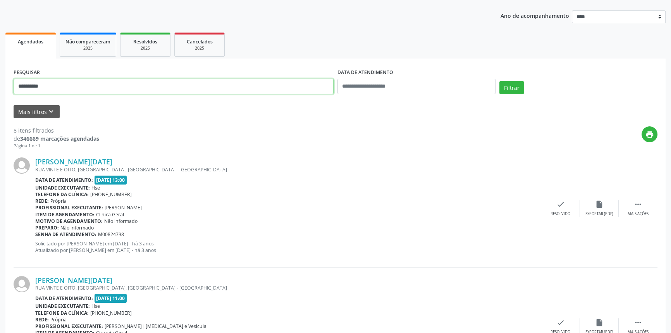
drag, startPoint x: 65, startPoint y: 86, endPoint x: 0, endPoint y: 76, distance: 65.8
click at [499, 81] on button "Filtrar" at bounding box center [511, 87] width 24 height 13
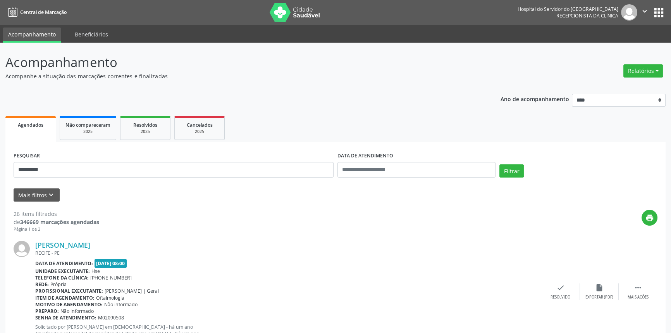
scroll to position [1707, 0]
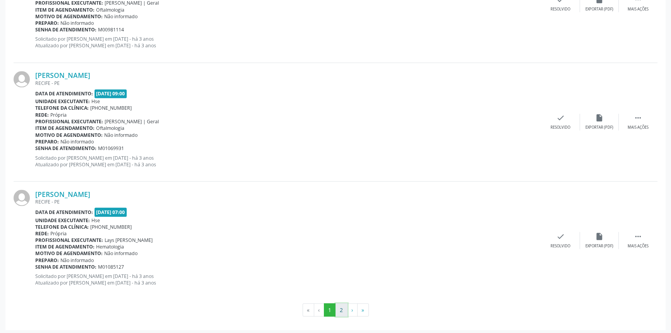
click at [344, 304] on button "2" at bounding box center [341, 309] width 12 height 13
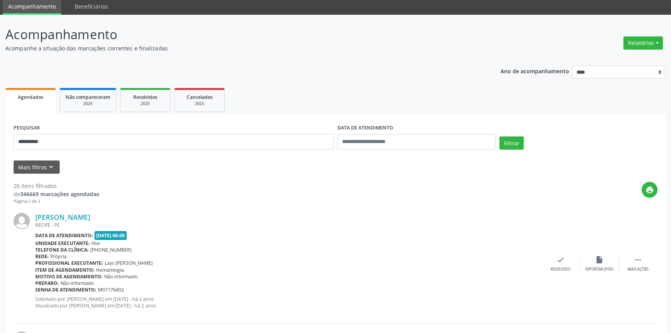
scroll to position [0, 0]
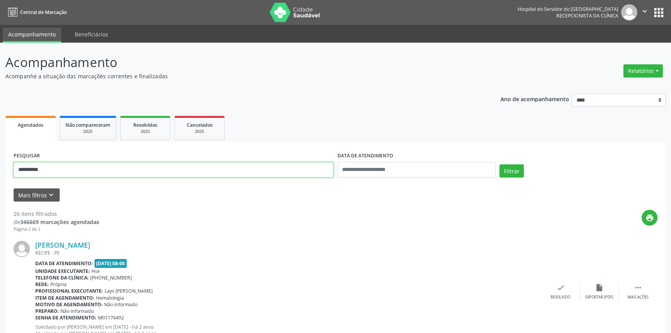
drag, startPoint x: 59, startPoint y: 171, endPoint x: 0, endPoint y: 155, distance: 61.6
type input "**********"
click at [499, 164] on button "Filtrar" at bounding box center [511, 170] width 24 height 13
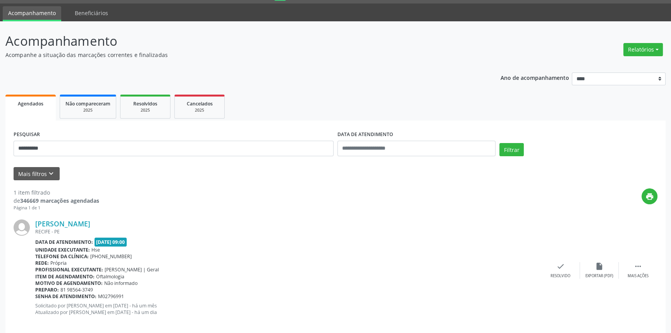
scroll to position [31, 0]
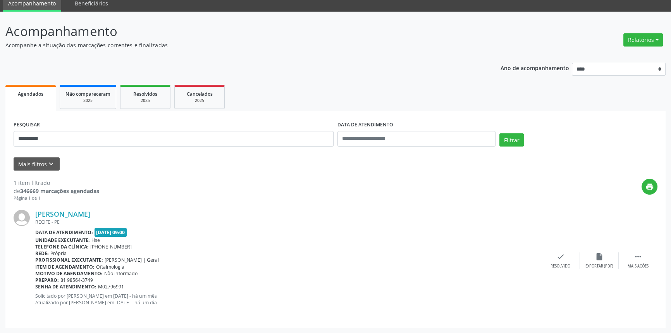
drag, startPoint x: 161, startPoint y: 211, endPoint x: 35, endPoint y: 210, distance: 126.3
click at [35, 210] on div "[PERSON_NAME]" at bounding box center [288, 214] width 506 height 9
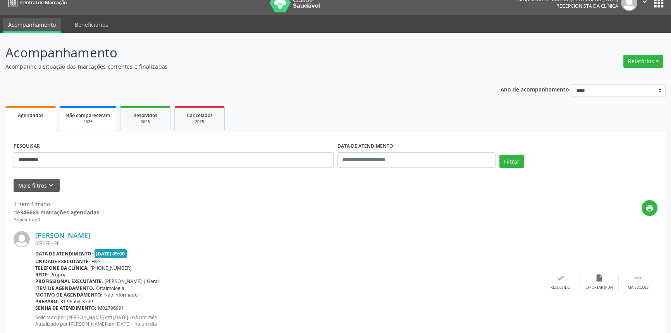
scroll to position [0, 0]
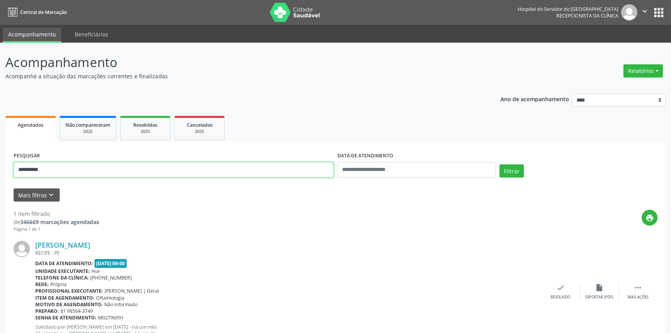
click at [0, 163] on div "**********" at bounding box center [335, 203] width 671 height 321
type input "**********"
click at [499, 164] on button "Filtrar" at bounding box center [511, 170] width 24 height 13
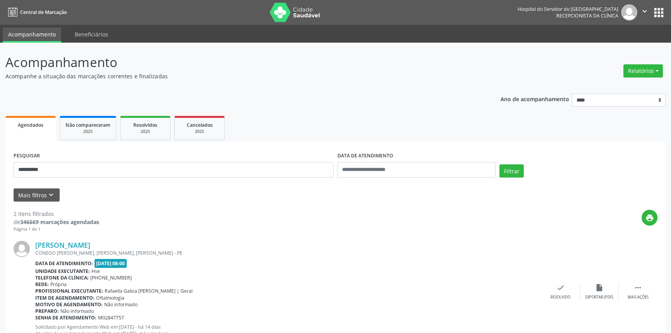
scroll to position [142, 0]
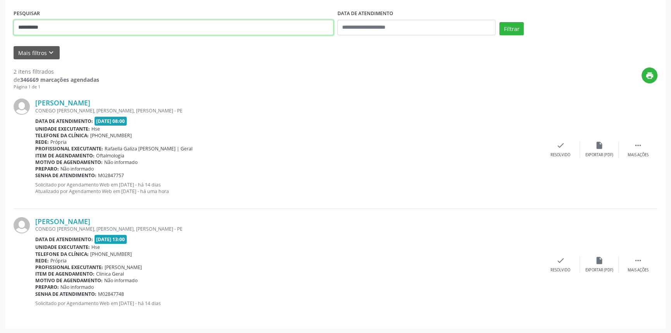
drag, startPoint x: 75, startPoint y: 31, endPoint x: 0, endPoint y: 23, distance: 75.2
click at [0, 23] on div "**********" at bounding box center [335, 116] width 671 height 433
type input "**********"
click at [499, 22] on button "Filtrar" at bounding box center [511, 28] width 24 height 13
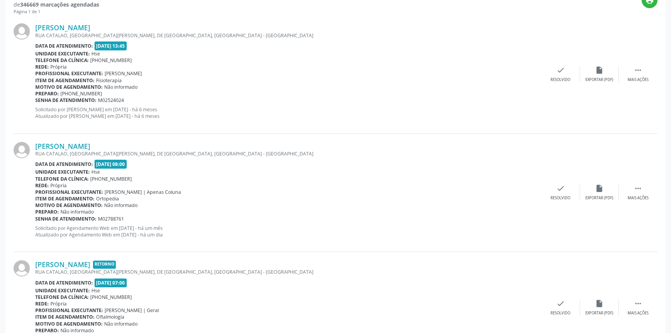
scroll to position [260, 0]
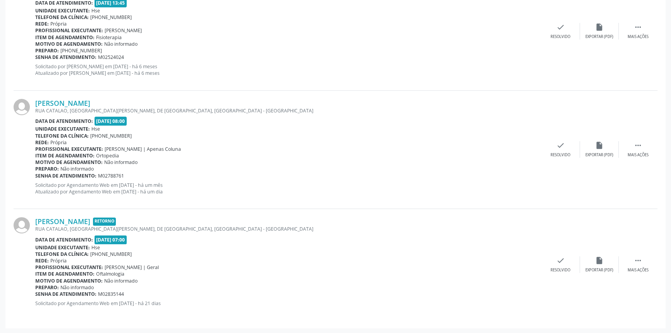
drag, startPoint x: 131, startPoint y: 100, endPoint x: 31, endPoint y: 96, distance: 100.4
click at [31, 96] on div "[PERSON_NAME] [GEOGRAPHIC_DATA], [GEOGRAPHIC_DATA][PERSON_NAME], DE [GEOGRAPHIC…" at bounding box center [336, 150] width 644 height 118
click at [60, 88] on div "[PERSON_NAME] [GEOGRAPHIC_DATA], [GEOGRAPHIC_DATA][PERSON_NAME], DE [GEOGRAPHIC…" at bounding box center [336, 31] width 644 height 118
drag, startPoint x: 125, startPoint y: 101, endPoint x: 33, endPoint y: 103, distance: 92.6
click at [33, 103] on div "[PERSON_NAME] [GEOGRAPHIC_DATA], [GEOGRAPHIC_DATA][PERSON_NAME], DE [GEOGRAPHIC…" at bounding box center [336, 150] width 644 height 118
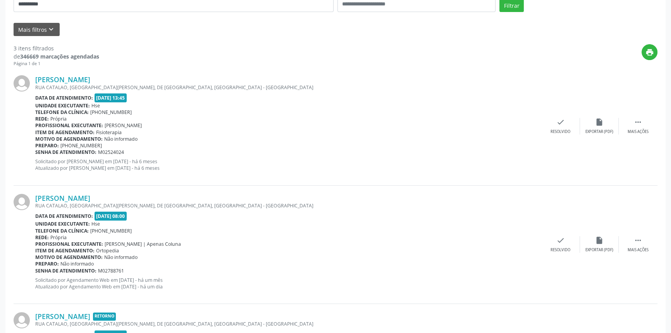
scroll to position [49, 0]
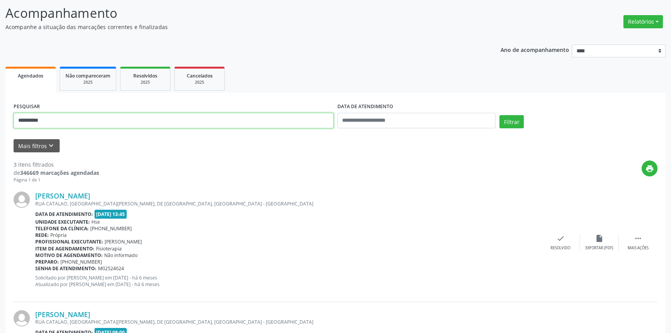
drag, startPoint x: 55, startPoint y: 124, endPoint x: 0, endPoint y: 124, distance: 54.6
click at [0, 124] on div "**********" at bounding box center [335, 268] width 671 height 551
type input "**********"
click at [499, 115] on button "Filtrar" at bounding box center [511, 121] width 24 height 13
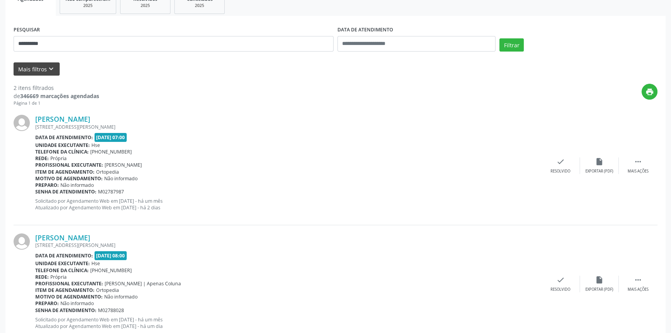
scroll to position [113, 0]
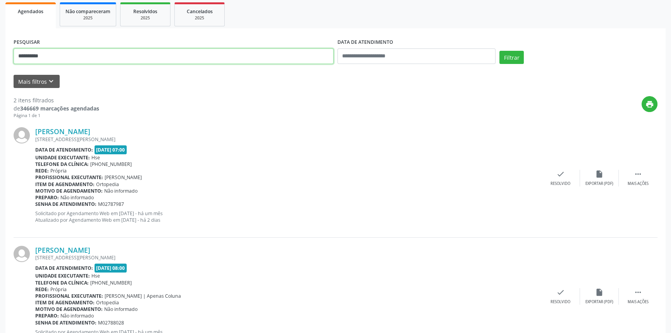
drag, startPoint x: 43, startPoint y: 59, endPoint x: 1, endPoint y: 43, distance: 45.7
click at [0, 44] on div "**********" at bounding box center [335, 149] width 671 height 440
type input "**********"
click at [499, 51] on button "Filtrar" at bounding box center [511, 57] width 24 height 13
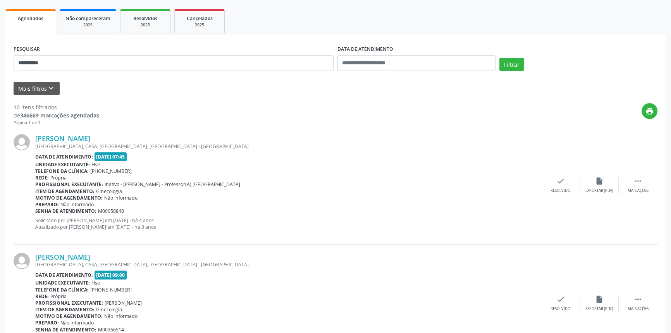
scroll to position [38, 0]
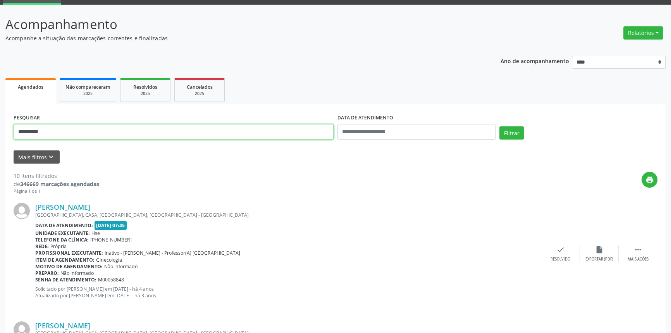
drag, startPoint x: 0, startPoint y: 131, endPoint x: 0, endPoint y: 124, distance: 6.6
type input "**********"
click at [499, 126] on button "Filtrar" at bounding box center [511, 132] width 24 height 13
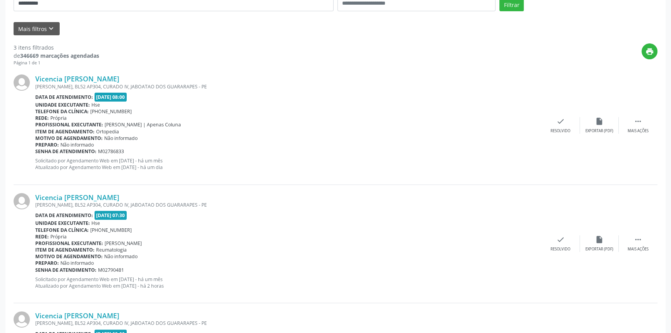
scroll to position [120, 0]
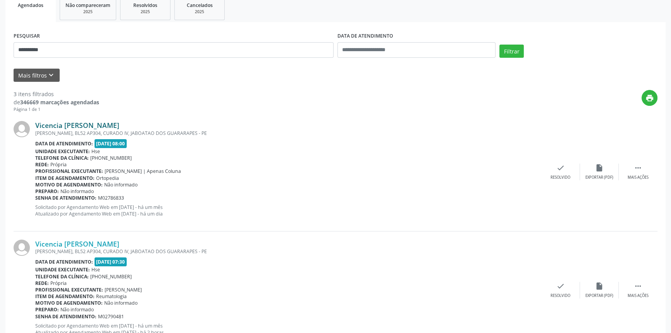
drag, startPoint x: 120, startPoint y: 126, endPoint x: 38, endPoint y: 126, distance: 82.1
click at [38, 126] on div "Vicencia [PERSON_NAME]" at bounding box center [288, 125] width 506 height 9
click at [83, 113] on div "Vicencia [PERSON_NAME] [PERSON_NAME], BL52 AP304, CURADO IV, JABOATAO DOS GUARA…" at bounding box center [336, 172] width 644 height 118
drag, startPoint x: 115, startPoint y: 124, endPoint x: 31, endPoint y: 130, distance: 84.3
click at [31, 130] on div "Vicencia [PERSON_NAME] [PERSON_NAME], BL52 AP304, CURADO IV, JABOATAO DOS GUARA…" at bounding box center [336, 172] width 644 height 118
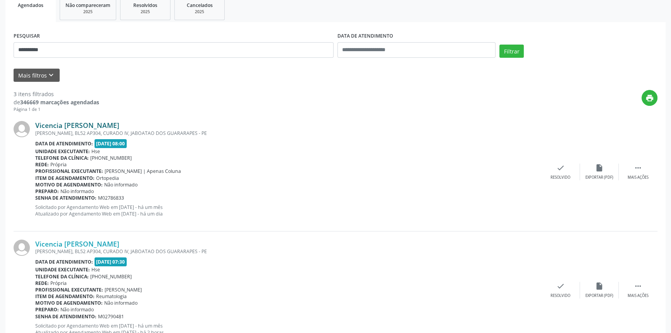
click at [101, 123] on link "Vicencia [PERSON_NAME]" at bounding box center [77, 125] width 84 height 9
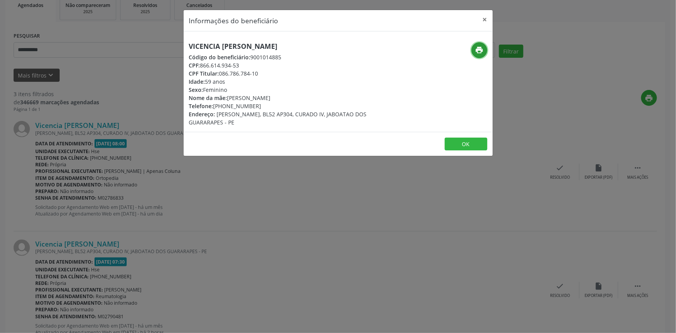
click at [476, 53] on icon "print" at bounding box center [479, 50] width 9 height 9
click at [484, 19] on button "×" at bounding box center [484, 19] width 15 height 19
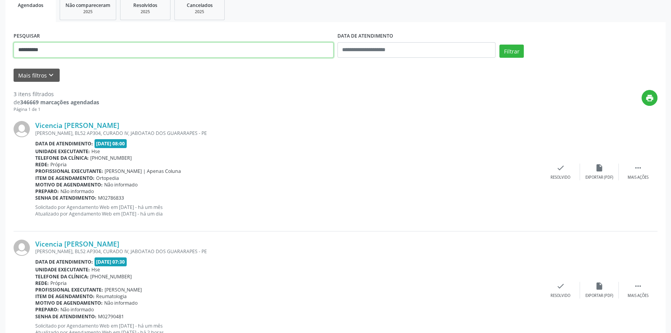
drag, startPoint x: 67, startPoint y: 50, endPoint x: 0, endPoint y: 43, distance: 67.7
click at [19, 47] on input "**********" at bounding box center [174, 49] width 320 height 15
type input "**********"
click at [499, 45] on button "Filtrar" at bounding box center [511, 51] width 24 height 13
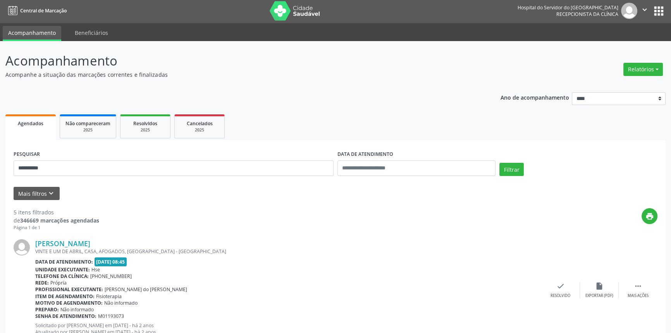
scroll to position [0, 0]
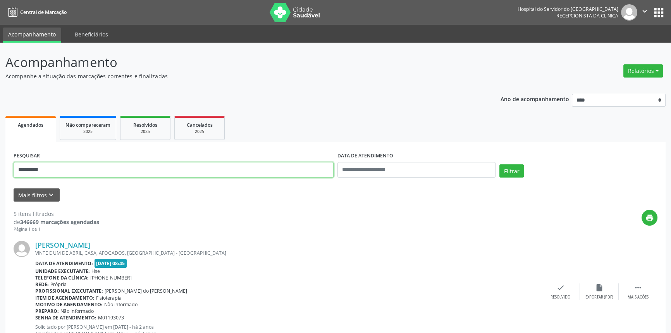
drag, startPoint x: 60, startPoint y: 168, endPoint x: 0, endPoint y: 172, distance: 60.2
type input "**********"
click at [499, 164] on button "Filtrar" at bounding box center [511, 170] width 24 height 13
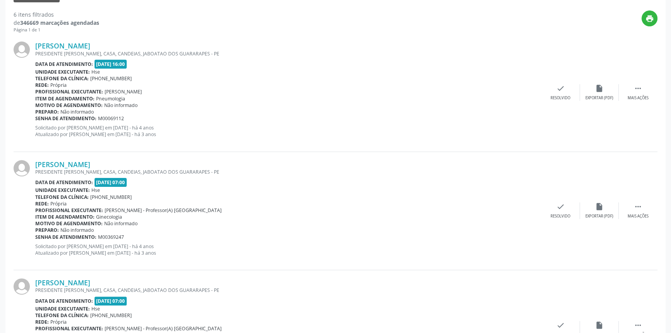
scroll to position [23, 0]
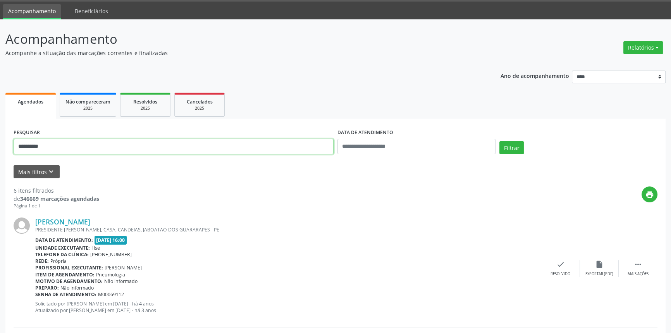
drag, startPoint x: 56, startPoint y: 145, endPoint x: 0, endPoint y: 132, distance: 57.6
type input "**********"
click at [499, 141] on button "Filtrar" at bounding box center [511, 147] width 24 height 13
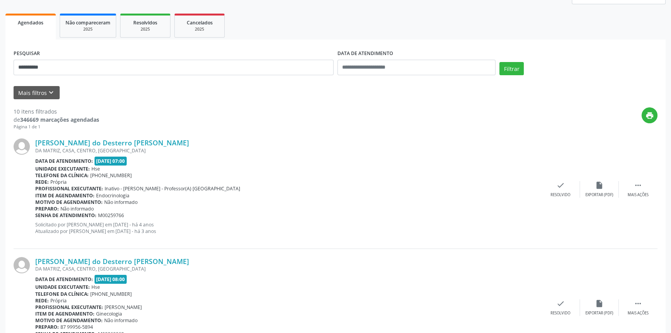
scroll to position [101, 0]
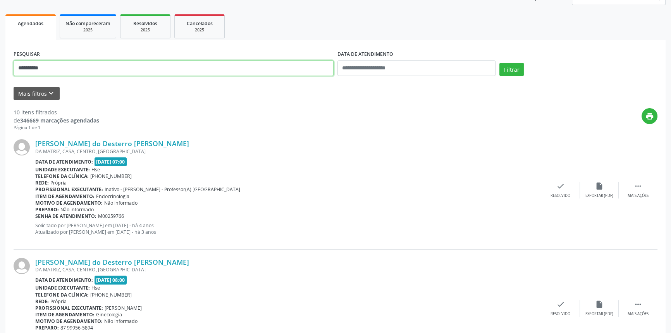
drag, startPoint x: 14, startPoint y: 66, endPoint x: 7, endPoint y: 65, distance: 6.2
type input "**********"
click at [499, 63] on button "Filtrar" at bounding box center [511, 69] width 24 height 13
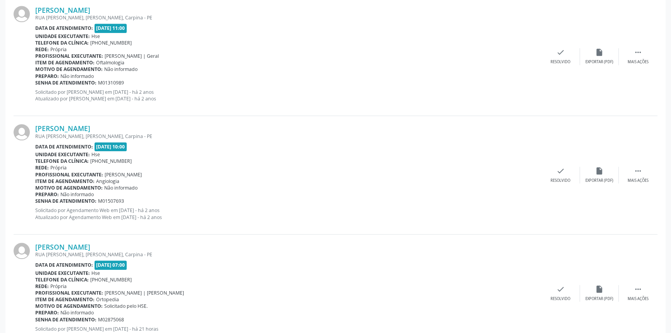
scroll to position [1088, 0]
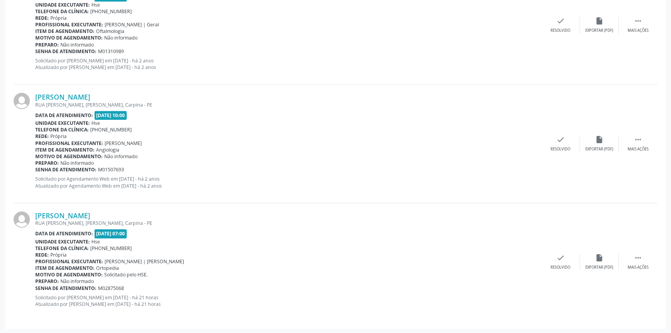
drag, startPoint x: 107, startPoint y: 212, endPoint x: 33, endPoint y: 217, distance: 73.7
click at [33, 217] on div "[PERSON_NAME] RUA [PERSON_NAME], [GEOGRAPHIC_DATA], Carpina - PE Data de atendi…" at bounding box center [336, 262] width 644 height 118
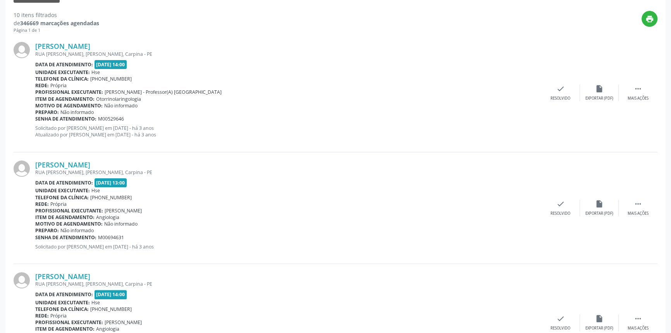
scroll to position [137, 0]
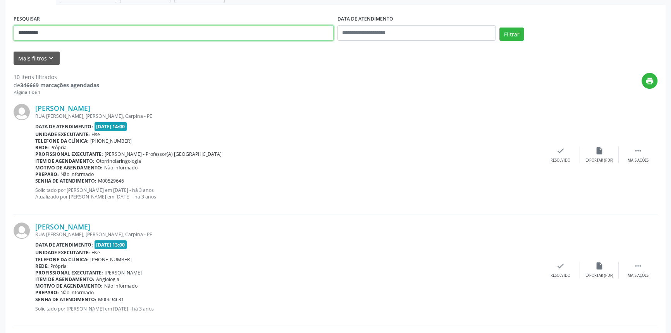
drag, startPoint x: 67, startPoint y: 30, endPoint x: 0, endPoint y: 29, distance: 67.0
type input "**********"
click at [499, 28] on button "Filtrar" at bounding box center [511, 34] width 24 height 13
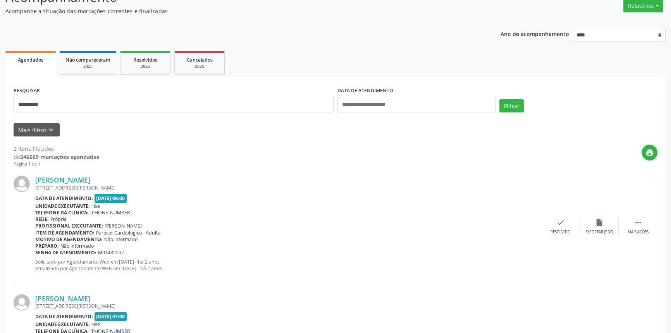
scroll to position [149, 0]
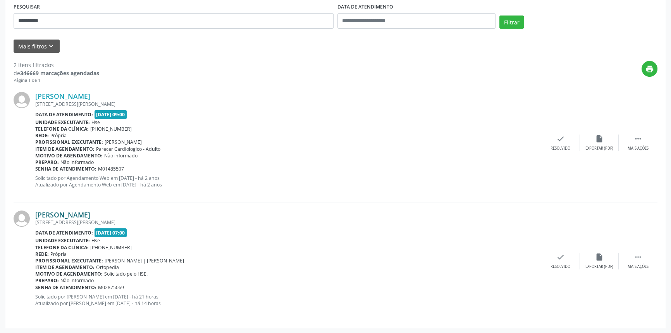
drag, startPoint x: 126, startPoint y: 210, endPoint x: 36, endPoint y: 214, distance: 89.5
click at [36, 214] on div "[PERSON_NAME]" at bounding box center [288, 214] width 506 height 9
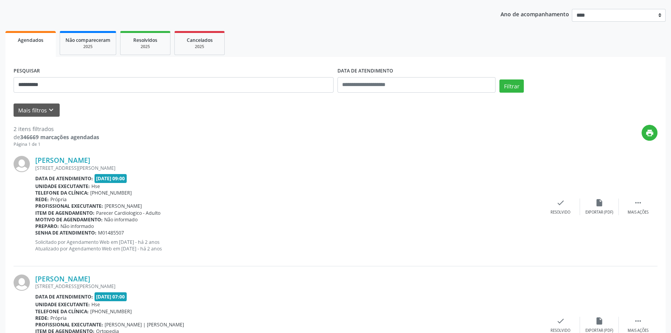
scroll to position [78, 0]
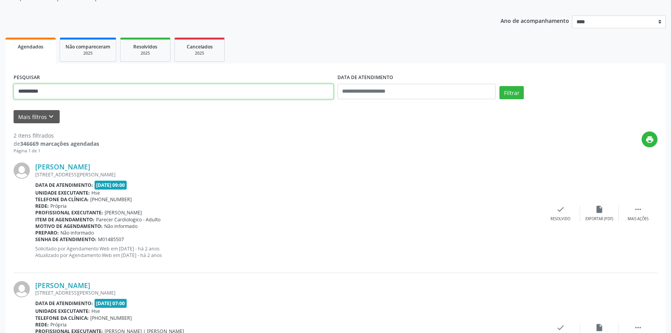
drag, startPoint x: 17, startPoint y: 87, endPoint x: 0, endPoint y: 89, distance: 17.2
click at [0, 87] on div "**********" at bounding box center [335, 184] width 671 height 440
click at [499, 86] on button "Filtrar" at bounding box center [511, 92] width 24 height 13
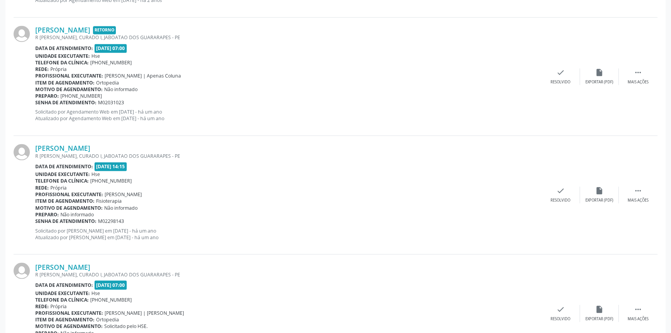
scroll to position [1685, 0]
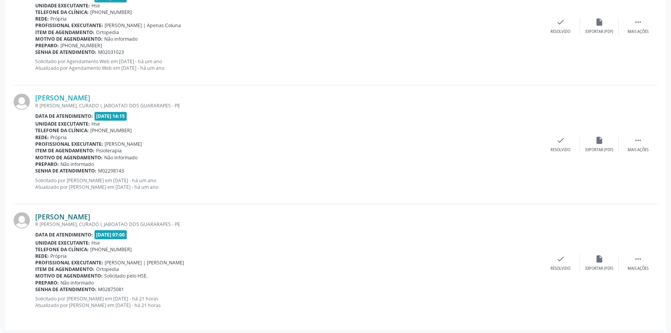
drag, startPoint x: 122, startPoint y: 213, endPoint x: 35, endPoint y: 213, distance: 87.5
click at [35, 213] on div "[PERSON_NAME]" at bounding box center [288, 216] width 506 height 9
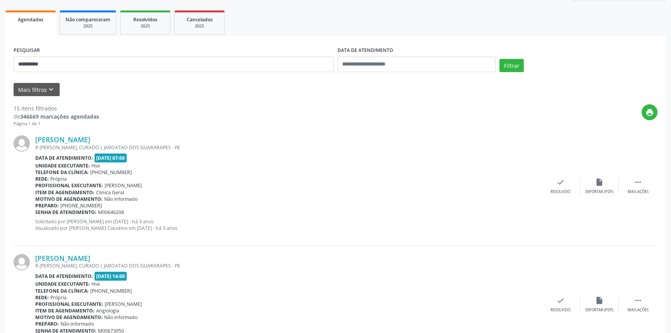
scroll to position [101, 0]
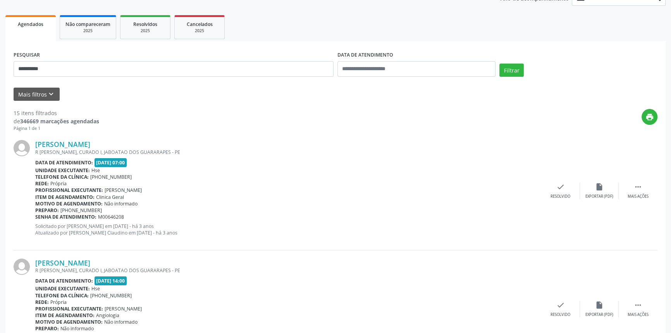
drag, startPoint x: 52, startPoint y: 60, endPoint x: 0, endPoint y: 48, distance: 53.7
drag, startPoint x: 68, startPoint y: 69, endPoint x: 0, endPoint y: 74, distance: 67.9
click at [499, 64] on button "Filtrar" at bounding box center [511, 70] width 24 height 13
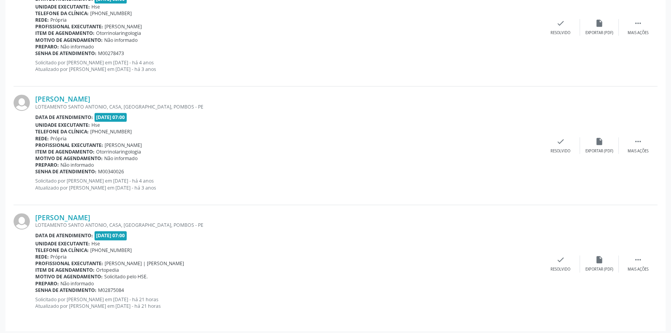
scroll to position [504, 0]
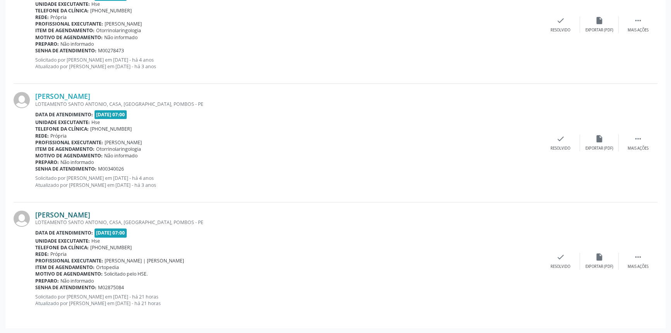
drag, startPoint x: 129, startPoint y: 213, endPoint x: 38, endPoint y: 217, distance: 90.7
click at [38, 217] on div "[PERSON_NAME]" at bounding box center [288, 214] width 506 height 9
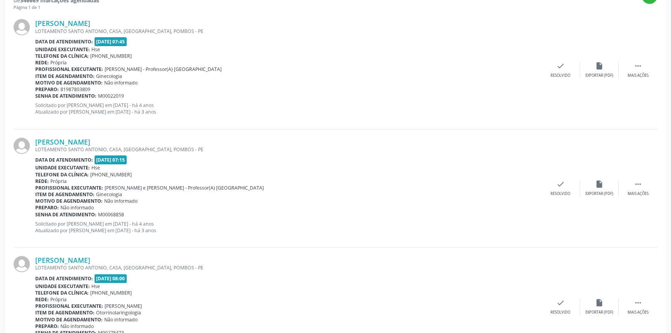
scroll to position [81, 0]
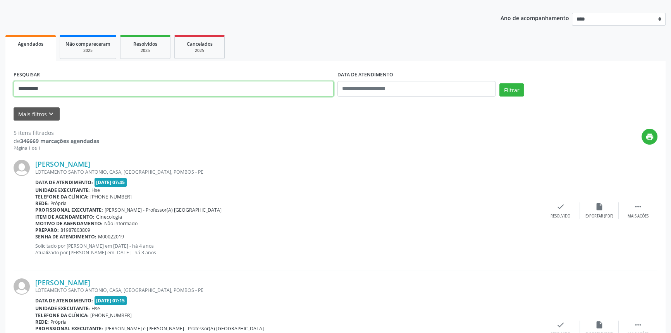
drag, startPoint x: 87, startPoint y: 89, endPoint x: 0, endPoint y: 88, distance: 87.2
click at [499, 83] on button "Filtrar" at bounding box center [511, 89] width 24 height 13
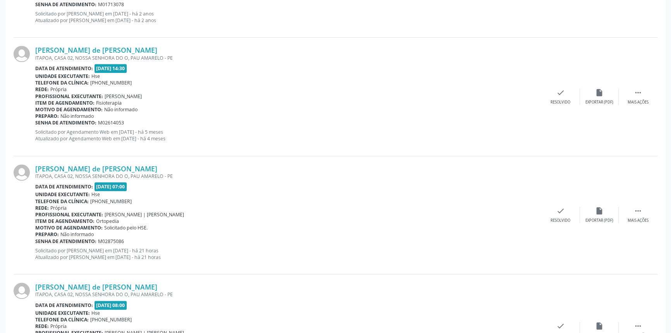
scroll to position [781, 0]
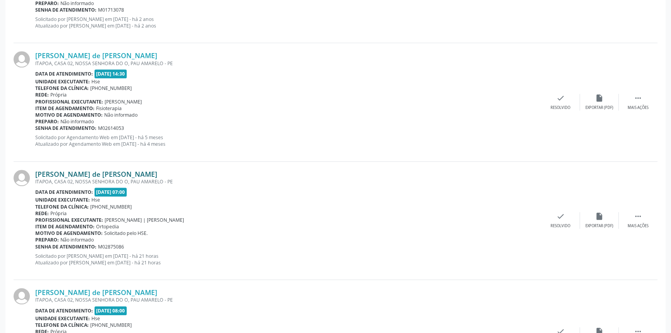
drag, startPoint x: 146, startPoint y: 170, endPoint x: 36, endPoint y: 170, distance: 110.8
click at [36, 170] on div "[PERSON_NAME] de [PERSON_NAME]" at bounding box center [288, 174] width 506 height 9
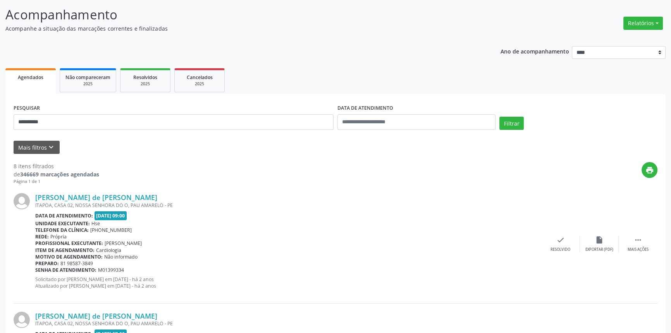
scroll to position [0, 0]
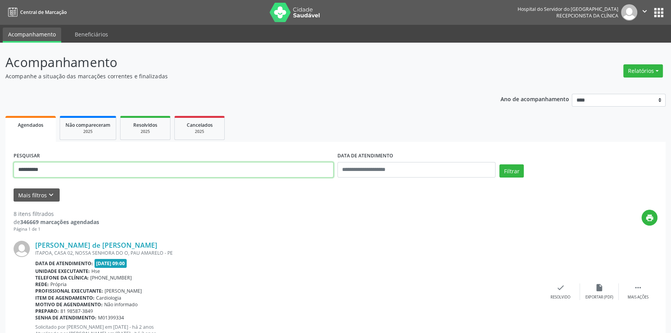
drag, startPoint x: 79, startPoint y: 171, endPoint x: 0, endPoint y: 162, distance: 79.9
type input "**********"
click at [499, 164] on button "Filtrar" at bounding box center [511, 170] width 24 height 13
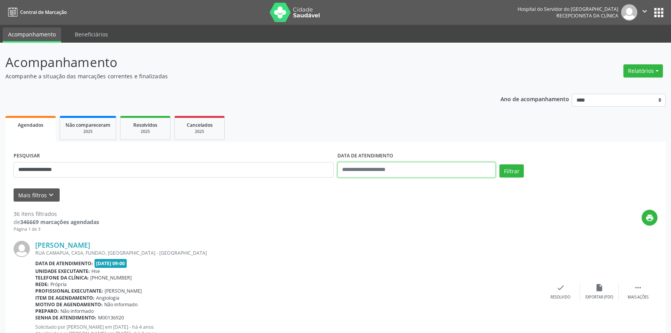
click at [404, 166] on input "text" at bounding box center [416, 169] width 158 height 15
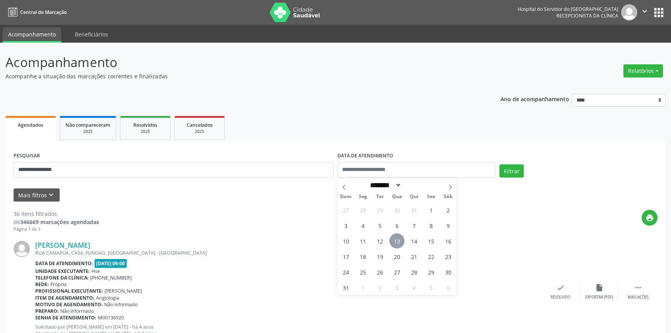
click at [397, 239] on span "13" at bounding box center [396, 240] width 15 height 15
type input "**********"
click at [397, 239] on span "13" at bounding box center [396, 240] width 15 height 15
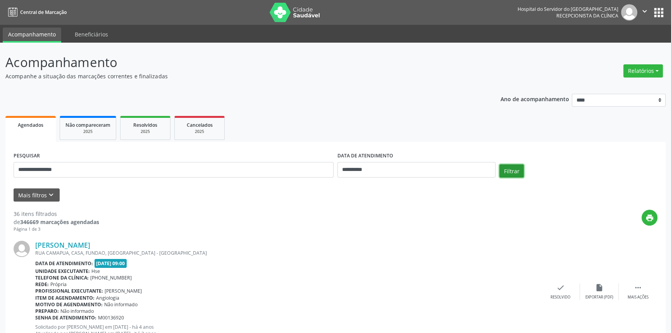
drag, startPoint x: 509, startPoint y: 172, endPoint x: 482, endPoint y: 193, distance: 34.2
click at [509, 171] on button "Filtrar" at bounding box center [511, 170] width 24 height 13
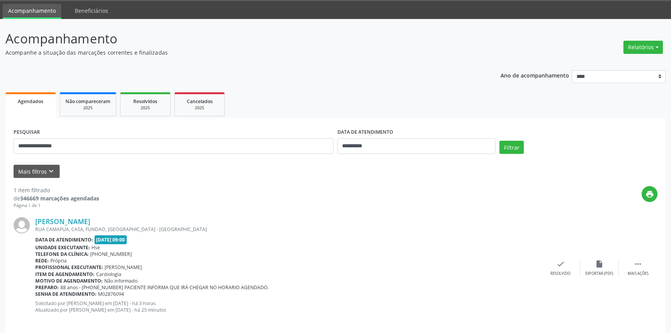
scroll to position [31, 0]
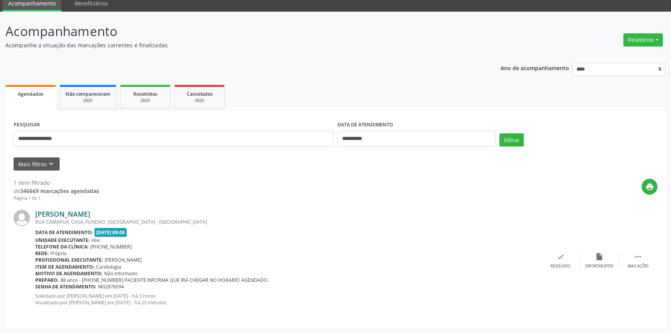
drag, startPoint x: 126, startPoint y: 213, endPoint x: 36, endPoint y: 213, distance: 89.5
click at [36, 213] on div "[PERSON_NAME]" at bounding box center [288, 214] width 506 height 9
drag, startPoint x: 66, startPoint y: 139, endPoint x: 0, endPoint y: 139, distance: 65.9
click at [0, 139] on div "**********" at bounding box center [335, 172] width 671 height 321
paste input "*********"
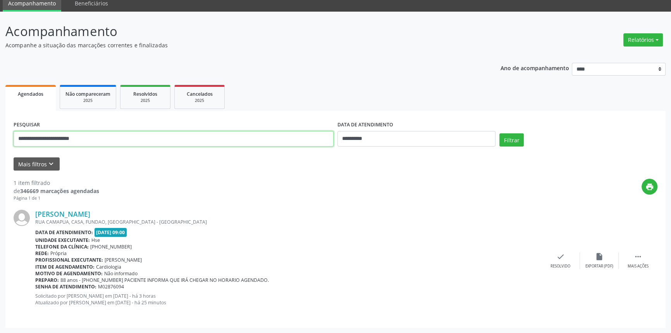
type input "**********"
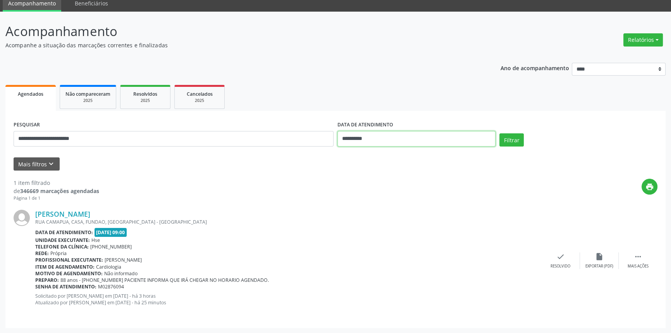
click at [398, 139] on input "**********" at bounding box center [416, 138] width 158 height 15
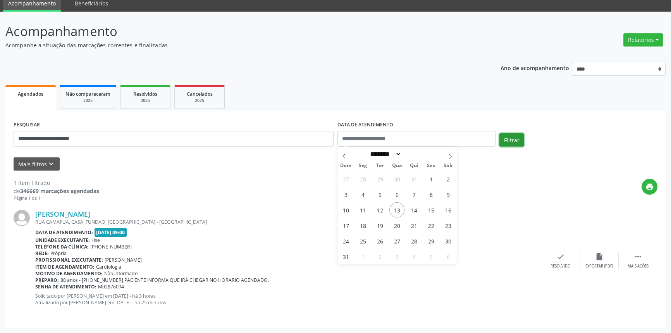
click at [510, 137] on button "Filtrar" at bounding box center [511, 139] width 24 height 13
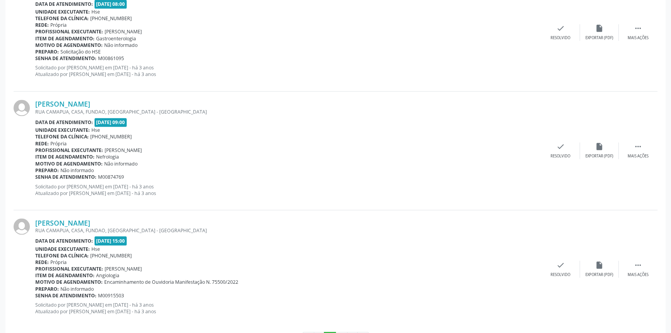
scroll to position [1707, 0]
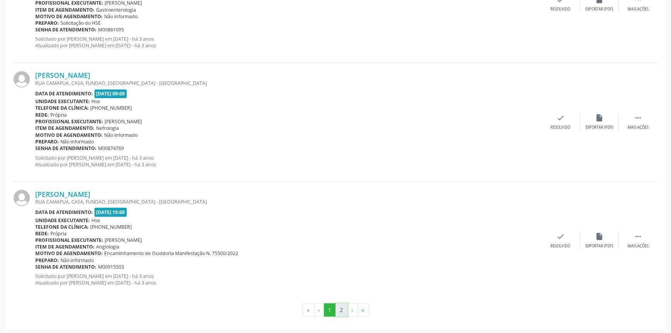
click at [340, 307] on button "2" at bounding box center [341, 309] width 12 height 13
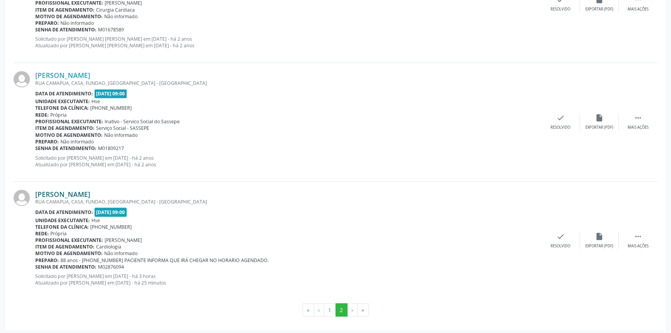
drag, startPoint x: 122, startPoint y: 193, endPoint x: 37, endPoint y: 192, distance: 84.4
click at [37, 192] on div "[PERSON_NAME]" at bounding box center [288, 193] width 506 height 9
click at [90, 189] on link "[PERSON_NAME]" at bounding box center [62, 193] width 55 height 9
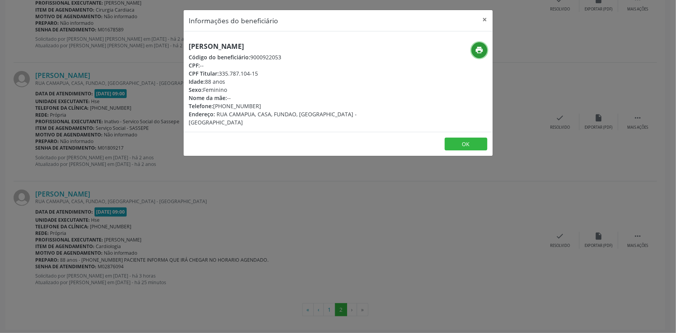
click at [480, 54] on icon "print" at bounding box center [479, 50] width 9 height 9
click at [480, 20] on button "×" at bounding box center [484, 19] width 15 height 19
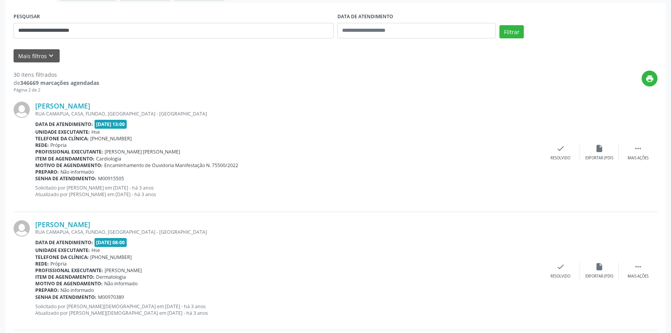
scroll to position [123, 0]
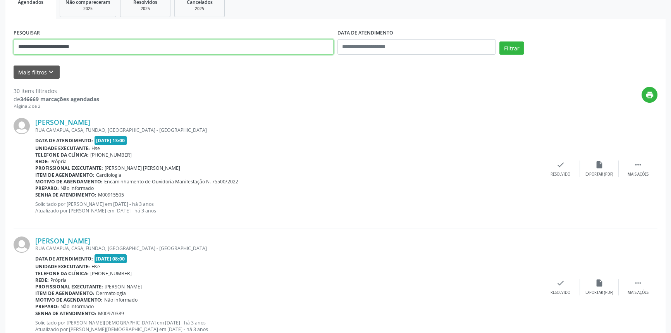
drag, startPoint x: 96, startPoint y: 46, endPoint x: 19, endPoint y: 50, distance: 78.0
click at [19, 50] on input "**********" at bounding box center [174, 46] width 320 height 15
type input "**********"
click at [499, 41] on button "Filtrar" at bounding box center [511, 47] width 24 height 13
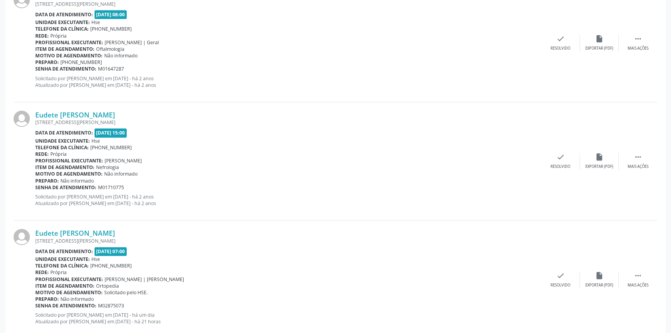
scroll to position [1212, 0]
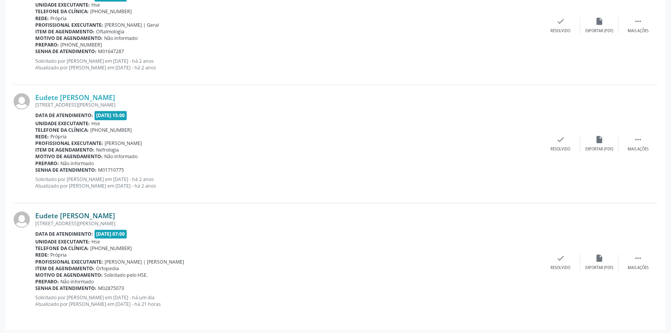
drag, startPoint x: 132, startPoint y: 212, endPoint x: 36, endPoint y: 213, distance: 95.7
click at [36, 213] on div "Eudete [PERSON_NAME]" at bounding box center [288, 215] width 506 height 9
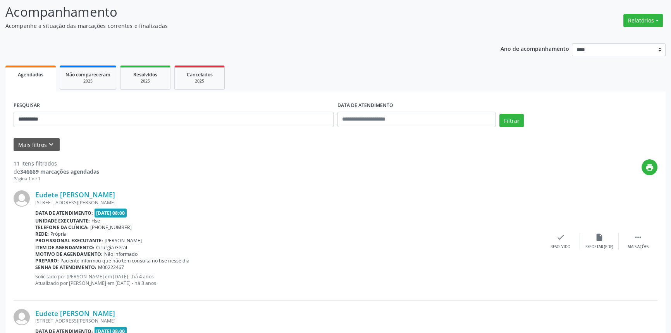
scroll to position [0, 0]
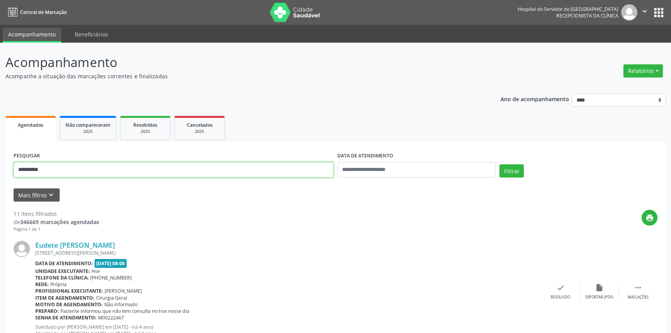
drag, startPoint x: 63, startPoint y: 170, endPoint x: 0, endPoint y: 163, distance: 63.2
type input "**********"
click at [499, 164] on button "Filtrar" at bounding box center [511, 170] width 24 height 13
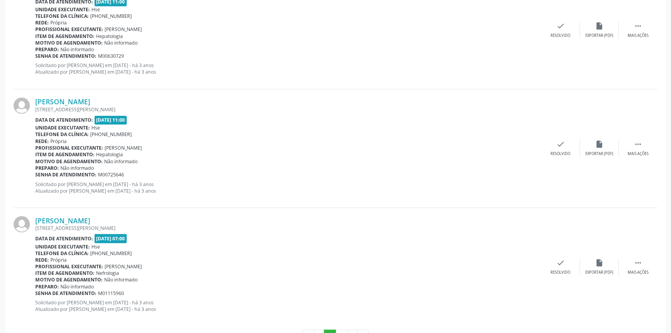
scroll to position [1707, 0]
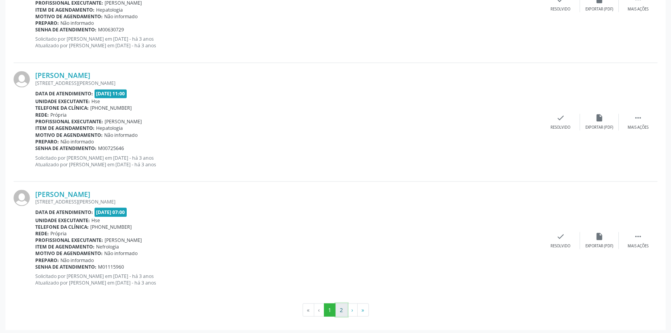
click at [339, 306] on button "2" at bounding box center [341, 309] width 12 height 13
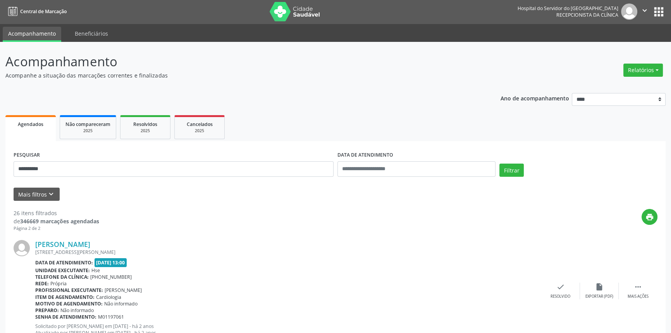
scroll to position [0, 0]
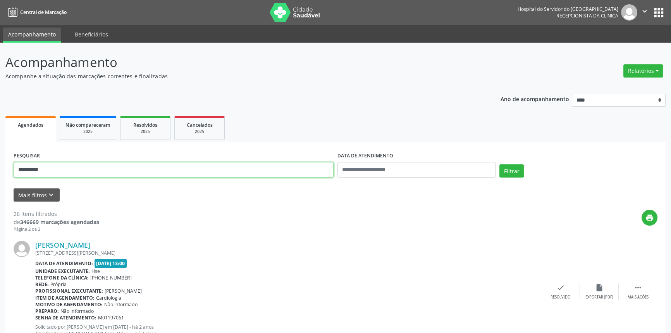
type input "**********"
click at [499, 164] on button "Filtrar" at bounding box center [511, 170] width 24 height 13
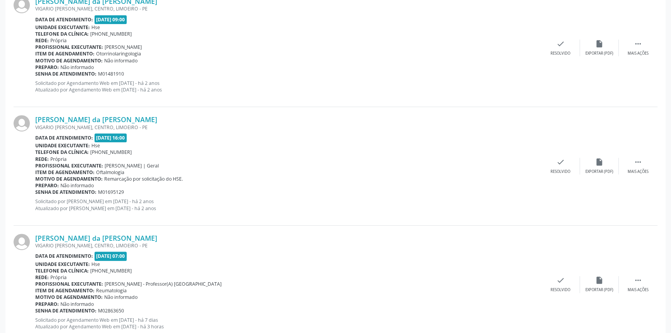
scroll to position [468, 0]
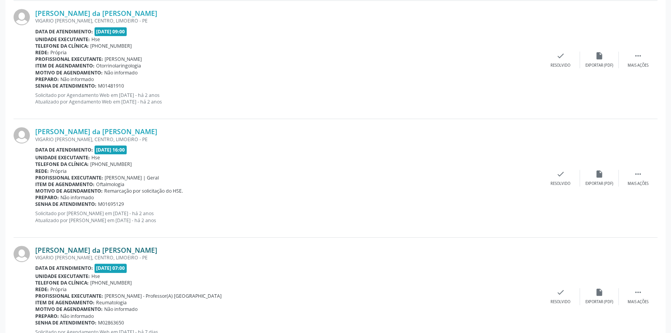
drag, startPoint x: 125, startPoint y: 247, endPoint x: 36, endPoint y: 251, distance: 89.2
click at [36, 251] on div "[PERSON_NAME] da [PERSON_NAME]" at bounding box center [288, 250] width 506 height 9
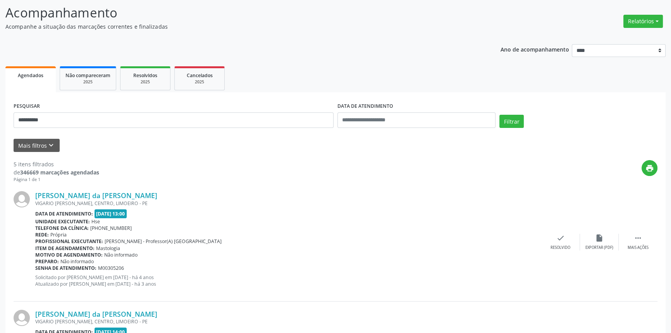
scroll to position [0, 0]
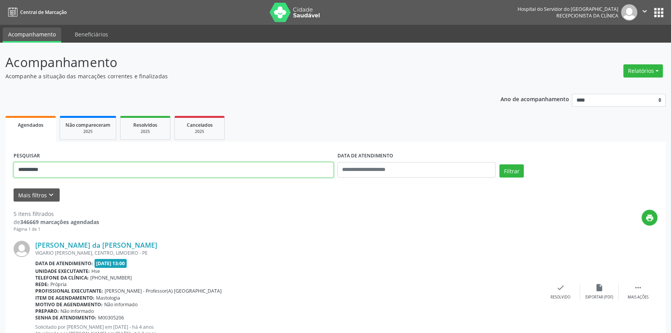
drag, startPoint x: 61, startPoint y: 165, endPoint x: 0, endPoint y: 159, distance: 61.4
type input "**********"
click at [499, 164] on button "Filtrar" at bounding box center [511, 170] width 24 height 13
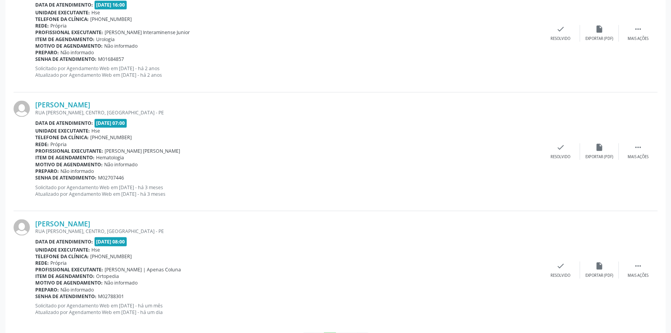
scroll to position [1707, 0]
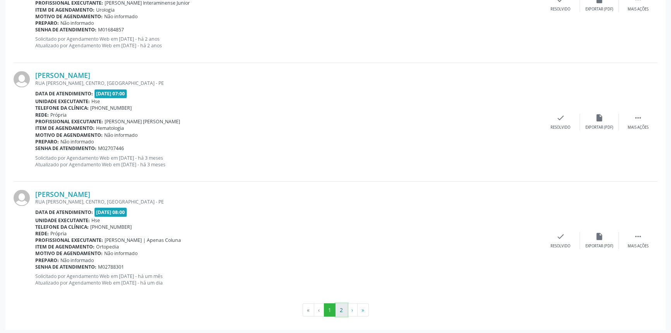
click at [341, 306] on button "2" at bounding box center [341, 309] width 12 height 13
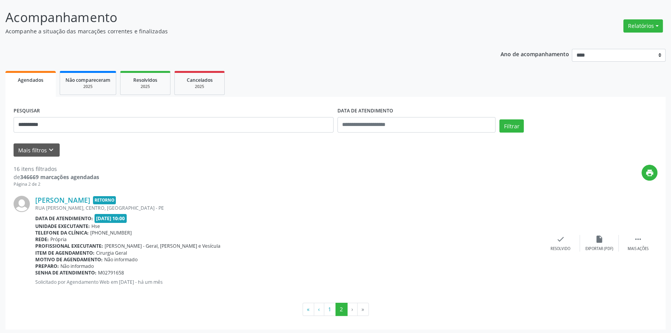
scroll to position [46, 0]
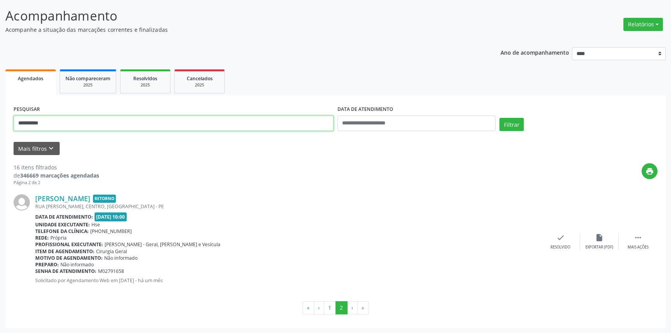
drag, startPoint x: 71, startPoint y: 126, endPoint x: 0, endPoint y: 117, distance: 71.8
click at [0, 117] on div "**********" at bounding box center [335, 164] width 671 height 337
click at [333, 309] on button "1" at bounding box center [330, 307] width 12 height 13
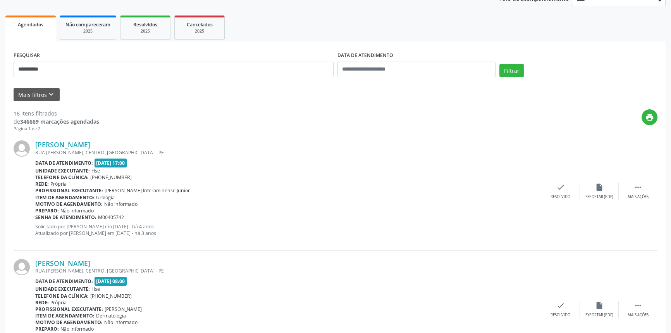
scroll to position [35, 0]
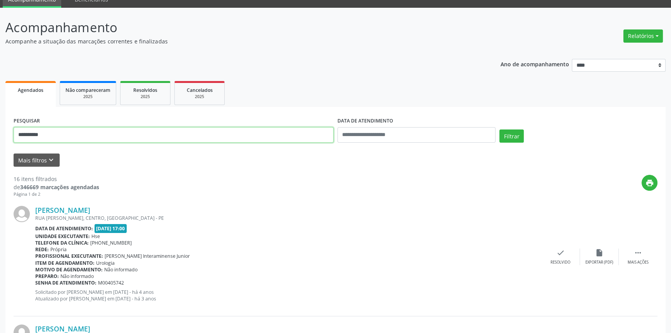
click at [499, 129] on button "Filtrar" at bounding box center [511, 135] width 24 height 13
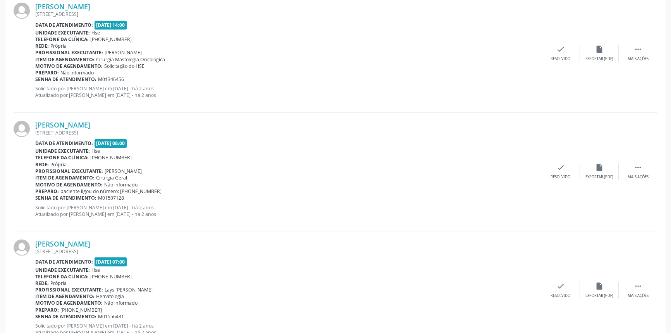
scroll to position [1707, 0]
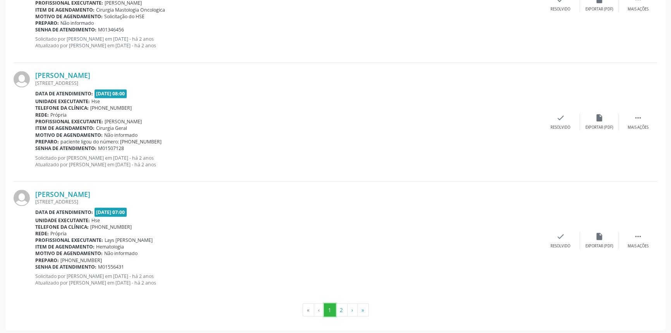
click at [333, 311] on button "1" at bounding box center [330, 309] width 12 height 13
click at [337, 309] on button "2" at bounding box center [341, 309] width 12 height 13
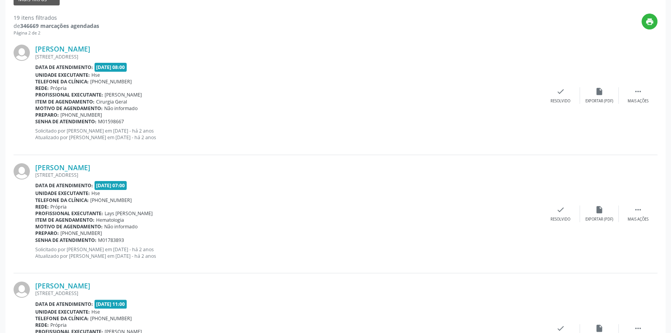
scroll to position [55, 0]
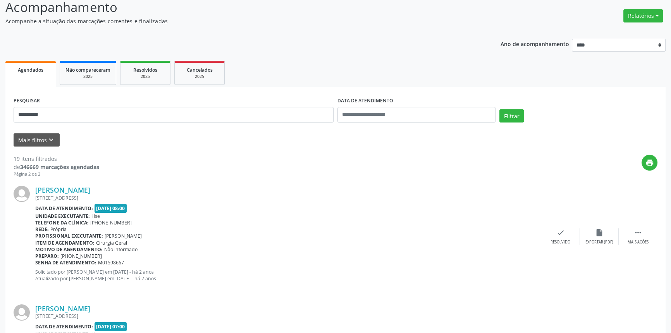
drag, startPoint x: 38, startPoint y: 118, endPoint x: 0, endPoint y: 110, distance: 38.8
click at [0, 110] on div "**********" at bounding box center [335, 337] width 671 height 698
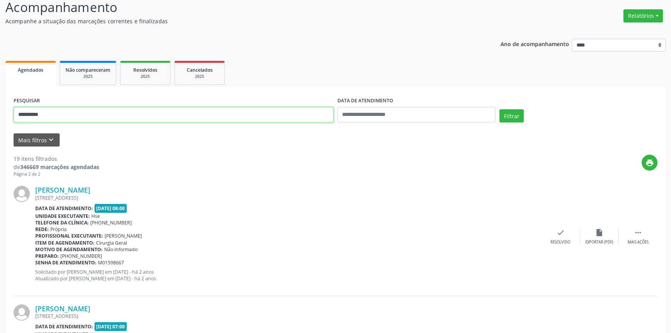
drag, startPoint x: 56, startPoint y: 115, endPoint x: 0, endPoint y: 101, distance: 57.4
click at [0, 101] on div "**********" at bounding box center [335, 337] width 671 height 698
click at [499, 109] on button "Filtrar" at bounding box center [511, 115] width 24 height 13
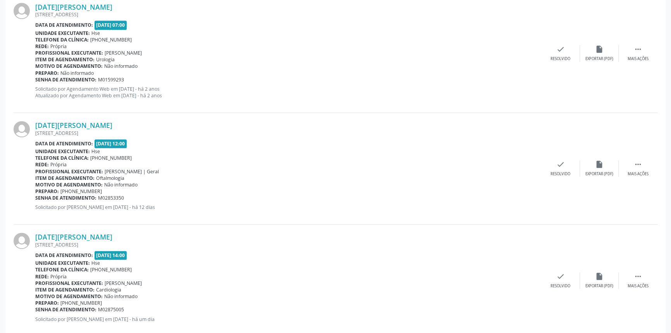
scroll to position [1294, 0]
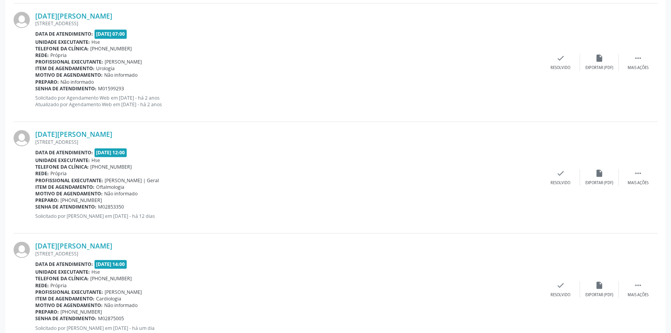
drag, startPoint x: 131, startPoint y: 132, endPoint x: 34, endPoint y: 134, distance: 96.5
click at [34, 134] on div "[DATE][PERSON_NAME] [STREET_ADDRESS] Data de atendimento: [DATE] 12:00 Unidade …" at bounding box center [336, 178] width 644 height 112
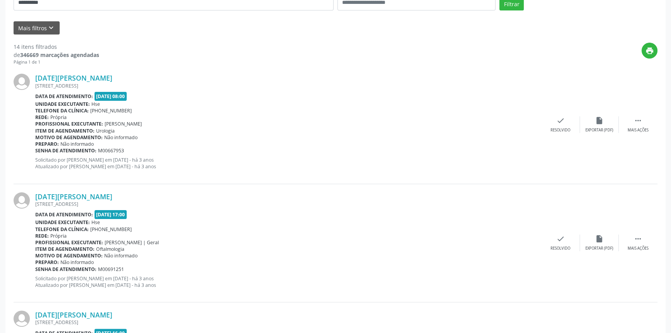
scroll to position [26, 0]
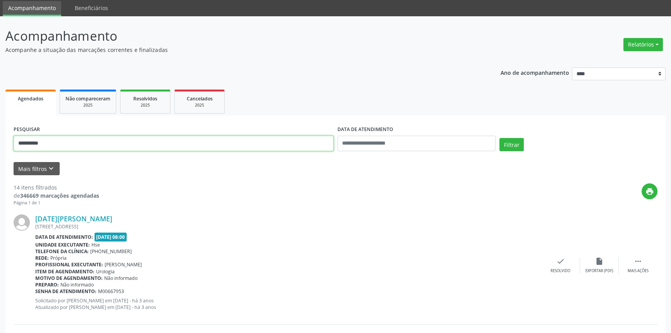
type input "**********"
click at [499, 138] on button "Filtrar" at bounding box center [511, 144] width 24 height 13
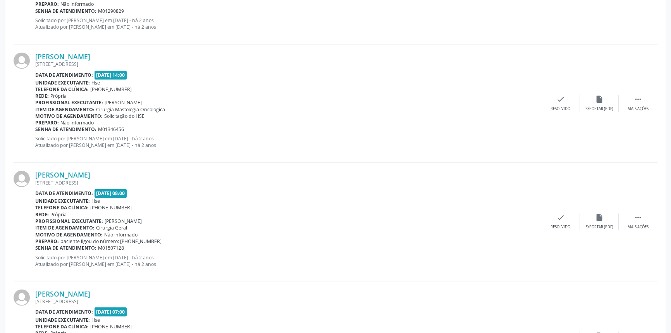
scroll to position [1707, 0]
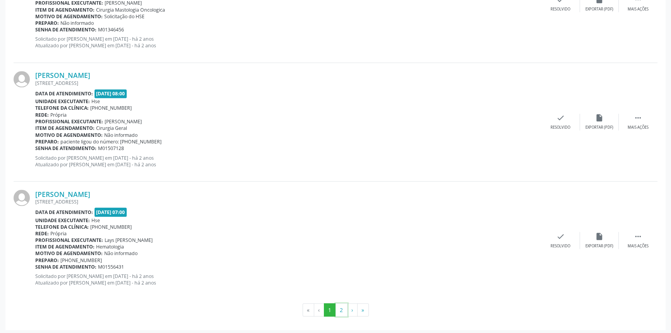
click at [343, 308] on button "2" at bounding box center [341, 309] width 12 height 13
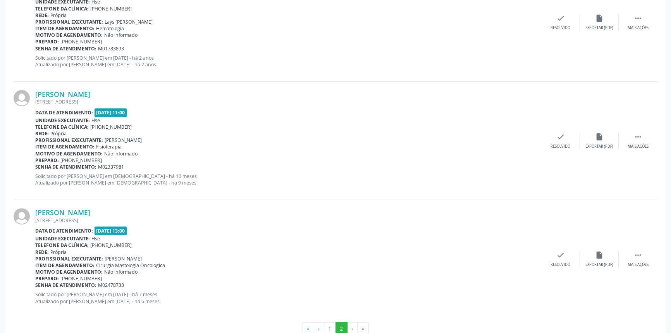
scroll to position [407, 0]
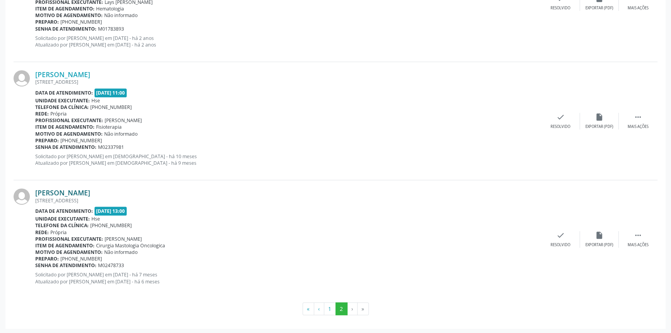
drag, startPoint x: 123, startPoint y: 192, endPoint x: 36, endPoint y: 192, distance: 87.5
click at [36, 192] on div "[PERSON_NAME]" at bounding box center [288, 192] width 506 height 9
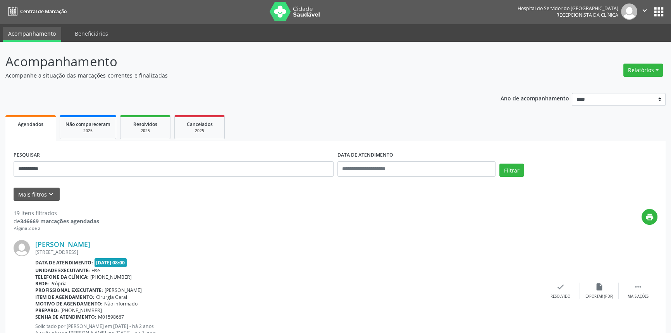
scroll to position [0, 0]
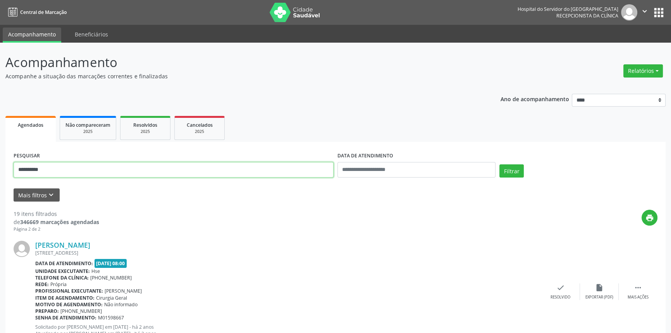
drag, startPoint x: 73, startPoint y: 166, endPoint x: 0, endPoint y: 158, distance: 73.7
type input "**********"
click at [499, 164] on button "Filtrar" at bounding box center [511, 170] width 24 height 13
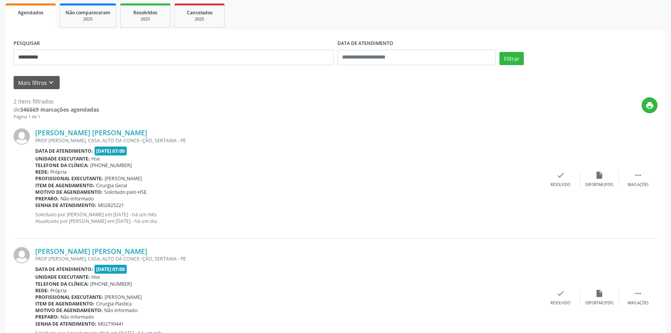
scroll to position [8, 0]
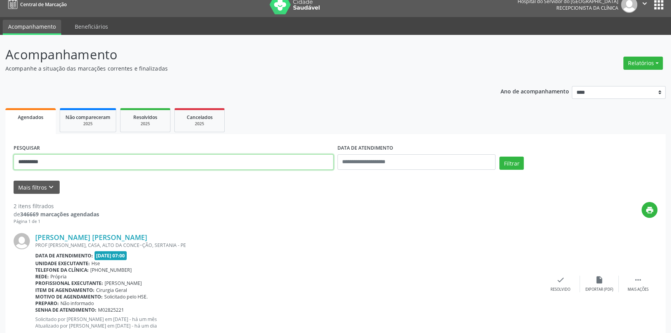
drag, startPoint x: 68, startPoint y: 159, endPoint x: 0, endPoint y: 151, distance: 68.2
click at [0, 153] on div "**********" at bounding box center [335, 255] width 671 height 440
type input "**********"
click at [499, 156] on button "Filtrar" at bounding box center [511, 162] width 24 height 13
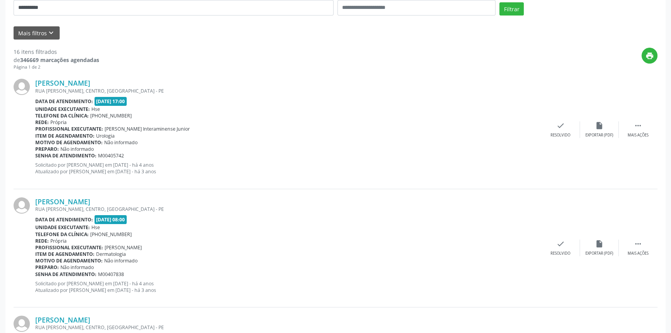
scroll to position [88, 0]
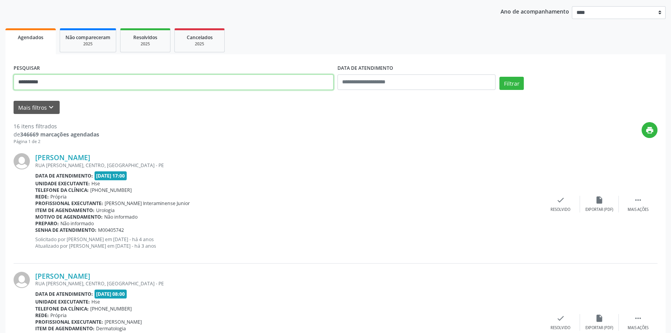
drag, startPoint x: 34, startPoint y: 78, endPoint x: 0, endPoint y: 77, distance: 33.7
type input "**********"
click at [499, 77] on button "Filtrar" at bounding box center [511, 83] width 24 height 13
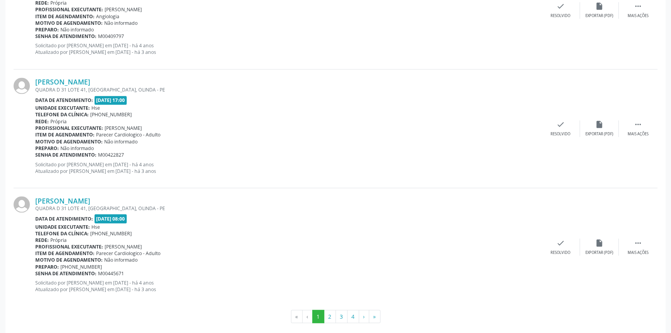
scroll to position [1707, 0]
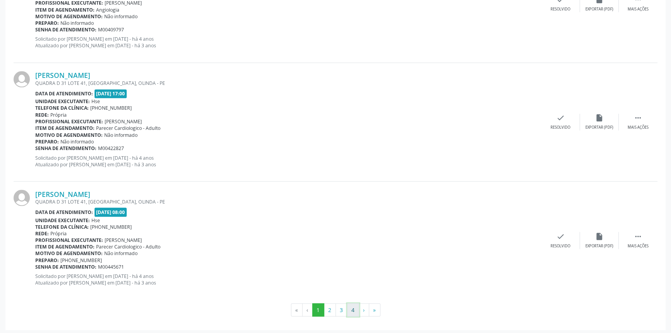
click at [356, 308] on button "4" at bounding box center [353, 309] width 12 height 13
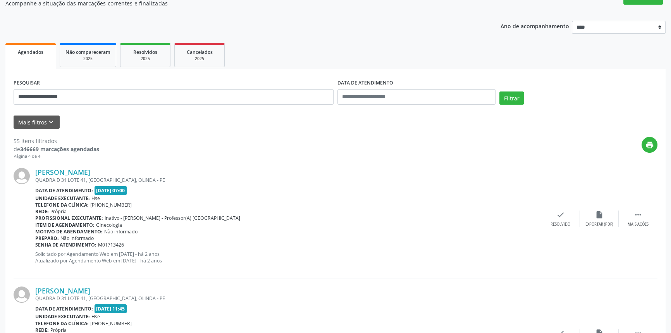
scroll to position [0, 0]
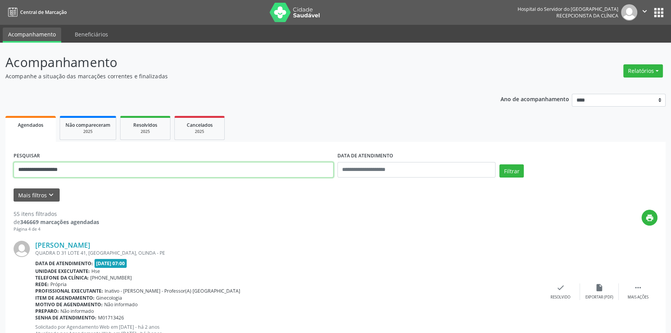
drag, startPoint x: 74, startPoint y: 170, endPoint x: 0, endPoint y: 171, distance: 74.4
type input "**********"
click at [499, 164] on button "Filtrar" at bounding box center [511, 170] width 24 height 13
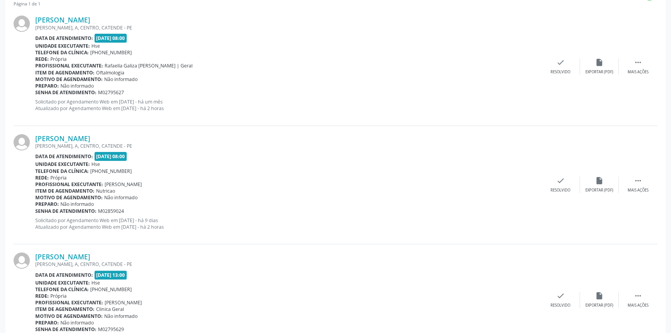
scroll to position [49, 0]
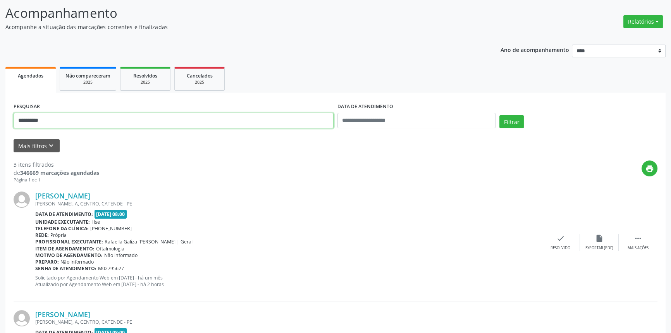
drag, startPoint x: 55, startPoint y: 121, endPoint x: 0, endPoint y: 122, distance: 54.6
click at [0, 122] on div "**********" at bounding box center [335, 268] width 671 height 551
type input "**********"
click at [499, 115] on button "Filtrar" at bounding box center [511, 121] width 24 height 13
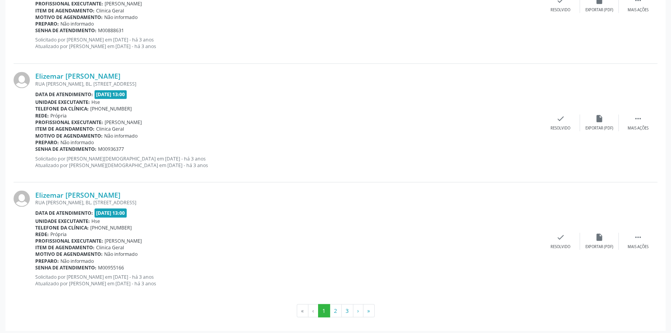
scroll to position [1707, 0]
click at [348, 306] on button "3" at bounding box center [347, 309] width 12 height 13
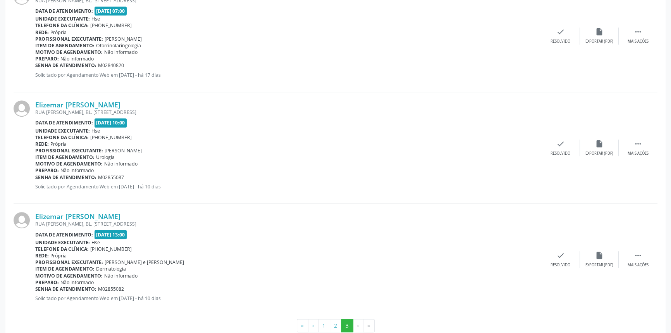
scroll to position [381, 0]
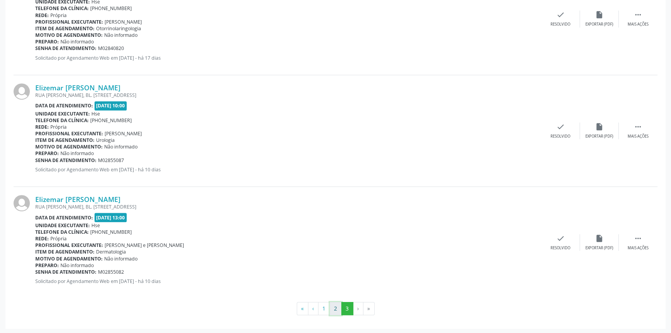
click at [337, 308] on button "2" at bounding box center [336, 308] width 12 height 13
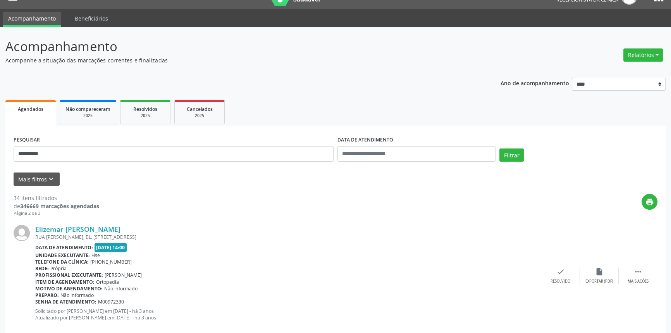
scroll to position [0, 0]
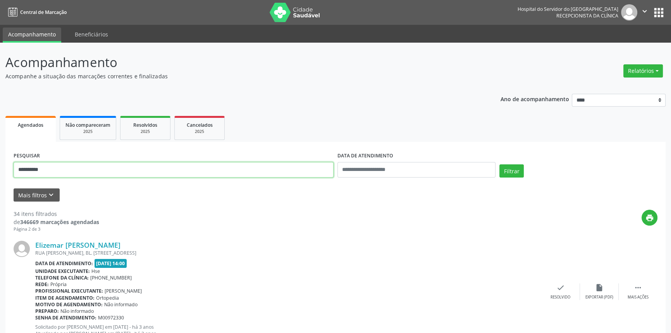
drag, startPoint x: 38, startPoint y: 171, endPoint x: 0, endPoint y: 170, distance: 38.4
type input "**********"
click at [499, 164] on button "Filtrar" at bounding box center [511, 170] width 24 height 13
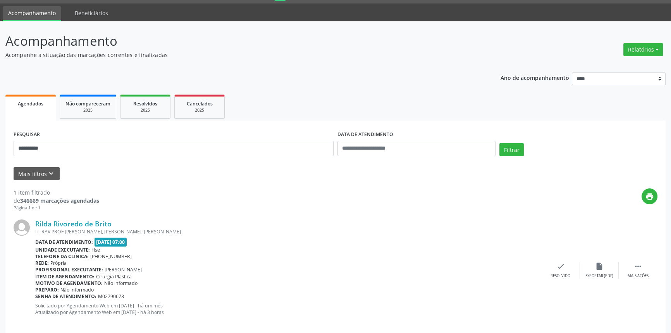
scroll to position [31, 0]
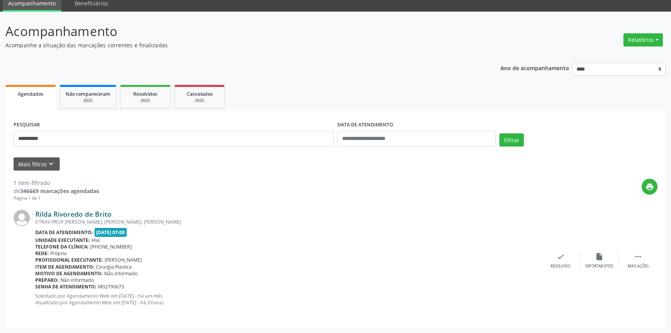
drag, startPoint x: 130, startPoint y: 213, endPoint x: 35, endPoint y: 213, distance: 94.9
click at [35, 213] on div "Rilda Rivoredo de Brito" at bounding box center [288, 214] width 506 height 9
drag, startPoint x: 24, startPoint y: 143, endPoint x: 2, endPoint y: 142, distance: 21.7
click at [4, 142] on div "**********" at bounding box center [335, 172] width 671 height 321
type input "**********"
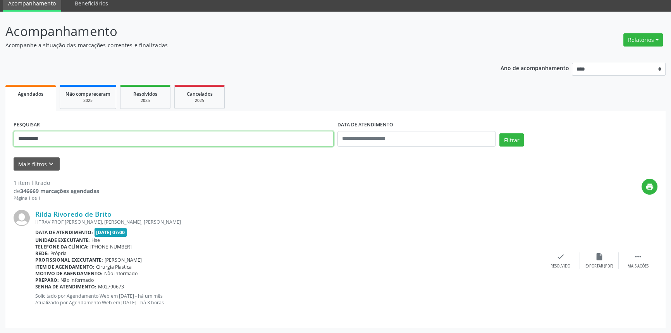
click at [499, 133] on button "Filtrar" at bounding box center [511, 139] width 24 height 13
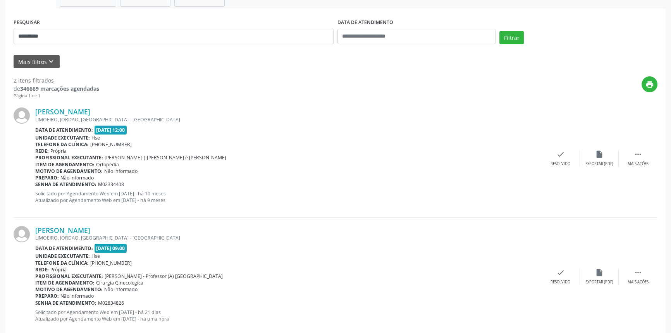
scroll to position [149, 0]
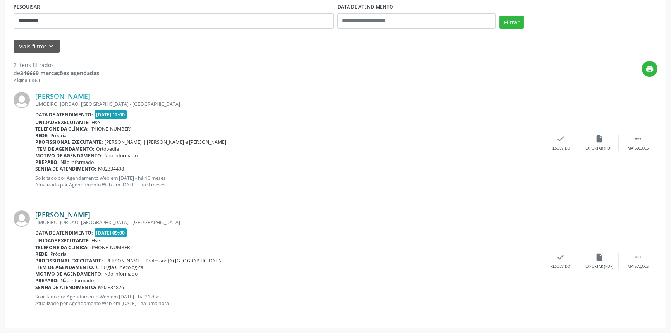
drag, startPoint x: 149, startPoint y: 215, endPoint x: 37, endPoint y: 215, distance: 111.9
click at [37, 215] on div "[PERSON_NAME]" at bounding box center [288, 214] width 506 height 9
drag, startPoint x: 62, startPoint y: 23, endPoint x: 0, endPoint y: 23, distance: 61.6
click at [0, 23] on div "**********" at bounding box center [335, 114] width 671 height 440
type input "**********"
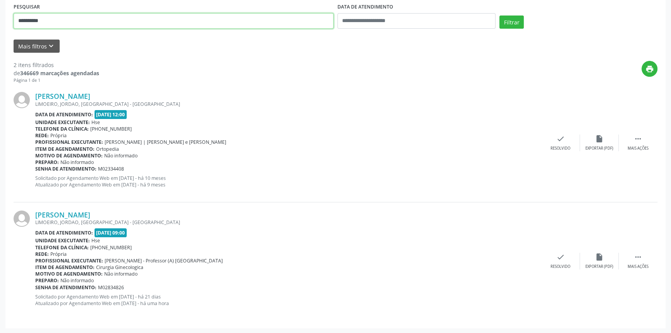
click at [499, 15] on button "Filtrar" at bounding box center [511, 21] width 24 height 13
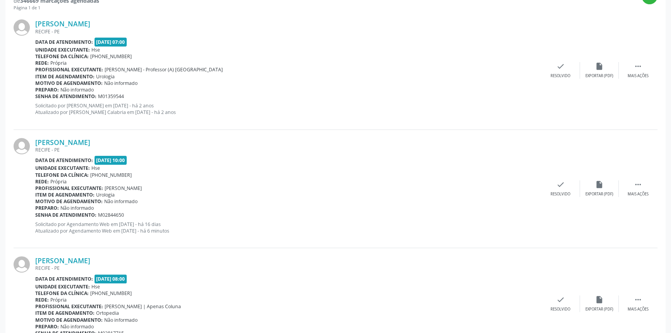
scroll to position [225, 0]
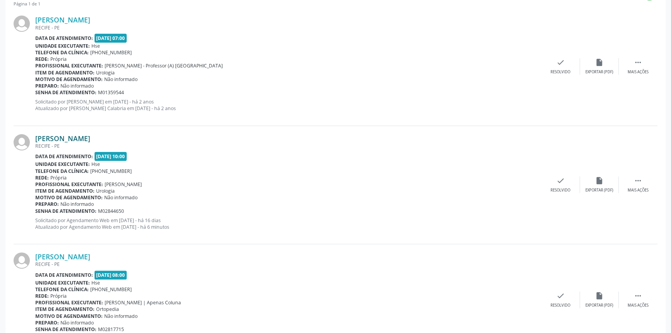
drag, startPoint x: 115, startPoint y: 136, endPoint x: 35, endPoint y: 134, distance: 80.2
click at [35, 134] on div "[PERSON_NAME]" at bounding box center [288, 138] width 506 height 9
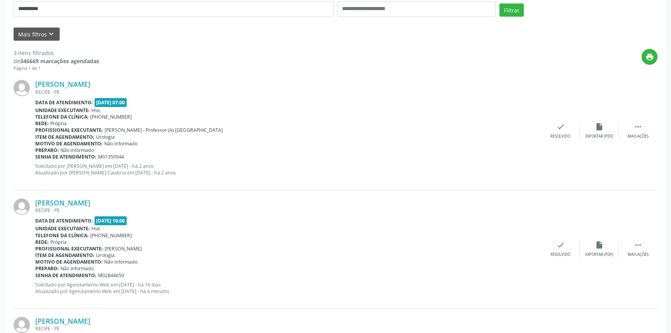
scroll to position [84, 0]
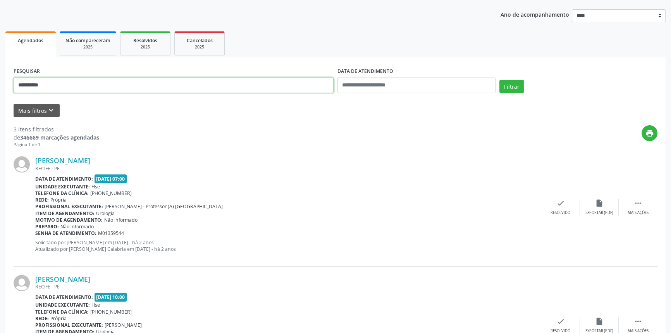
click at [0, 96] on div "**********" at bounding box center [335, 233] width 671 height 551
type input "**********"
click at [499, 80] on button "Filtrar" at bounding box center [511, 86] width 24 height 13
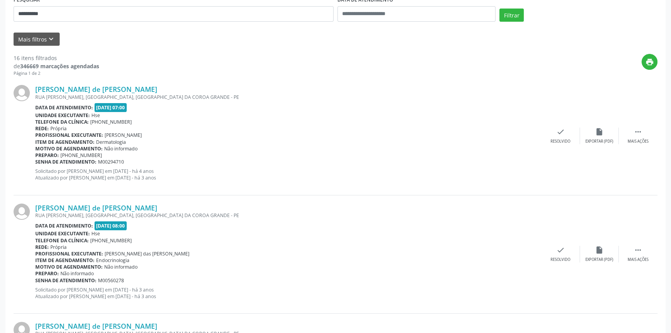
scroll to position [46, 0]
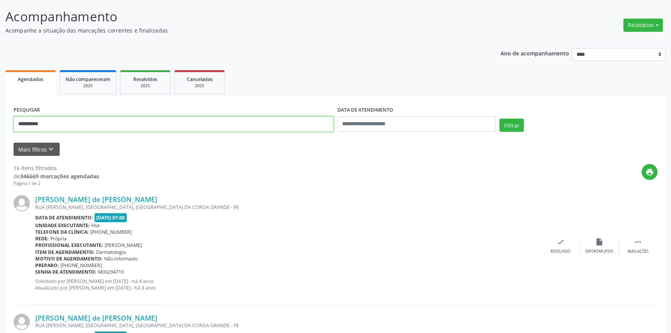
drag, startPoint x: 74, startPoint y: 125, endPoint x: 0, endPoint y: 113, distance: 74.8
type input "**********"
click at [499, 119] on button "Filtrar" at bounding box center [511, 125] width 24 height 13
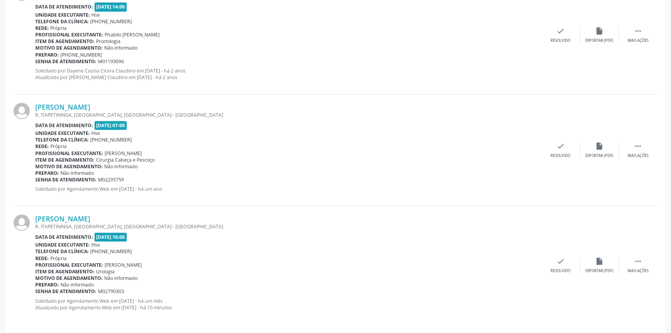
scroll to position [733, 0]
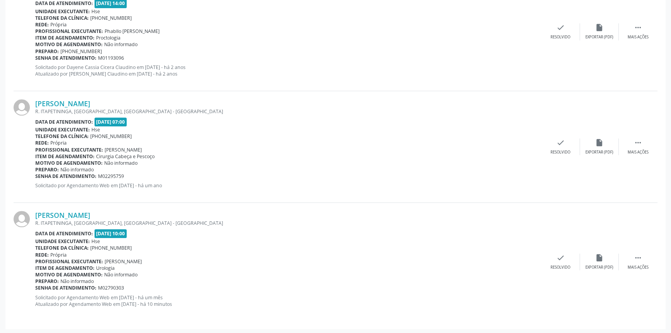
drag, startPoint x: 148, startPoint y: 213, endPoint x: 34, endPoint y: 213, distance: 113.9
click at [34, 213] on div "[PERSON_NAME] R. ITAPETININGA, [GEOGRAPHIC_DATA], [GEOGRAPHIC_DATA] - [GEOGRAPH…" at bounding box center [336, 262] width 644 height 118
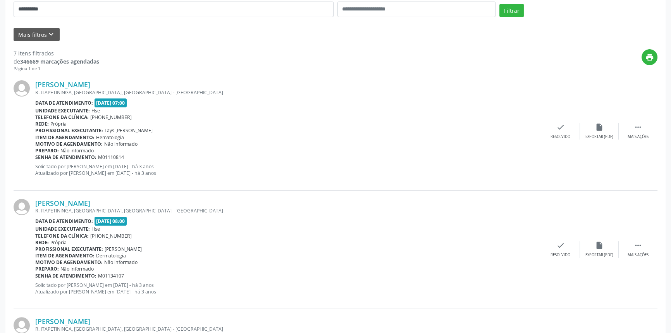
scroll to position [64, 0]
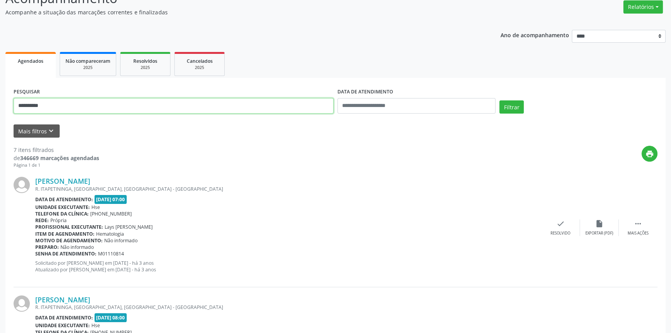
drag, startPoint x: 0, startPoint y: 107, endPoint x: 0, endPoint y: 100, distance: 7.4
type input "**********"
click at [499, 100] on button "Filtrar" at bounding box center [511, 106] width 24 height 13
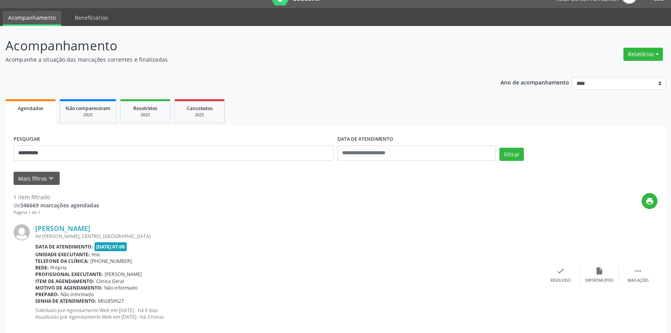
scroll to position [31, 0]
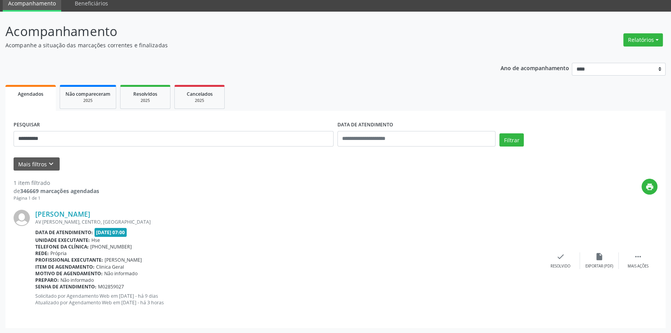
drag, startPoint x: 139, startPoint y: 216, endPoint x: 35, endPoint y: 210, distance: 104.0
click at [35, 210] on div "[PERSON_NAME] AV [PERSON_NAME], CENTRO, [GEOGRAPHIC_DATA] Data de atendimento: …" at bounding box center [336, 260] width 644 height 118
click at [90, 212] on link "[PERSON_NAME]" at bounding box center [62, 214] width 55 height 9
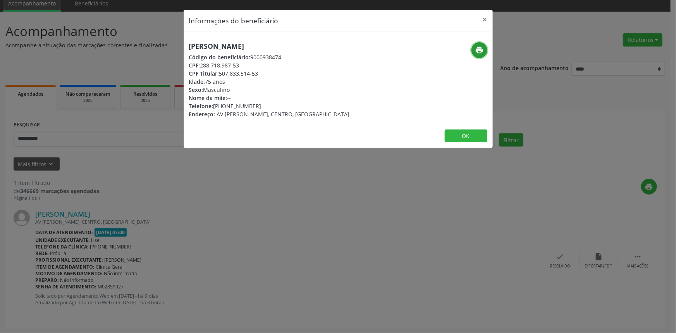
click at [478, 53] on icon "print" at bounding box center [479, 50] width 9 height 9
click at [486, 17] on button "×" at bounding box center [484, 19] width 15 height 19
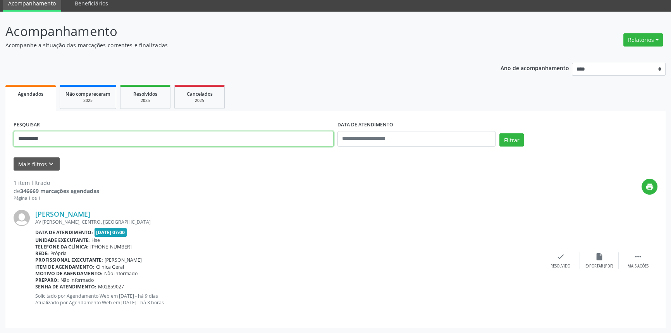
drag, startPoint x: 69, startPoint y: 143, endPoint x: 0, endPoint y: 150, distance: 69.7
click at [0, 150] on div "**********" at bounding box center [335, 172] width 671 height 321
click at [505, 143] on button "Filtrar" at bounding box center [511, 139] width 24 height 13
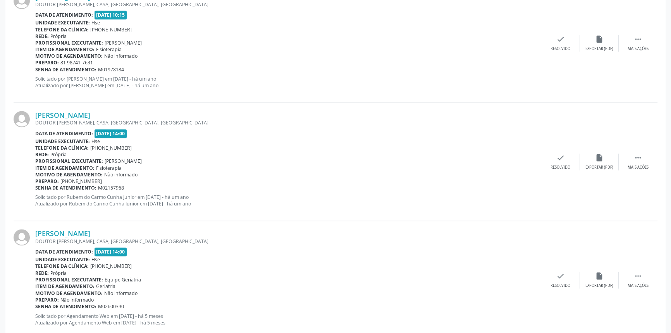
scroll to position [1707, 0]
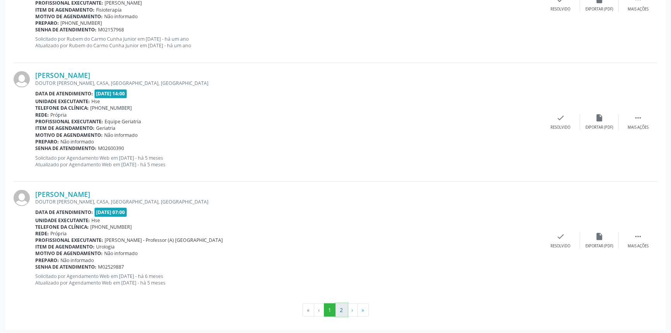
click at [340, 309] on button "2" at bounding box center [341, 309] width 12 height 13
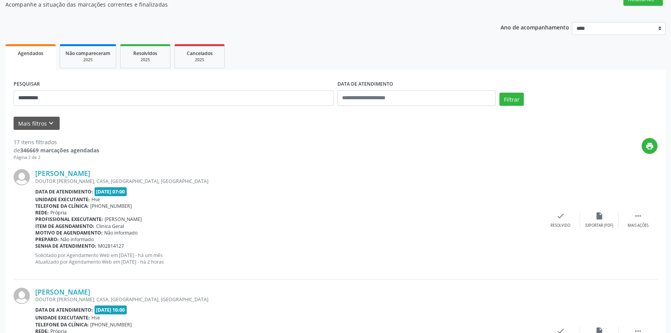
scroll to position [164, 0]
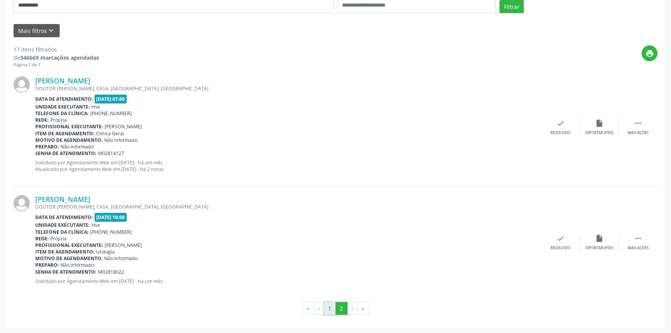
click at [328, 308] on button "1" at bounding box center [330, 308] width 12 height 13
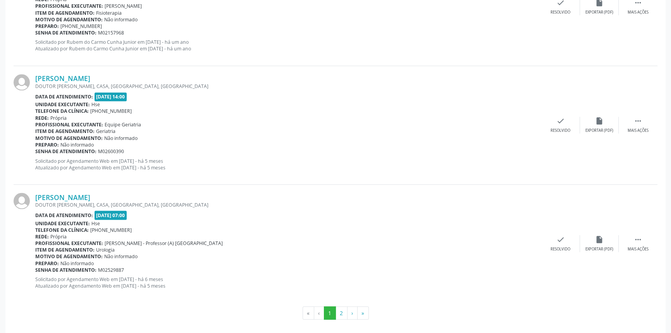
scroll to position [1707, 0]
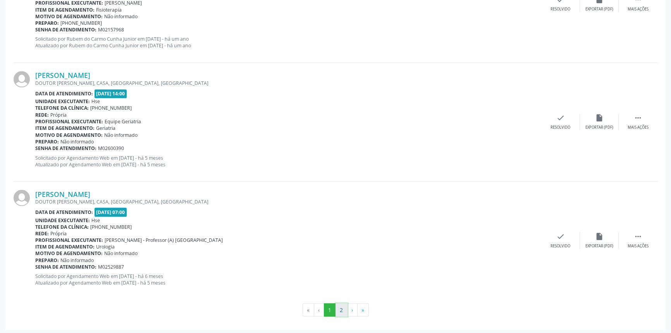
click at [340, 305] on button "2" at bounding box center [341, 309] width 12 height 13
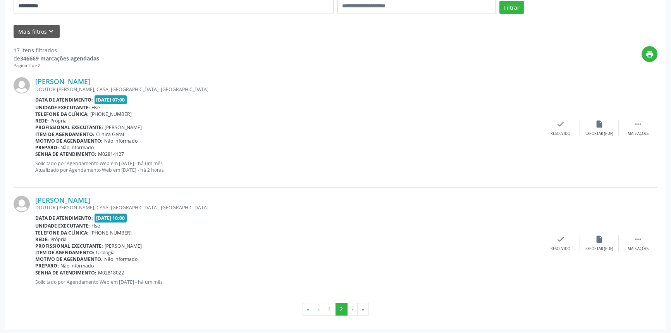
scroll to position [164, 0]
drag, startPoint x: 107, startPoint y: 196, endPoint x: 36, endPoint y: 198, distance: 70.9
click at [36, 198] on div "[PERSON_NAME]" at bounding box center [288, 199] width 506 height 9
click at [328, 307] on button "1" at bounding box center [330, 308] width 12 height 13
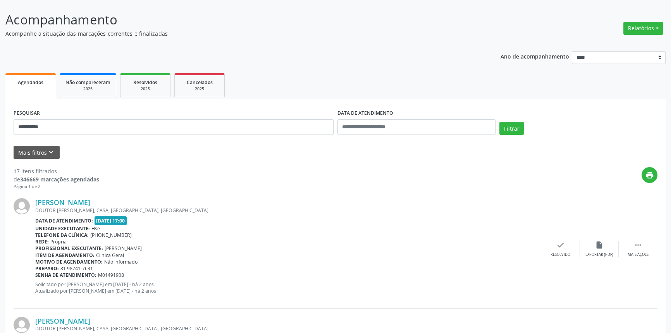
scroll to position [0, 0]
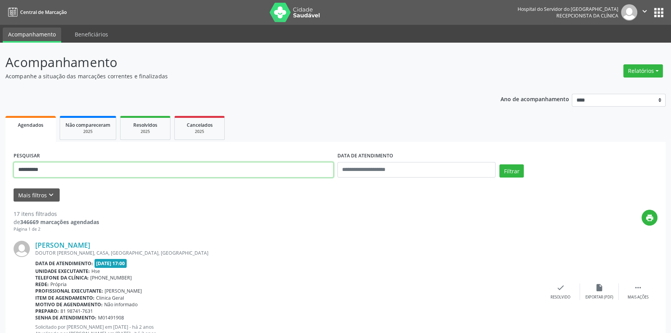
drag, startPoint x: 48, startPoint y: 170, endPoint x: 0, endPoint y: 170, distance: 48.0
type input "**********"
click at [499, 164] on button "Filtrar" at bounding box center [511, 170] width 24 height 13
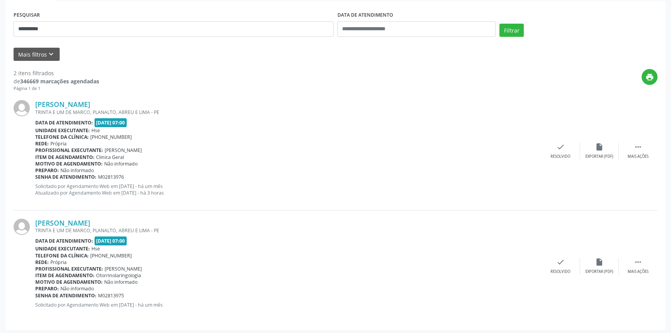
scroll to position [142, 0]
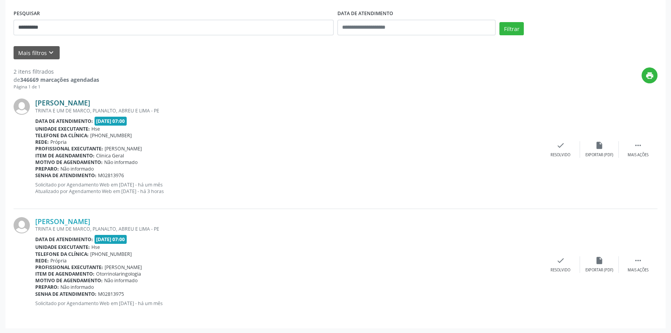
drag, startPoint x: 110, startPoint y: 101, endPoint x: 36, endPoint y: 100, distance: 74.0
click at [36, 100] on div "[PERSON_NAME]" at bounding box center [288, 102] width 506 height 9
click at [90, 102] on link "[PERSON_NAME]" at bounding box center [62, 102] width 55 height 9
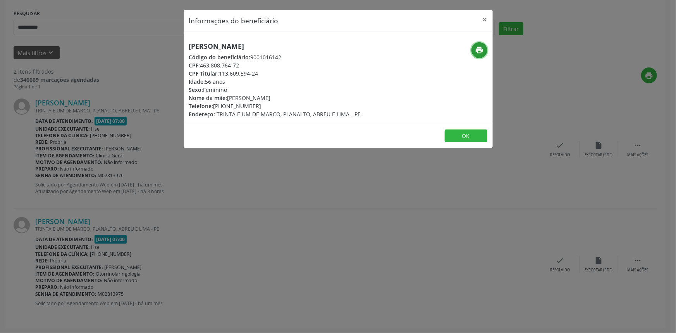
click at [477, 51] on icon "print" at bounding box center [479, 50] width 9 height 9
click at [484, 17] on button "×" at bounding box center [484, 19] width 15 height 19
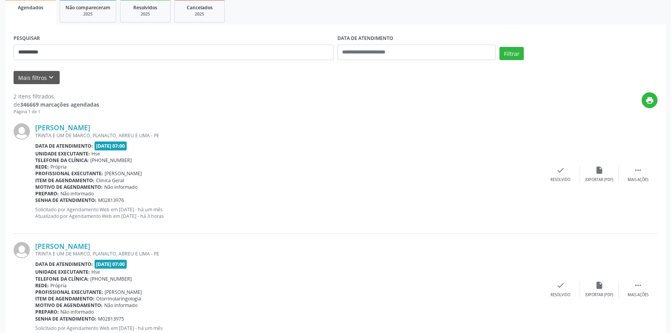
scroll to position [36, 0]
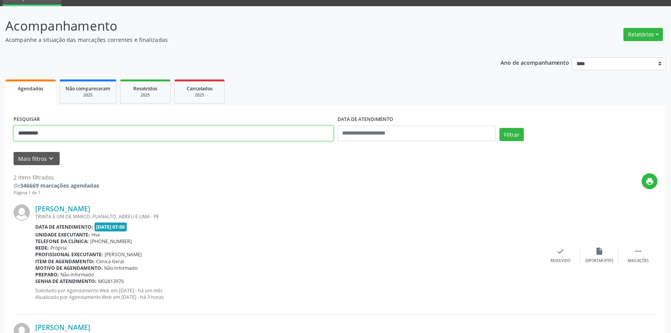
drag, startPoint x: 79, startPoint y: 131, endPoint x: 0, endPoint y: 123, distance: 79.4
click at [0, 125] on div "**********" at bounding box center [335, 222] width 671 height 433
type input "**********"
click at [499, 128] on button "Filtrar" at bounding box center [511, 134] width 24 height 13
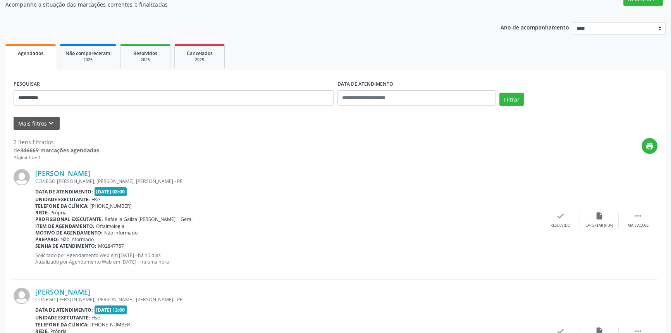
scroll to position [142, 0]
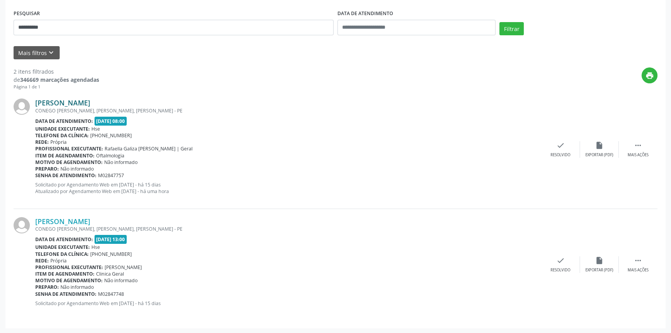
drag, startPoint x: 148, startPoint y: 103, endPoint x: 35, endPoint y: 102, distance: 112.3
click at [35, 102] on div "[PERSON_NAME]" at bounding box center [288, 102] width 506 height 9
click at [90, 98] on link "[PERSON_NAME]" at bounding box center [62, 102] width 55 height 9
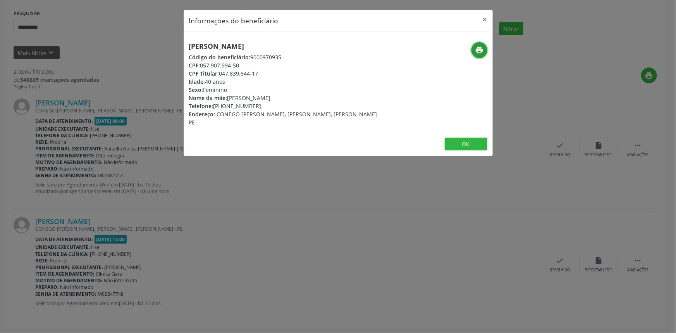
click at [478, 51] on icon "print" at bounding box center [479, 50] width 9 height 9
click at [488, 17] on button "×" at bounding box center [484, 19] width 15 height 19
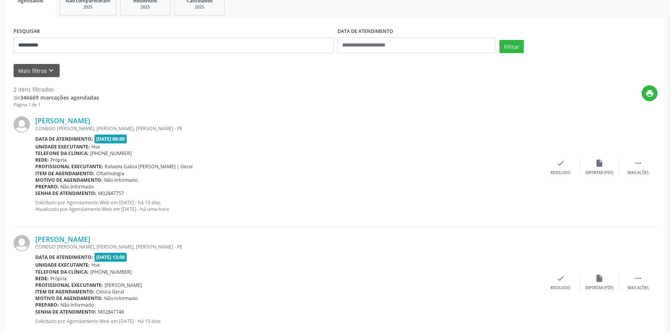
scroll to position [107, 0]
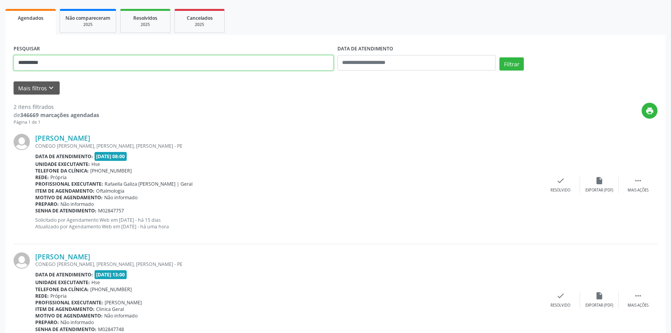
click at [0, 65] on div "**********" at bounding box center [335, 152] width 671 height 433
type input "**********"
click at [499, 57] on button "Filtrar" at bounding box center [511, 63] width 24 height 13
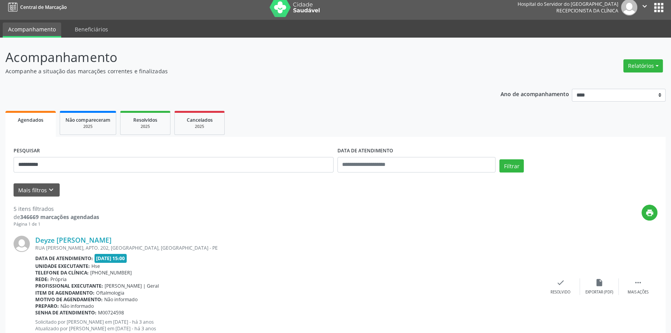
scroll to position [0, 0]
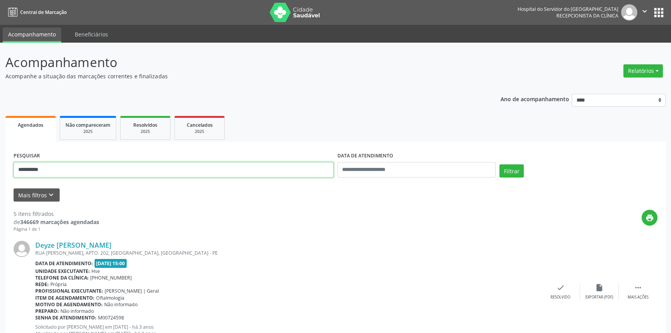
drag, startPoint x: 57, startPoint y: 169, endPoint x: 0, endPoint y: 168, distance: 57.0
type input "**********"
click at [499, 164] on button "Filtrar" at bounding box center [511, 170] width 24 height 13
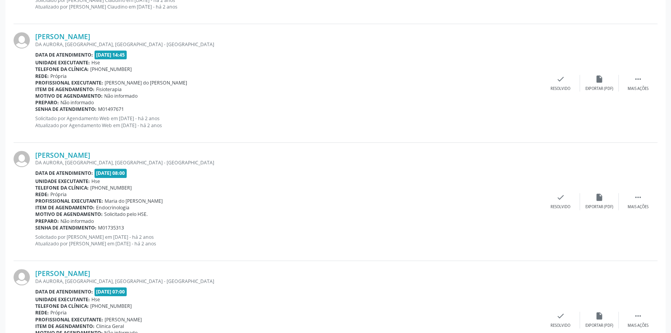
scroll to position [740, 0]
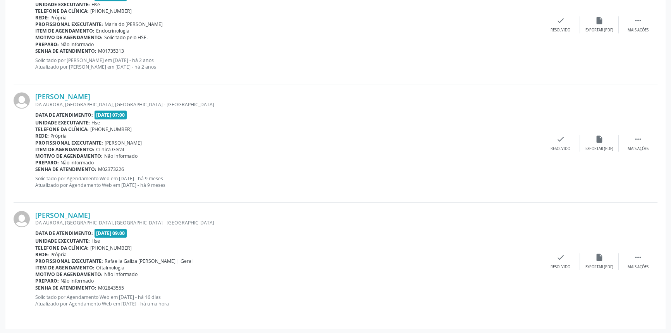
drag, startPoint x: 134, startPoint y: 215, endPoint x: 33, endPoint y: 215, distance: 101.9
click at [33, 215] on div "[PERSON_NAME] [GEOGRAPHIC_DATA], [GEOGRAPHIC_DATA], [GEOGRAPHIC_DATA] - [GEOGRA…" at bounding box center [336, 262] width 644 height 118
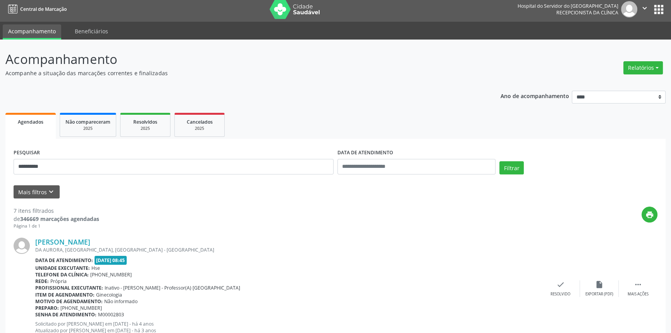
scroll to position [0, 0]
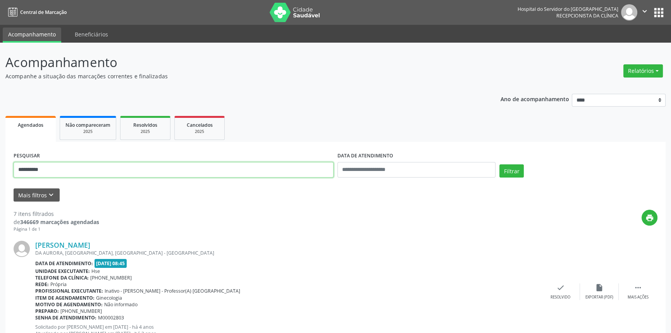
drag, startPoint x: 62, startPoint y: 166, endPoint x: 50, endPoint y: 168, distance: 12.3
click at [50, 168] on input "**********" at bounding box center [174, 169] width 320 height 15
drag, startPoint x: 83, startPoint y: 168, endPoint x: 0, endPoint y: 169, distance: 82.9
type input "**********"
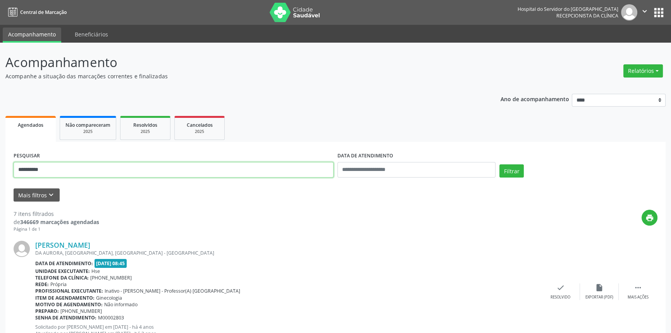
click at [499, 164] on button "Filtrar" at bounding box center [511, 170] width 24 height 13
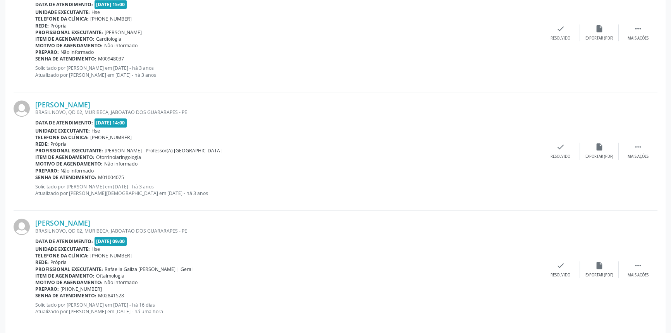
scroll to position [622, 0]
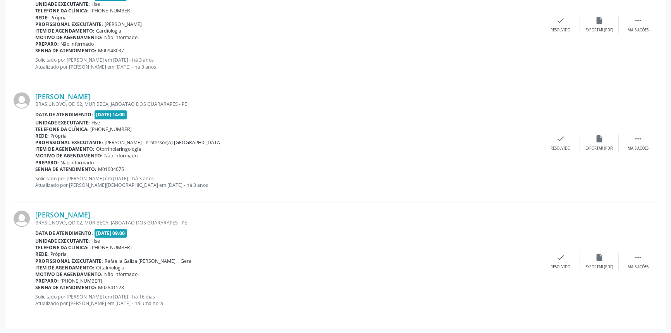
drag, startPoint x: 139, startPoint y: 211, endPoint x: 34, endPoint y: 213, distance: 104.6
click at [34, 213] on div "[PERSON_NAME] BRASIL NOVO, QD 02, [GEOGRAPHIC_DATA], JABOATAO DOS GUARARAPES - …" at bounding box center [336, 261] width 644 height 118
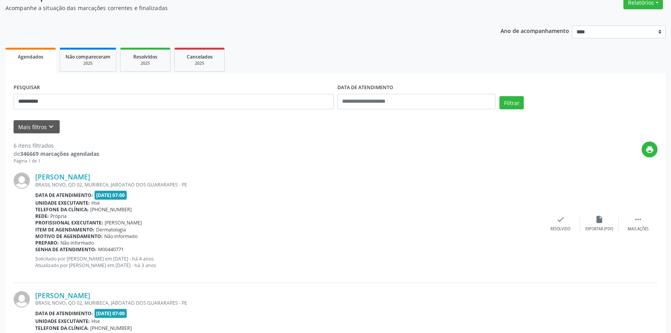
scroll to position [0, 0]
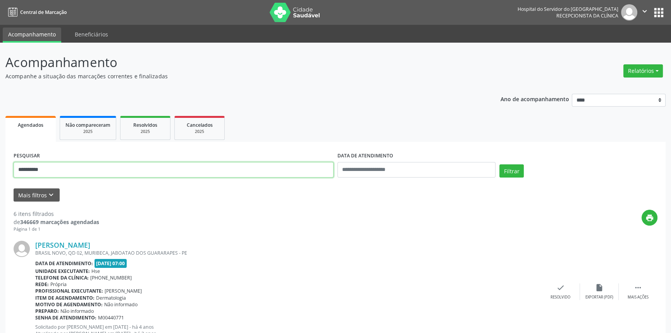
drag, startPoint x: 120, startPoint y: 172, endPoint x: 0, endPoint y: 169, distance: 120.1
type input "*"
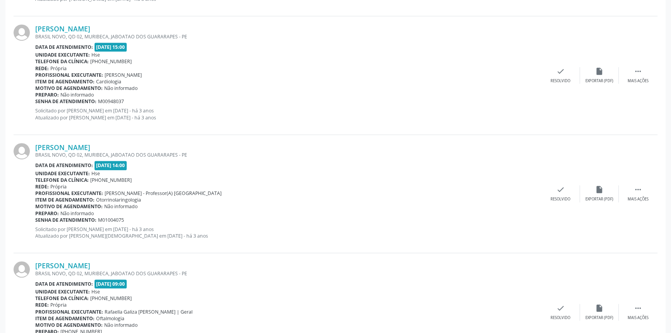
scroll to position [622, 0]
